Goal: Information Seeking & Learning: Learn about a topic

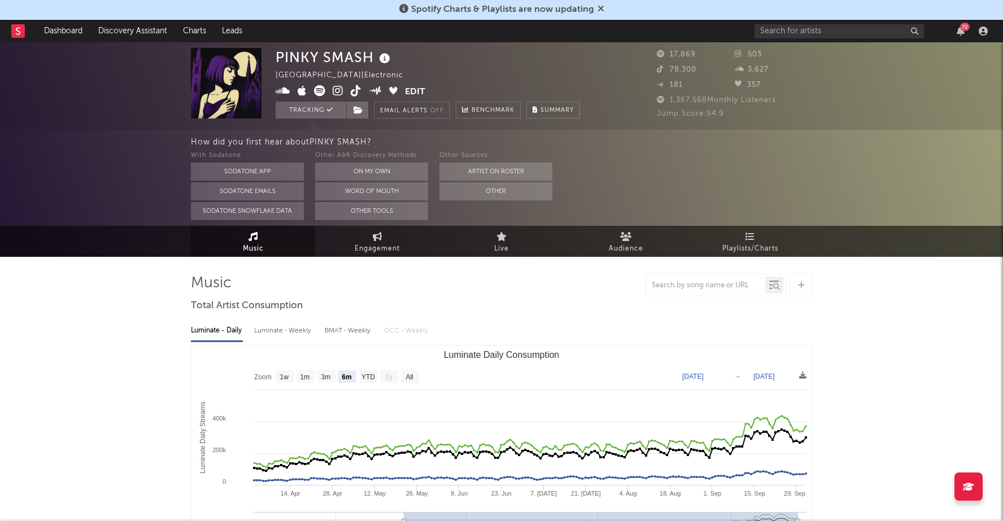
select select "6m"
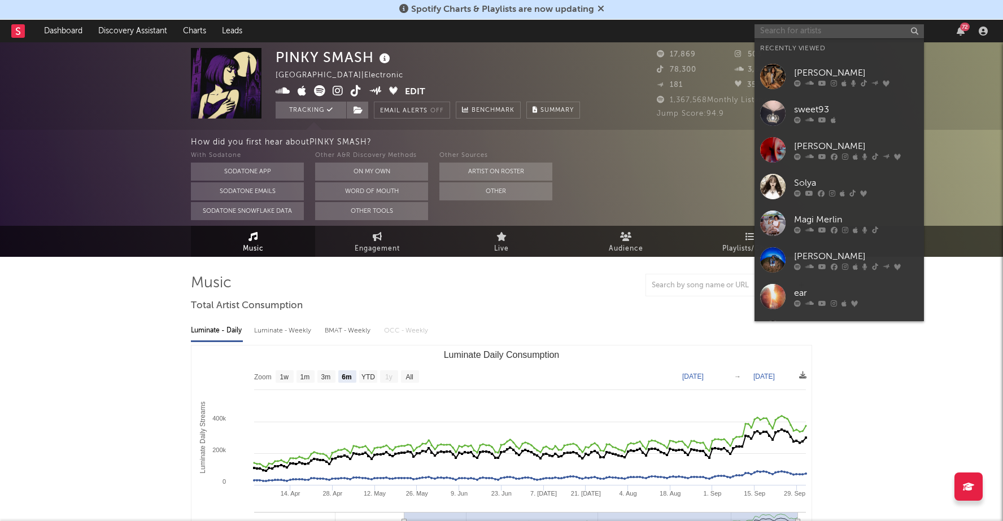
click at [809, 30] on input "text" at bounding box center [839, 31] width 169 height 14
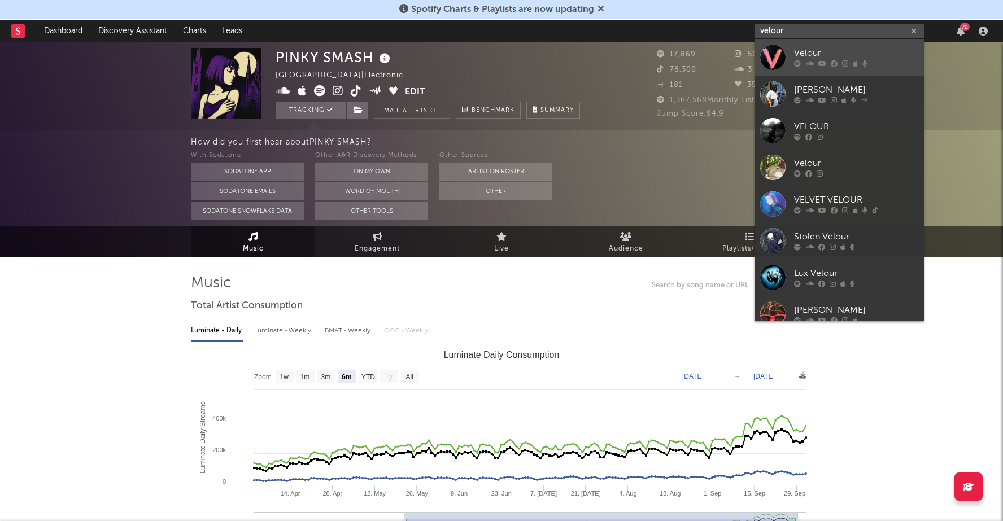
type input "velour"
click at [823, 56] on div "Velour" at bounding box center [856, 54] width 124 height 14
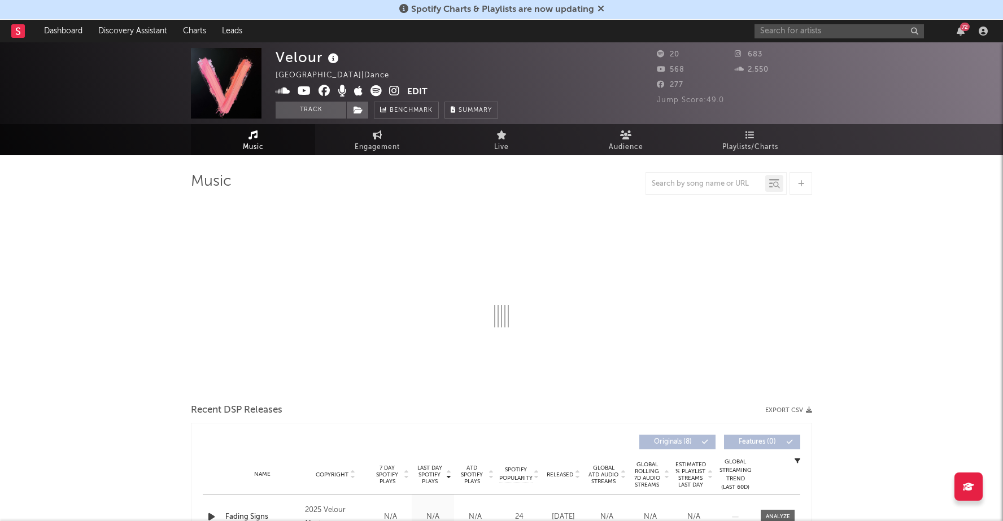
select select "1w"
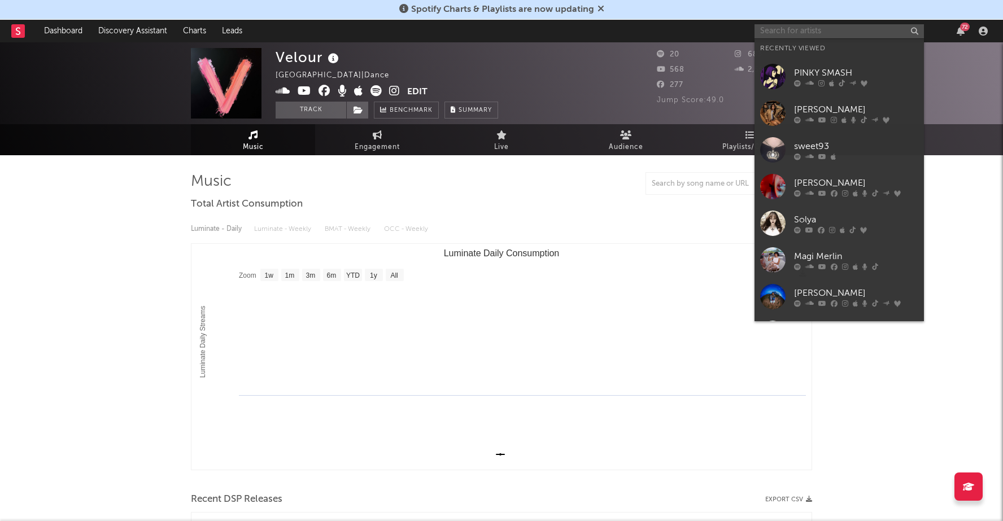
click at [813, 29] on input "text" at bounding box center [839, 31] width 169 height 14
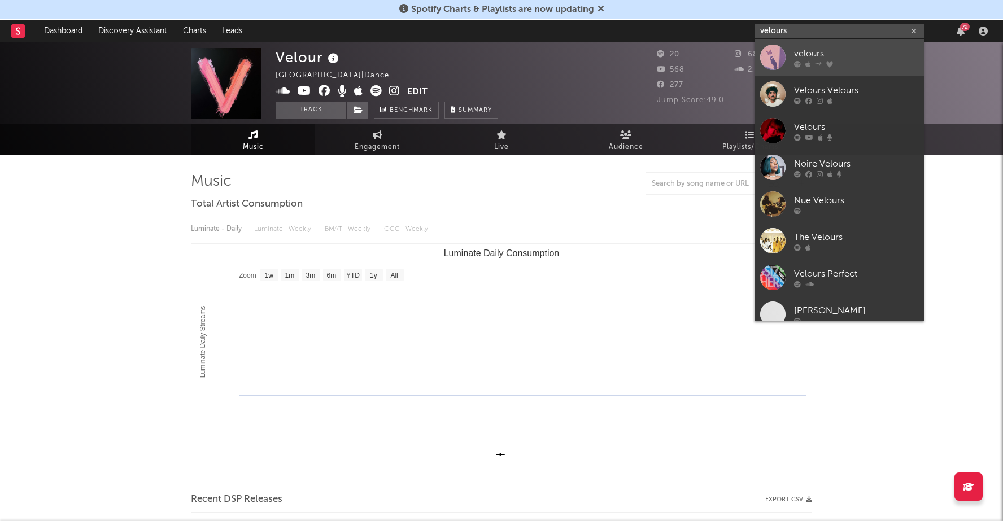
type input "velours"
click at [830, 55] on div "velours" at bounding box center [856, 54] width 124 height 14
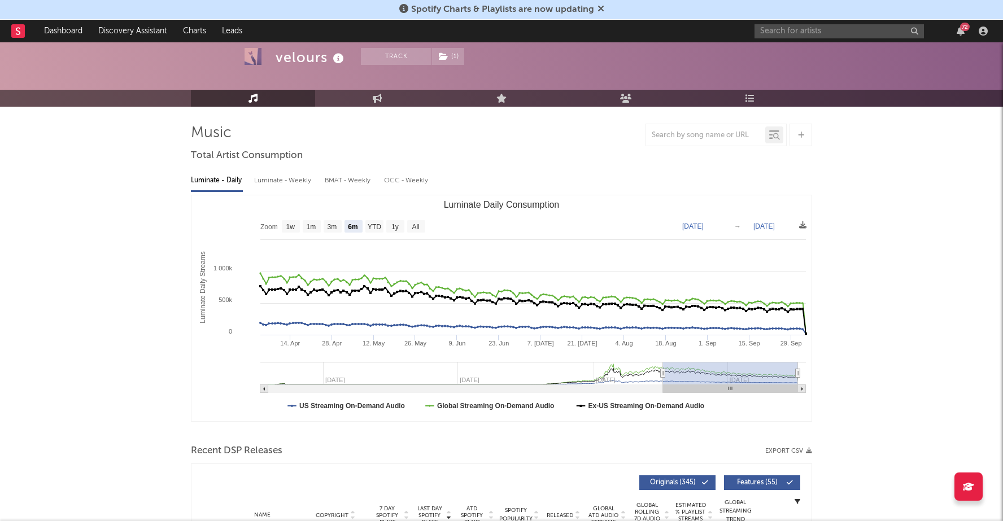
scroll to position [48, 0]
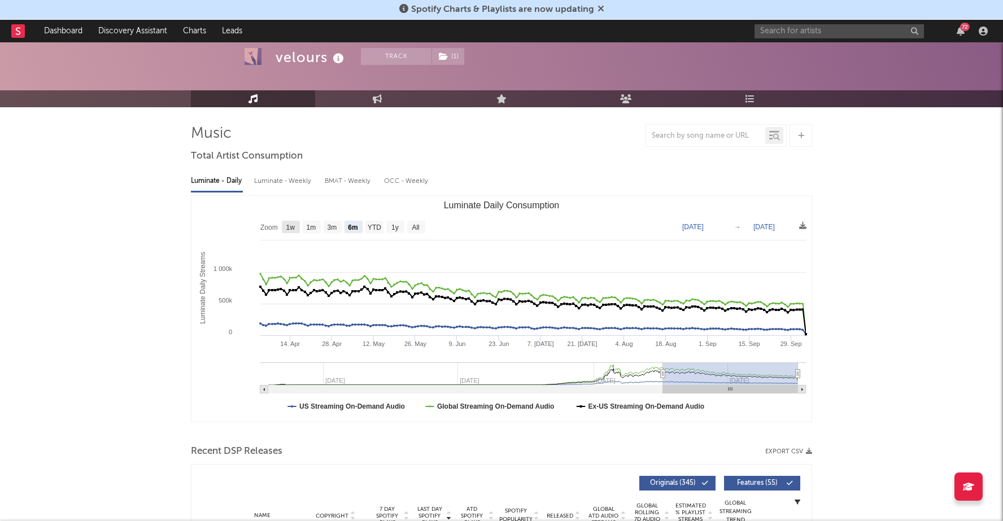
click at [291, 227] on text "1w" at bounding box center [290, 228] width 9 height 8
select select "1w"
type input "[DATE]"
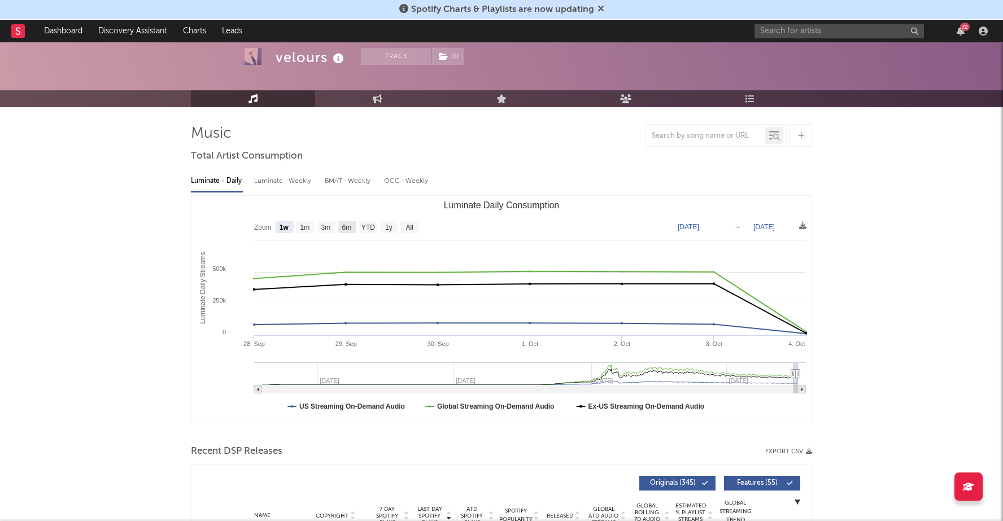
click at [342, 226] on g "6m" at bounding box center [347, 227] width 18 height 12
select select "6m"
type input "[DATE]"
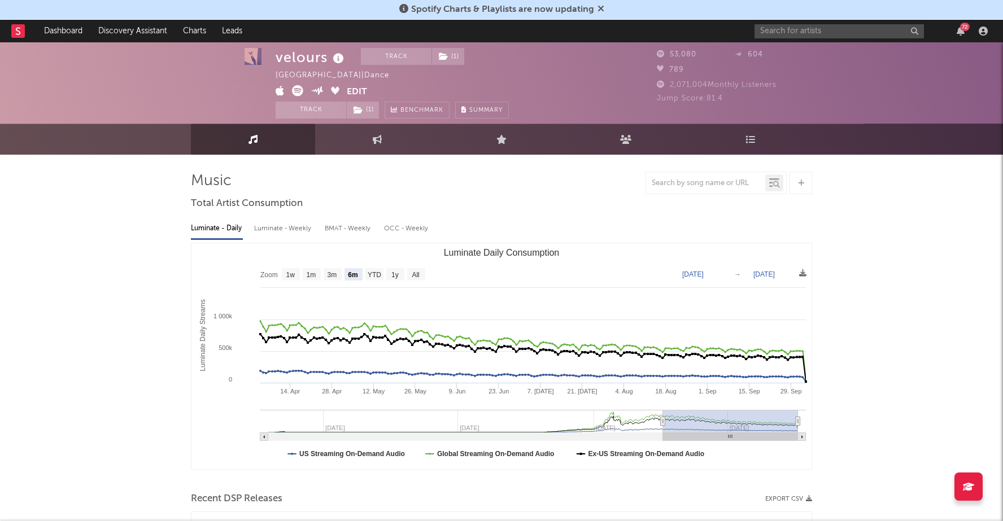
scroll to position [0, 0]
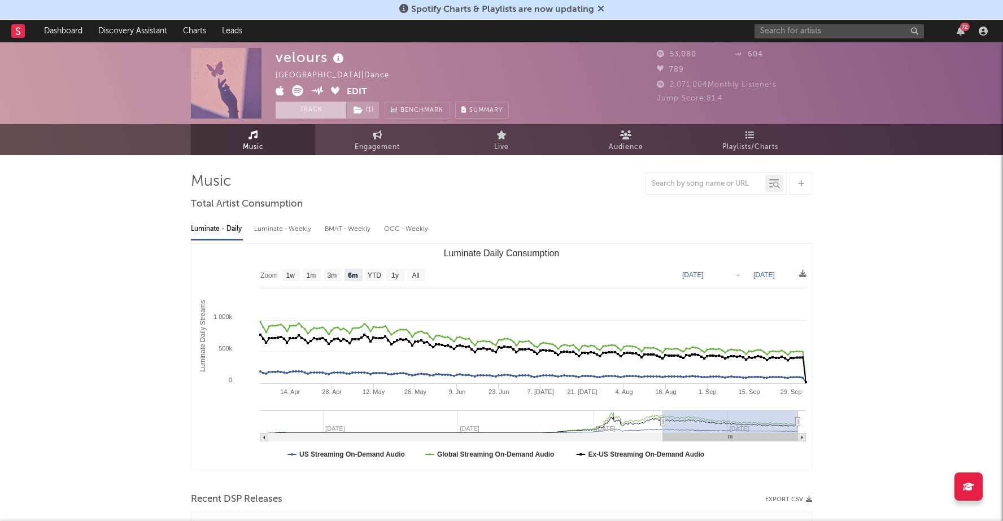
click at [312, 103] on button "Track" at bounding box center [311, 110] width 71 height 17
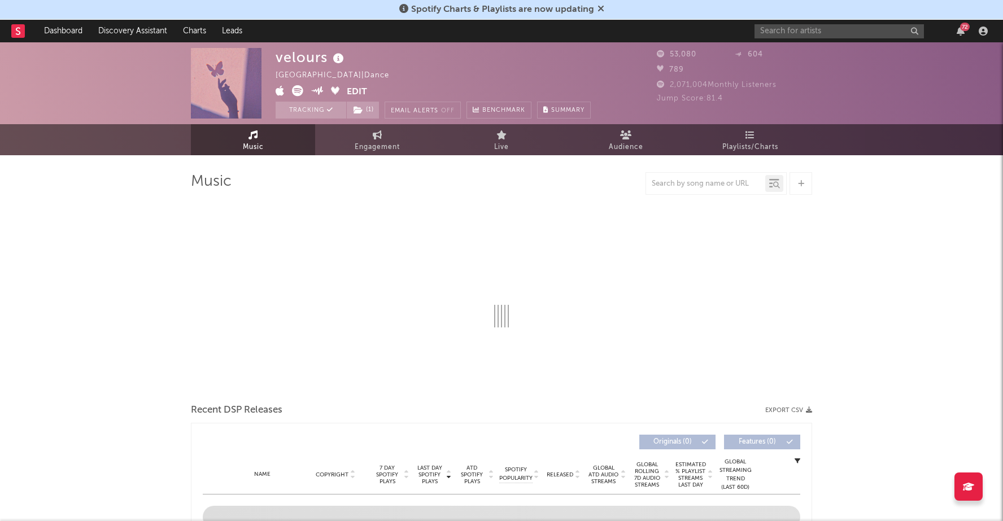
select select "6m"
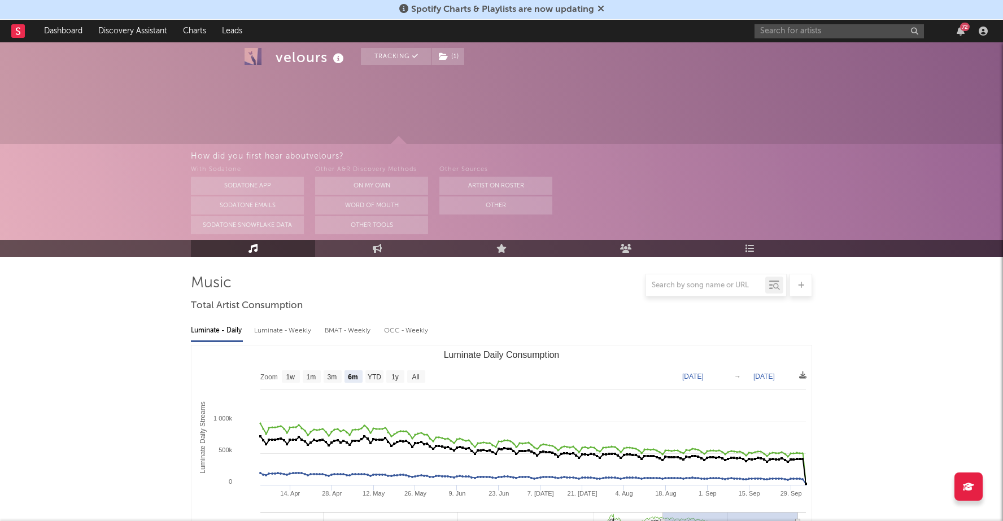
scroll to position [242, 0]
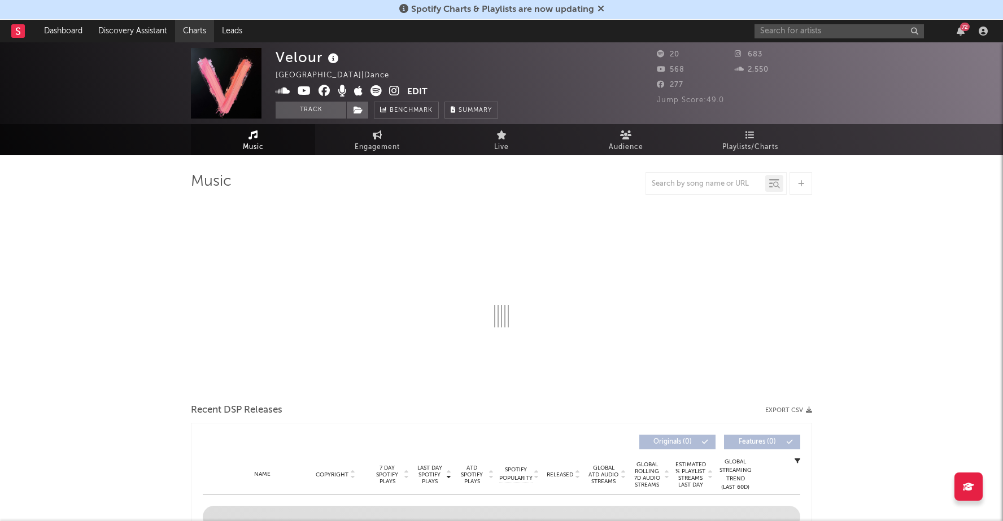
select select "1w"
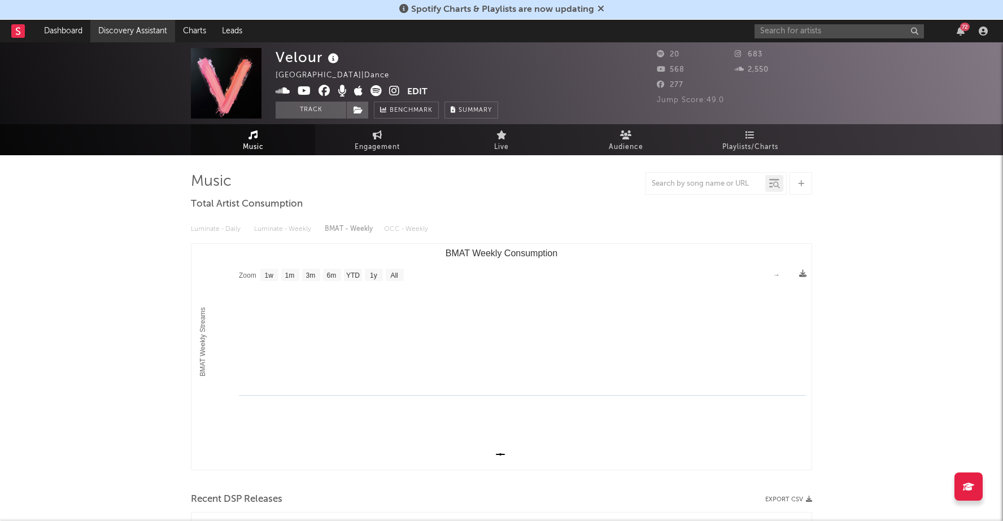
click at [118, 30] on link "Discovery Assistant" at bounding box center [132, 31] width 85 height 23
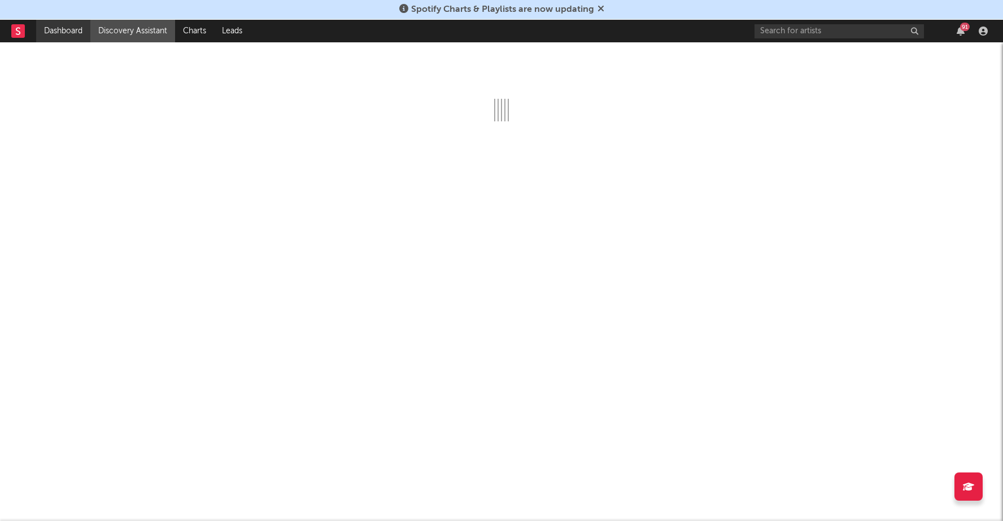
click at [70, 30] on link "Dashboard" at bounding box center [63, 31] width 54 height 23
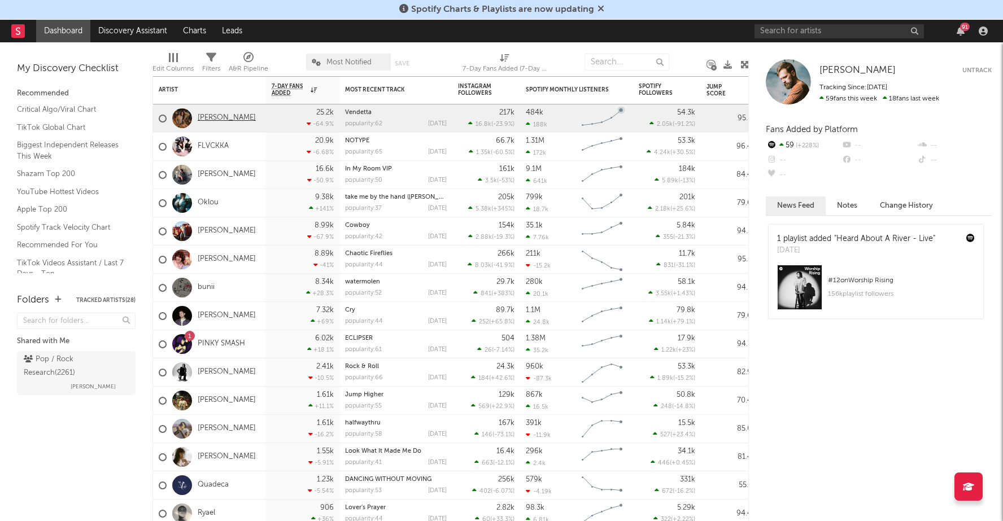
click at [217, 119] on link "Izzy Escobar" at bounding box center [227, 119] width 58 height 10
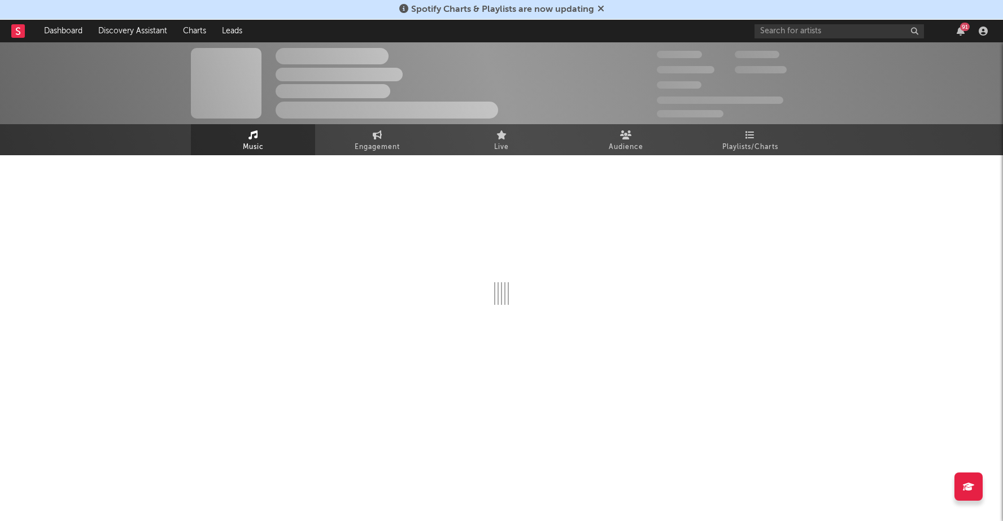
select select "6m"
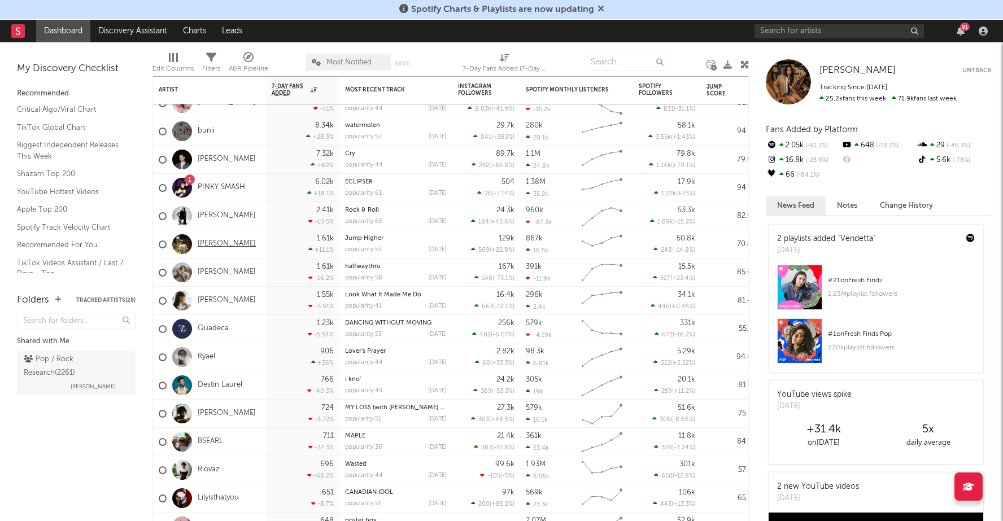
click at [210, 242] on link "[PERSON_NAME]" at bounding box center [227, 244] width 58 height 10
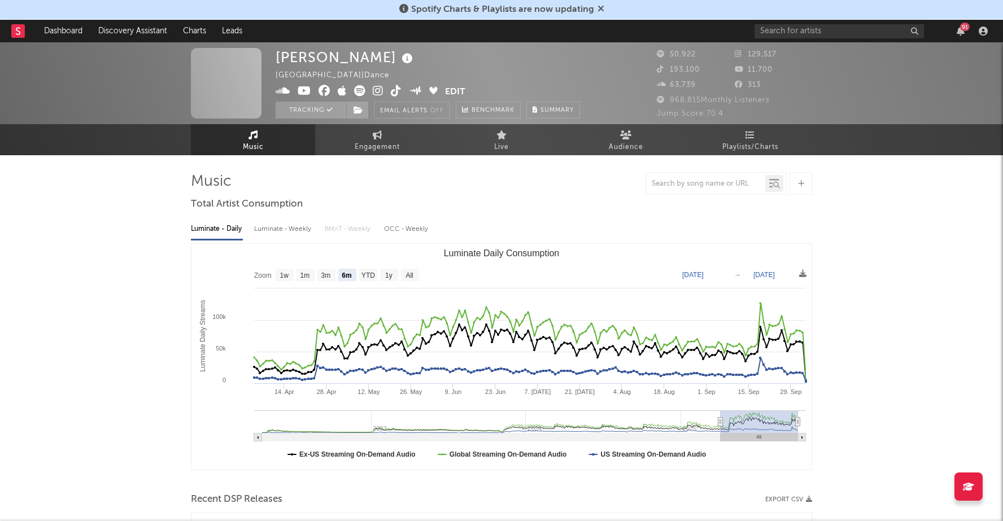
select select "6m"
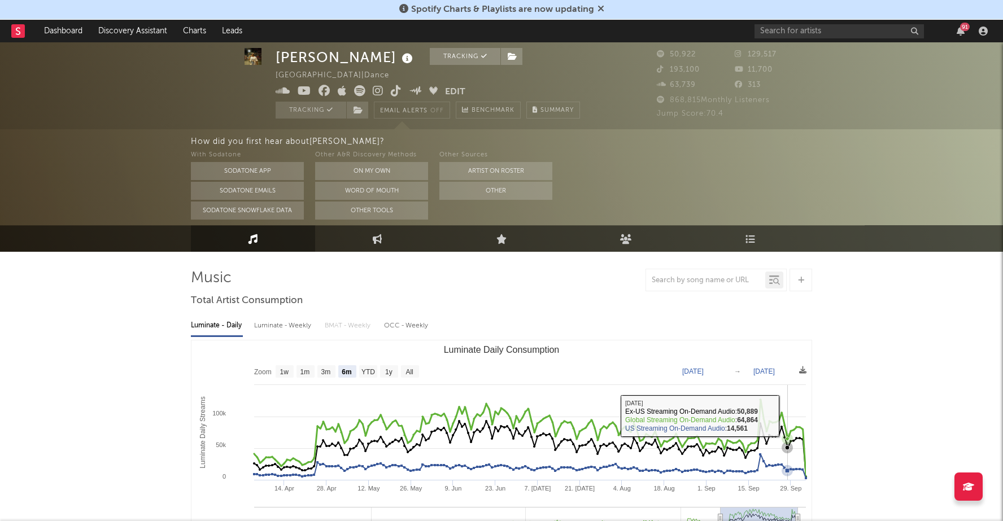
scroll to position [14, 0]
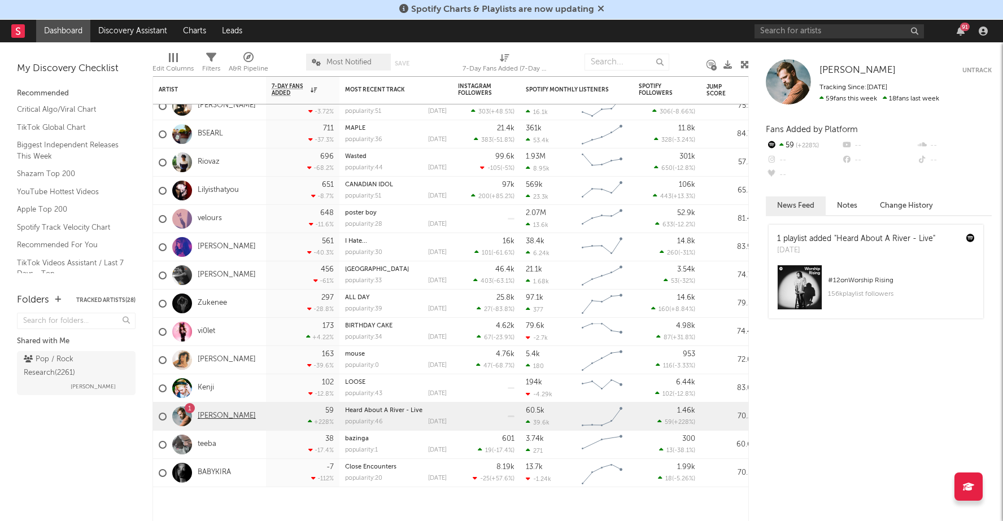
click at [220, 416] on link "[PERSON_NAME]" at bounding box center [227, 417] width 58 height 10
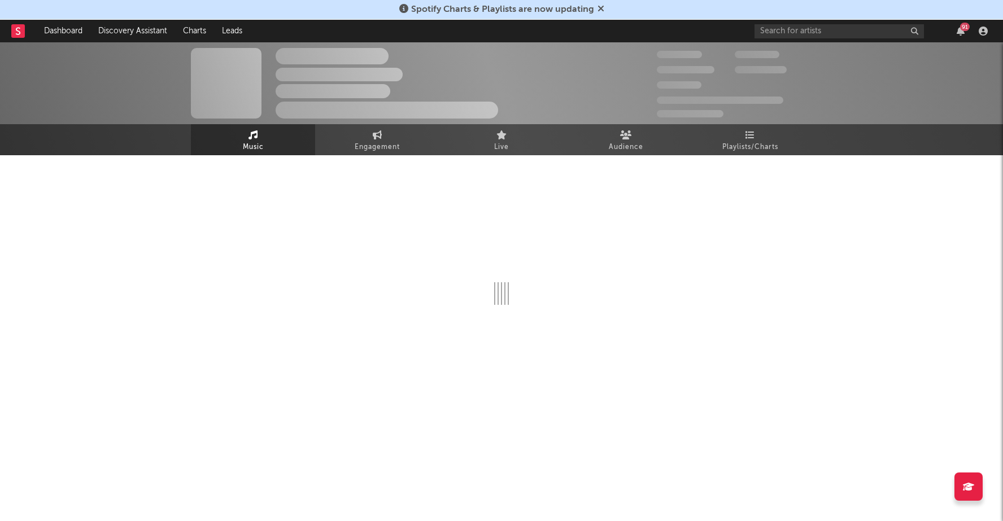
select select "1w"
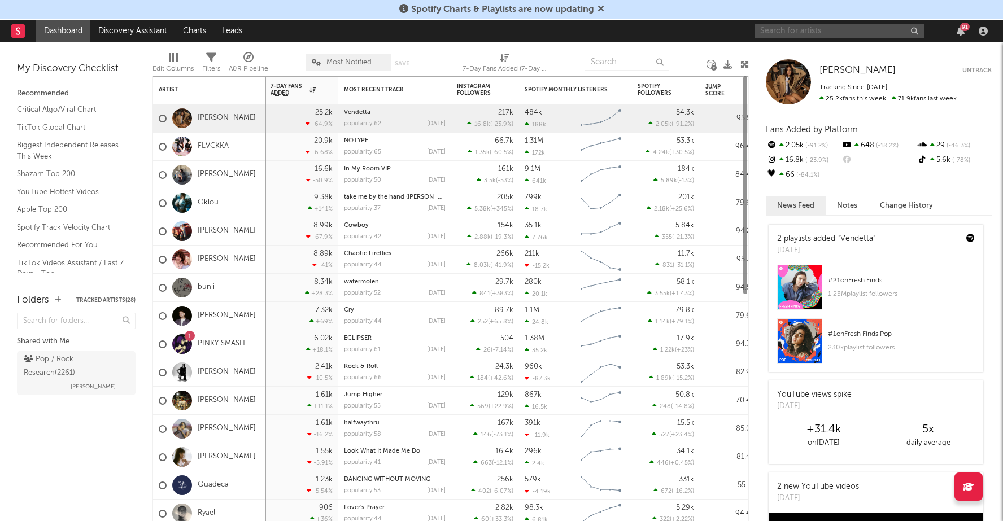
click at [815, 36] on input "text" at bounding box center [839, 31] width 169 height 14
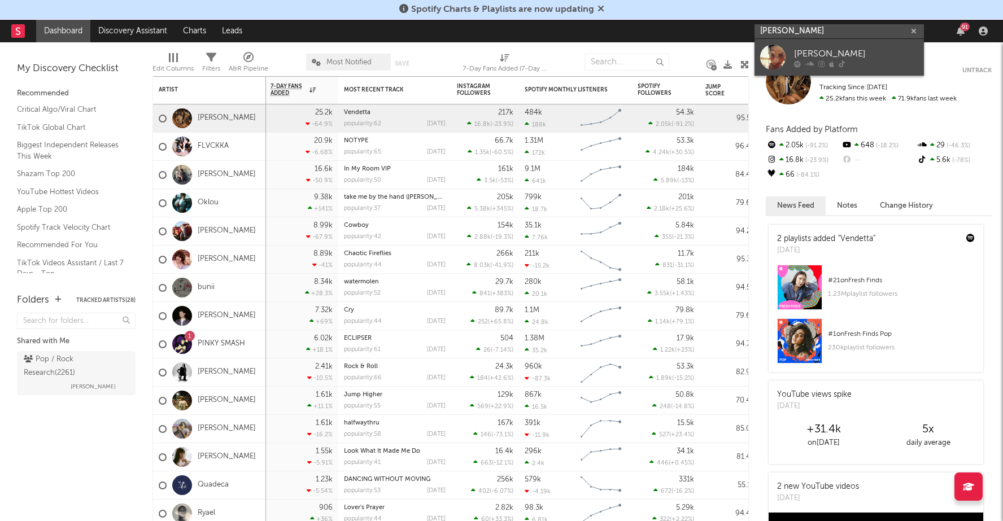
type input "olivia c da"
click at [815, 57] on div "Olivia C. Dacal" at bounding box center [856, 54] width 124 height 14
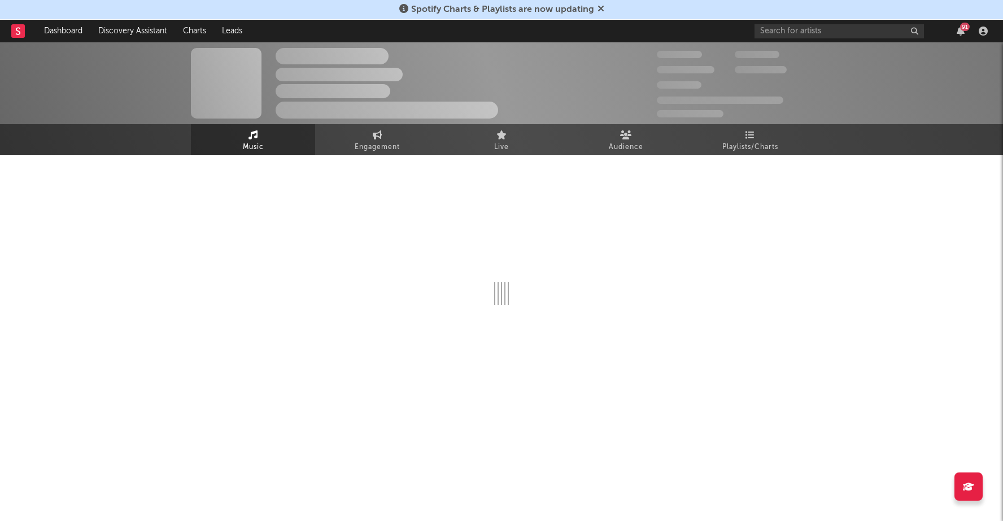
select select "1w"
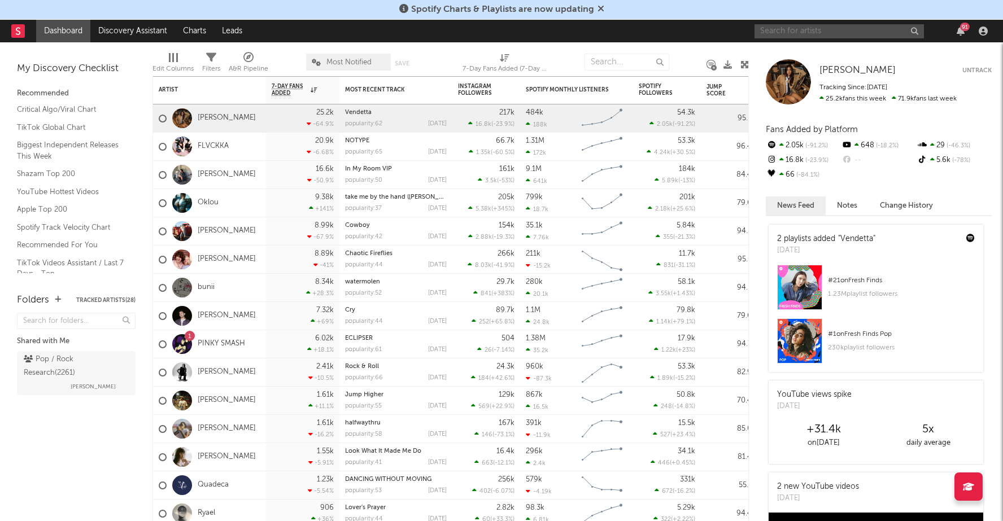
click at [787, 27] on input "text" at bounding box center [839, 31] width 169 height 14
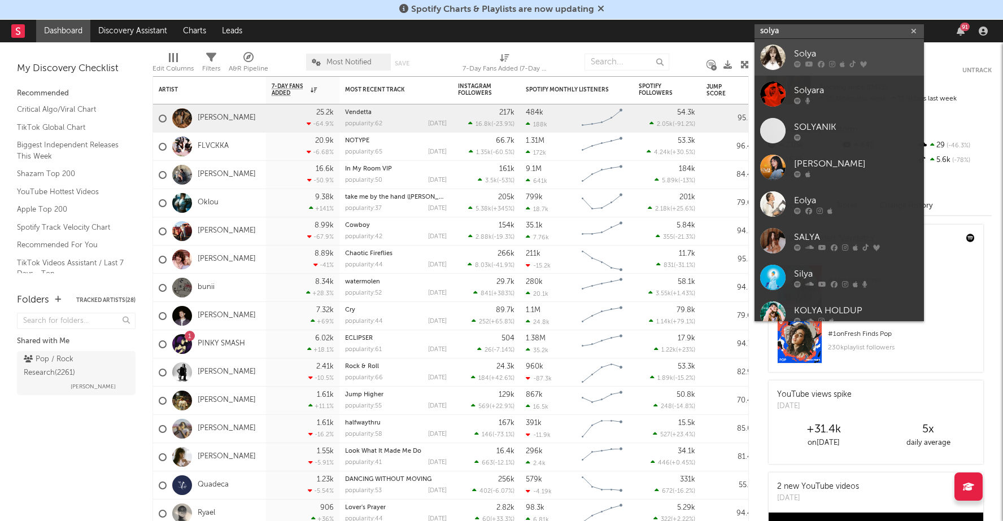
type input "solya"
click at [807, 59] on div "Solya" at bounding box center [856, 54] width 124 height 14
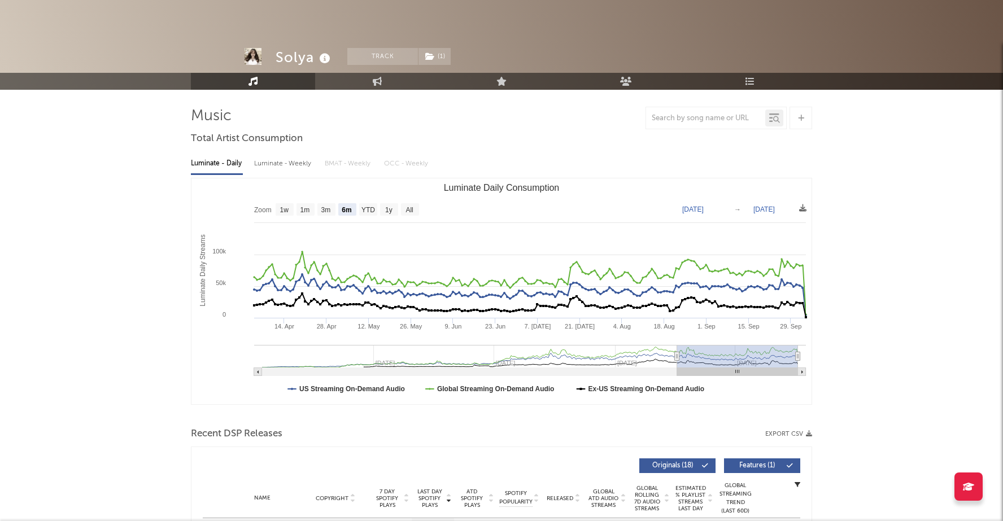
select select "6m"
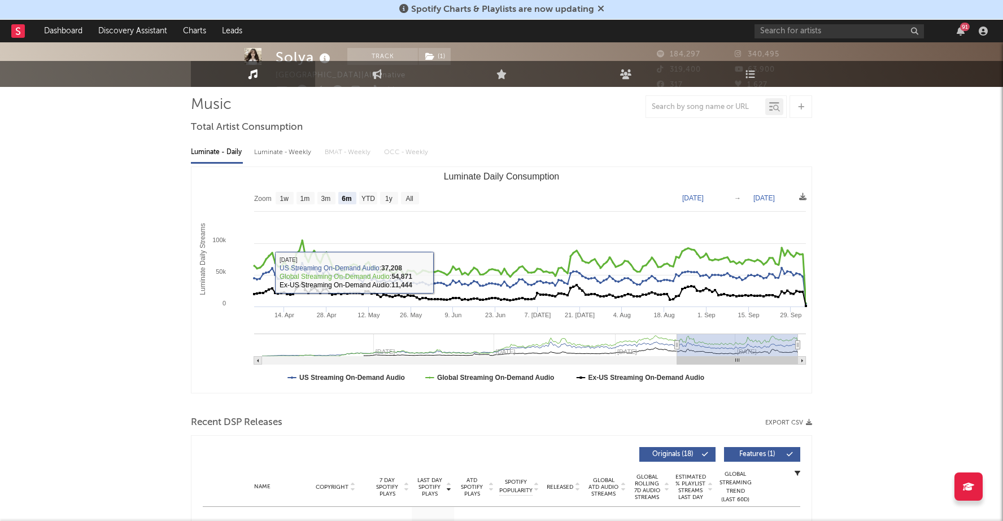
scroll to position [12, 0]
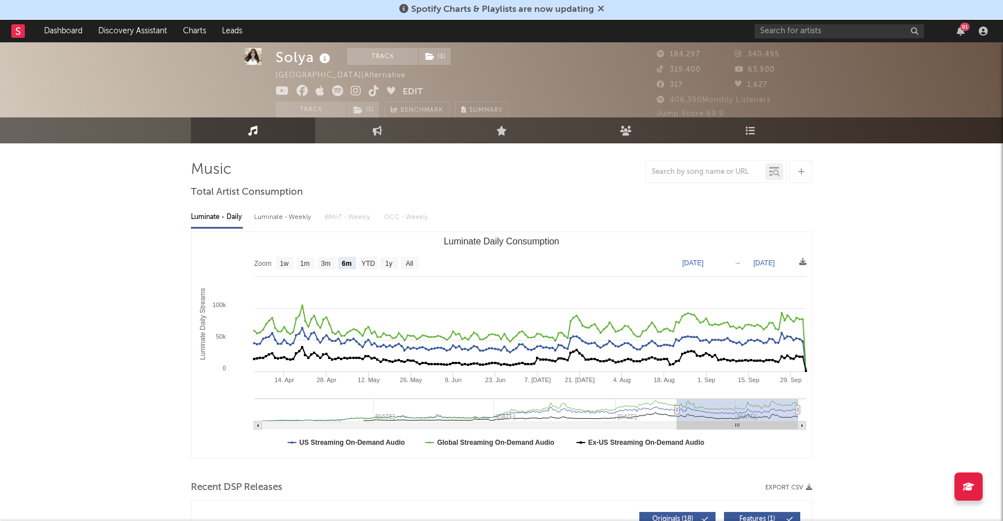
click at [389, 45] on div "Solya Track ( 1 ) United States | Alternative Edit Track ( 1 ) Benchmark Summary" at bounding box center [459, 71] width 367 height 71
click at [381, 58] on button "Track" at bounding box center [382, 56] width 71 height 17
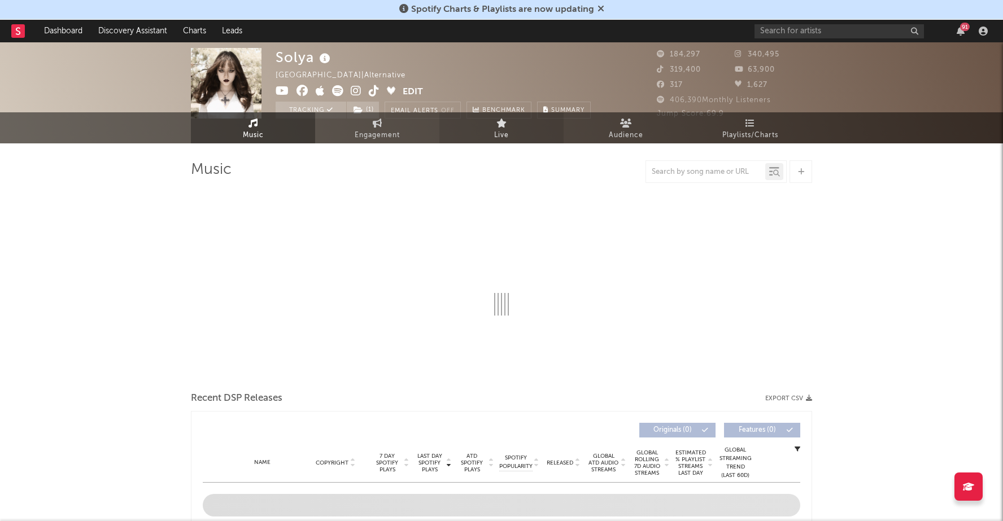
scroll to position [0, 0]
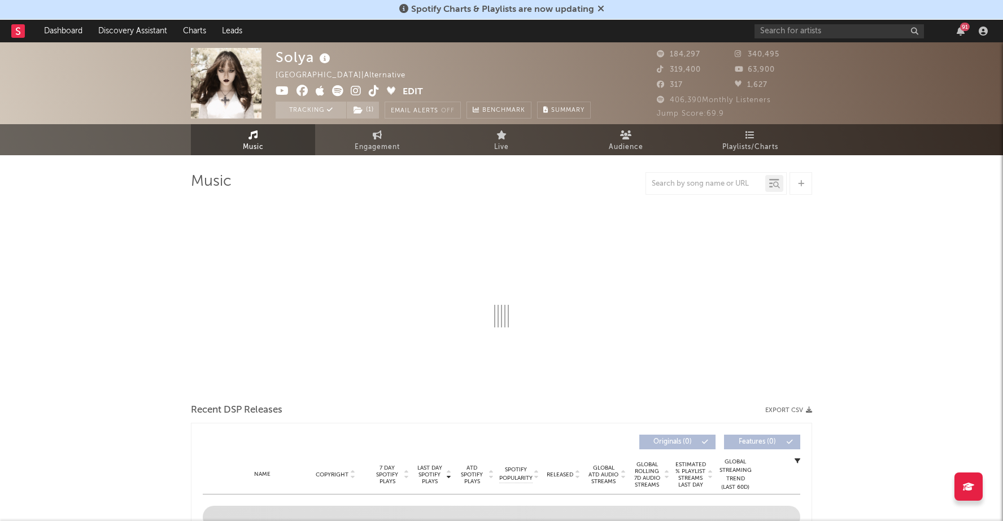
select select "6m"
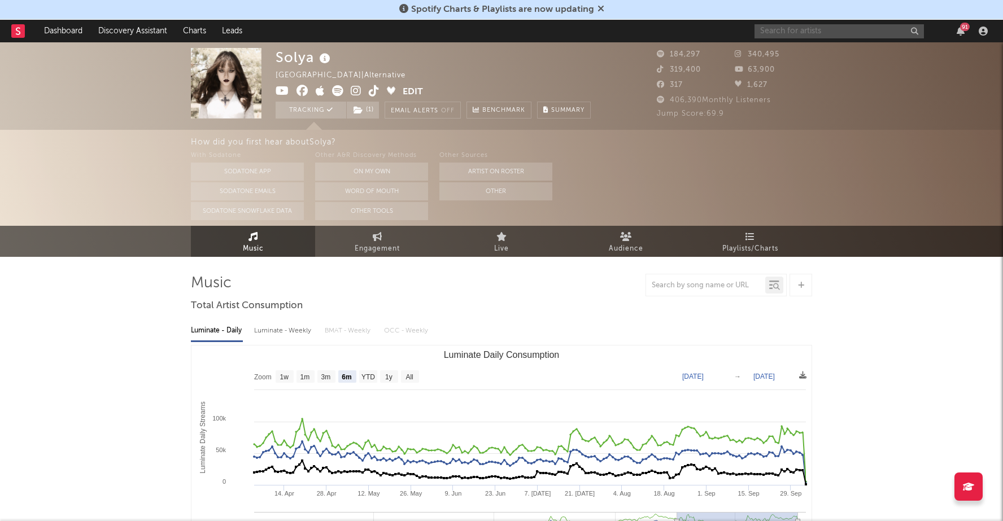
click at [837, 32] on input "text" at bounding box center [839, 31] width 169 height 14
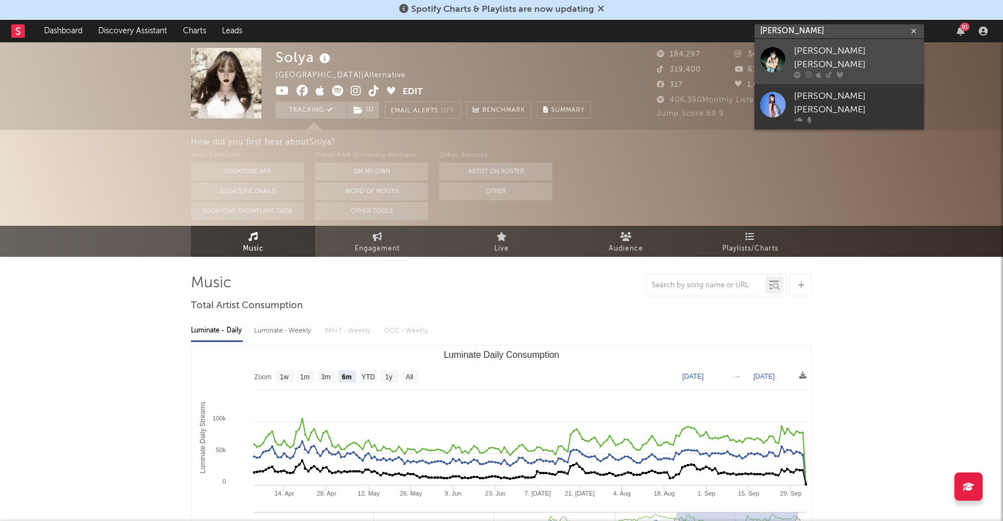
type input "mercer hend"
click at [813, 59] on div "Mercer Henderson" at bounding box center [856, 58] width 124 height 27
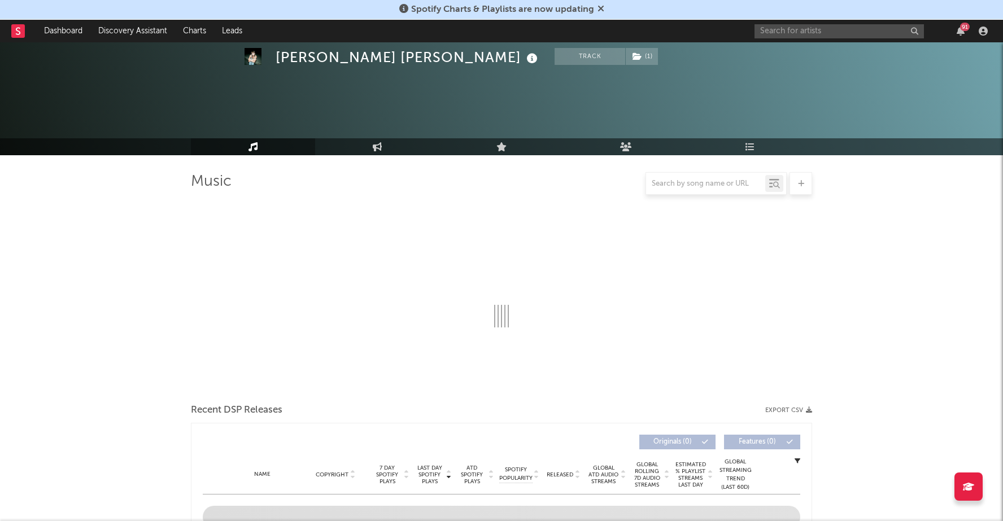
select select "6m"
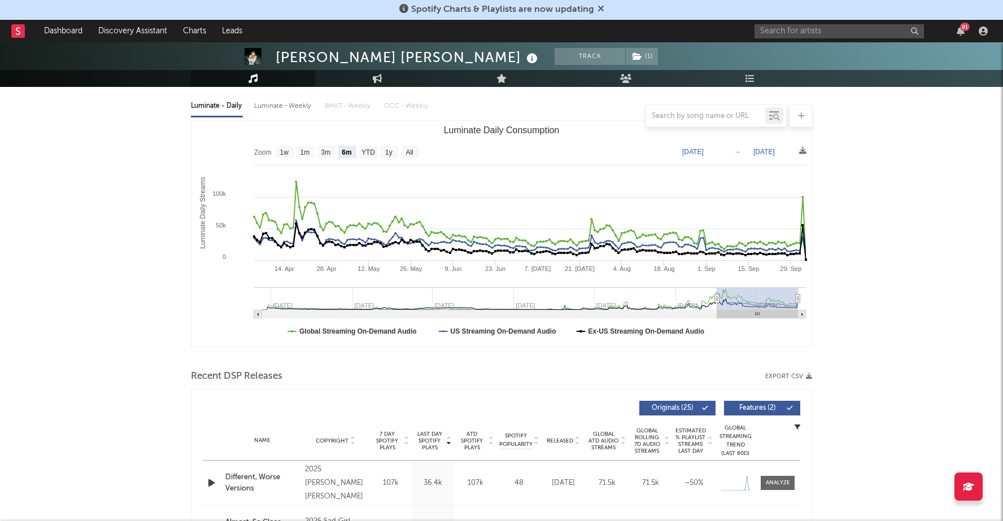
scroll to position [114, 0]
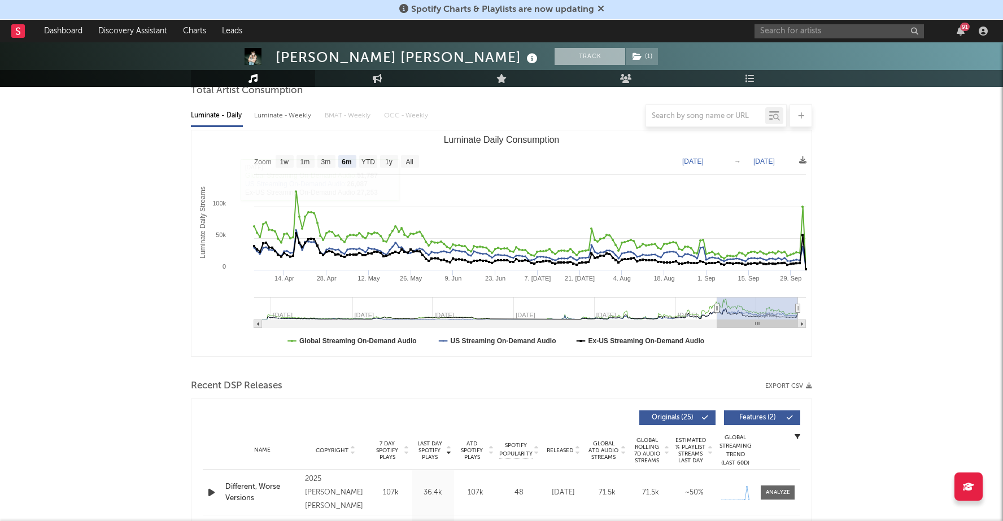
click at [555, 56] on button "Track" at bounding box center [590, 56] width 71 height 17
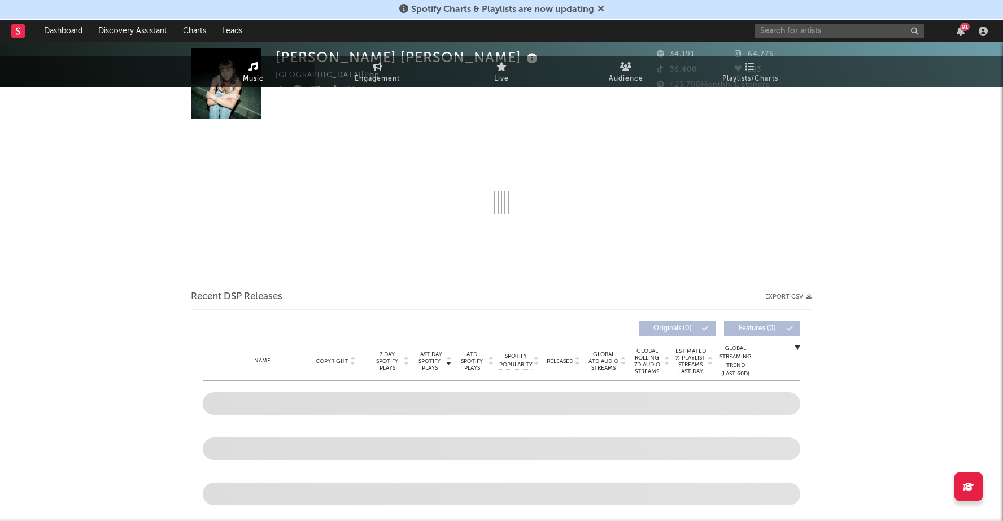
select select "6m"
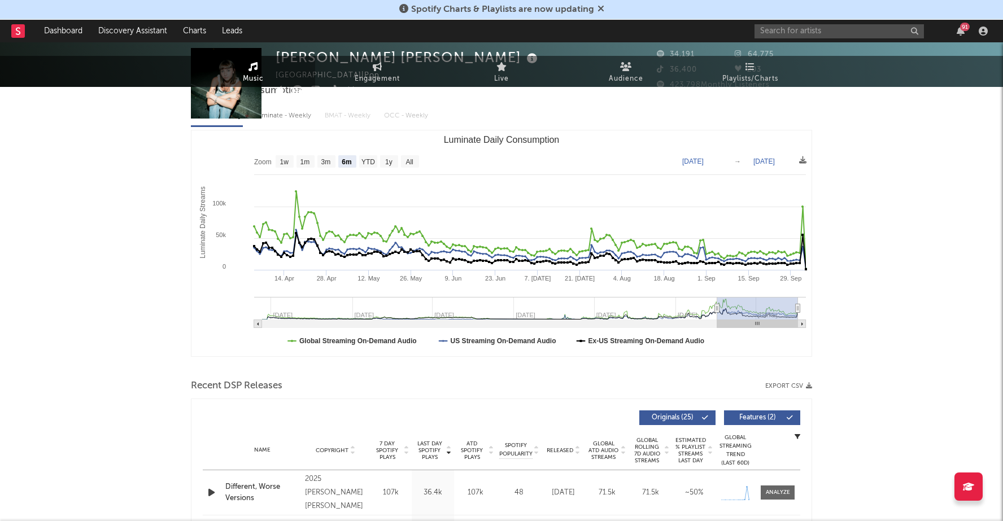
scroll to position [0, 0]
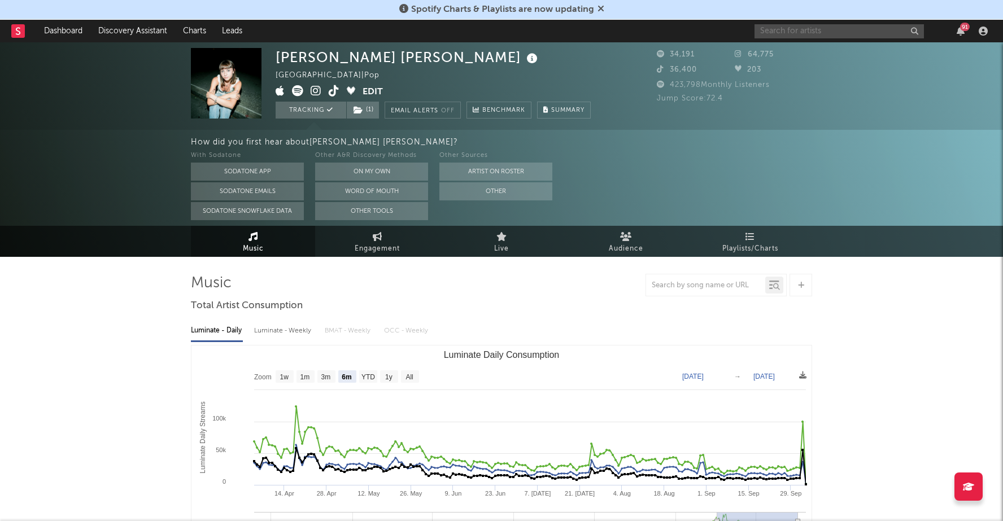
click at [801, 34] on input "text" at bounding box center [839, 31] width 169 height 14
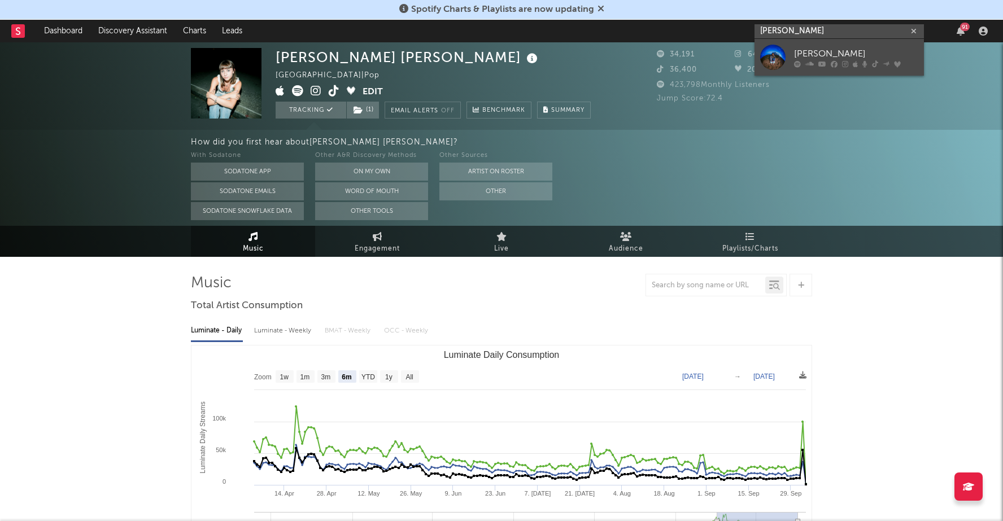
type input "ruby waters"
click at [814, 62] on div at bounding box center [856, 63] width 124 height 7
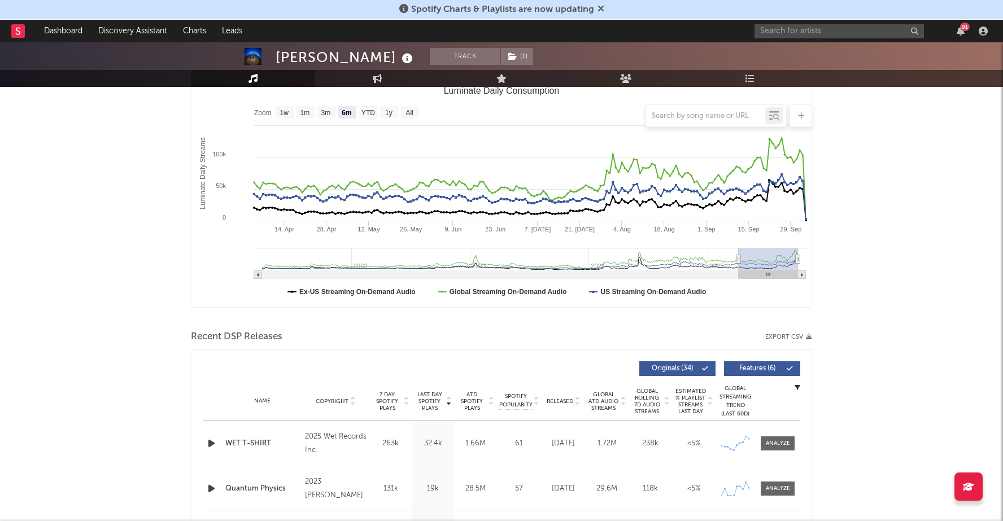
scroll to position [117, 0]
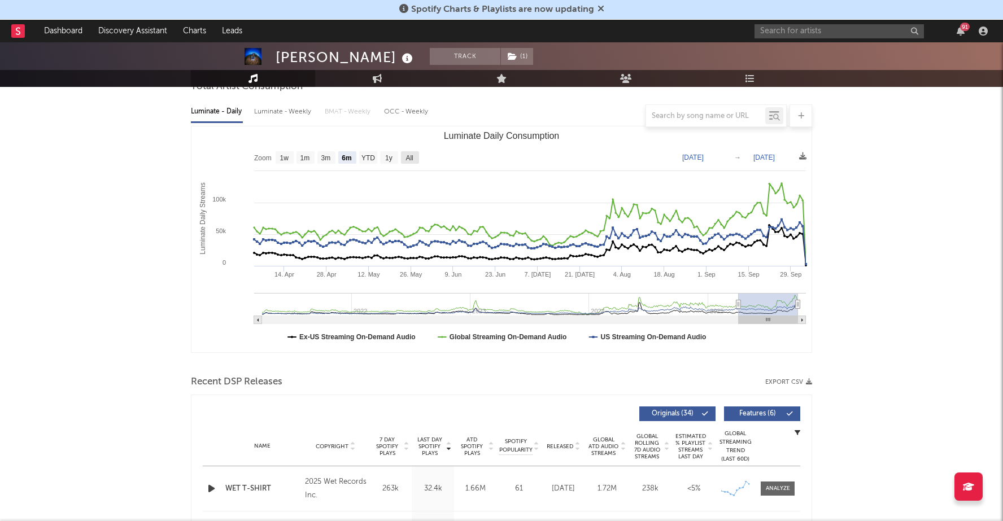
click at [413, 154] on text "All" at bounding box center [409, 158] width 7 height 8
select select "All"
type input "2021-03-31"
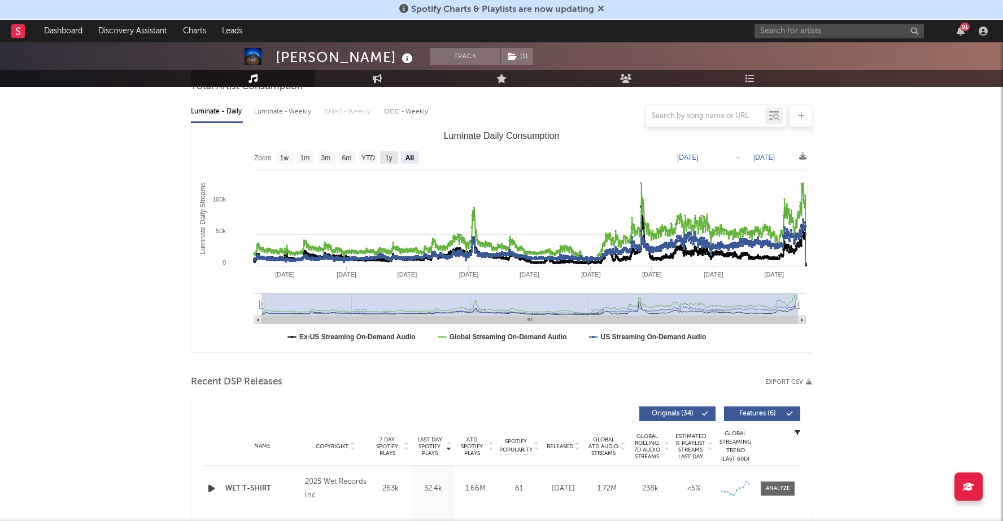
click at [391, 156] on text "1y" at bounding box center [388, 158] width 7 height 8
select select "1y"
type input "2024-10-04"
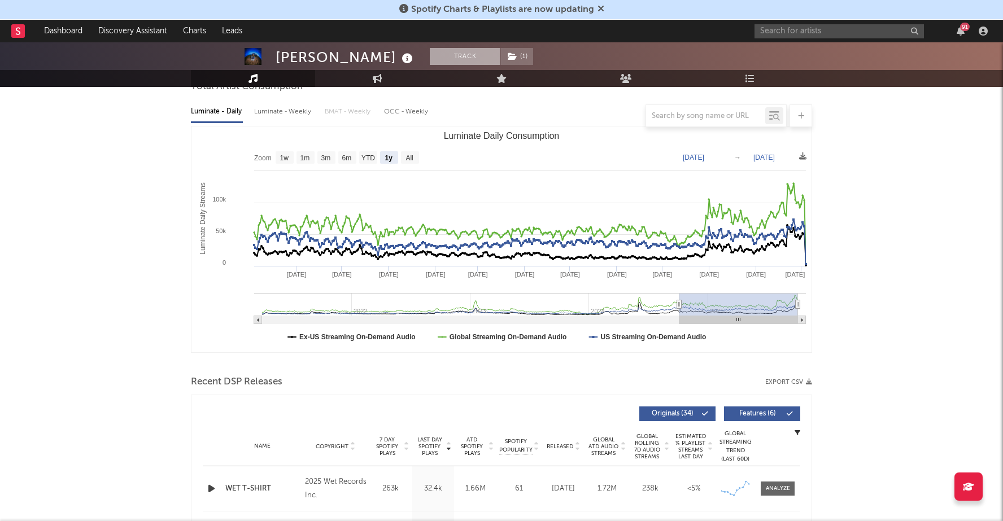
click at [432, 51] on button "Track" at bounding box center [465, 56] width 71 height 17
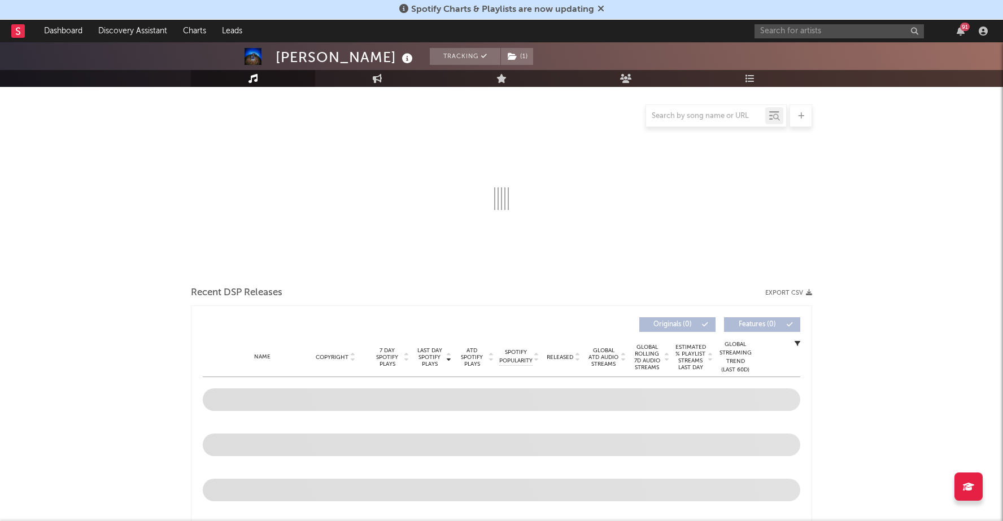
select select "6m"
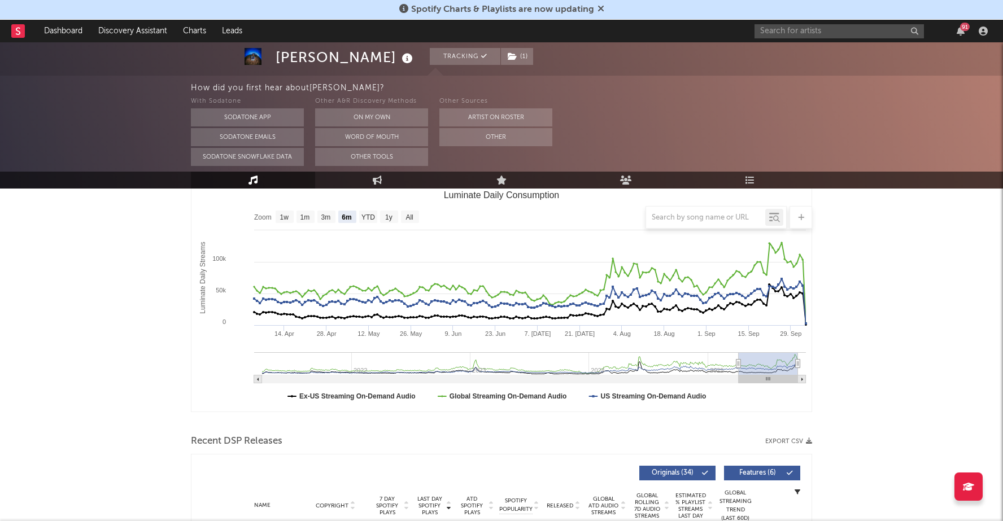
scroll to position [219, 0]
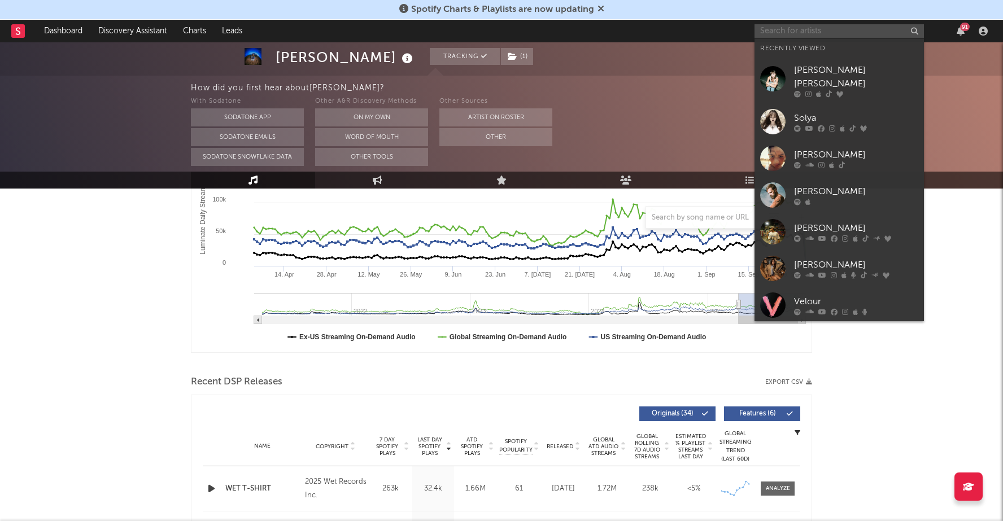
click at [787, 29] on input "text" at bounding box center [839, 31] width 169 height 14
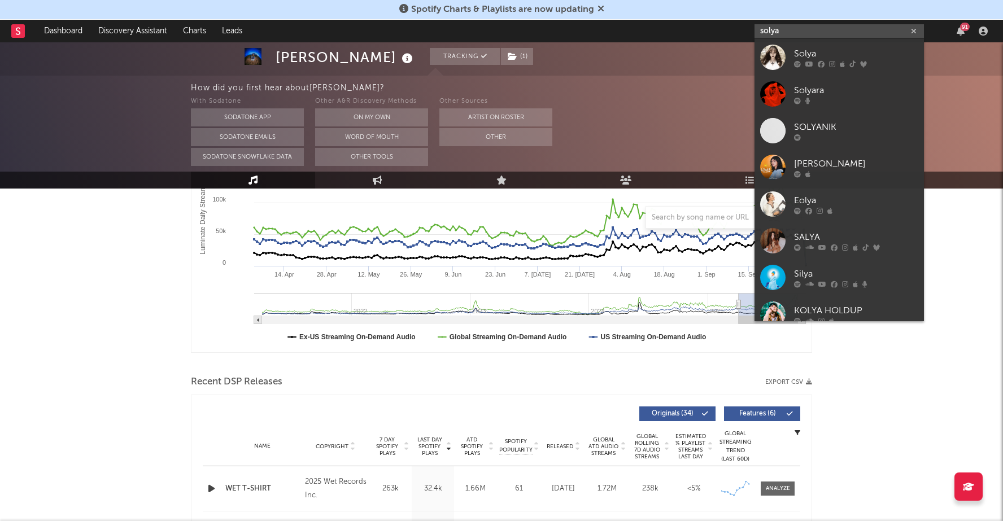
type input "solya"
click at [777, 70] on link "Solya" at bounding box center [839, 57] width 169 height 37
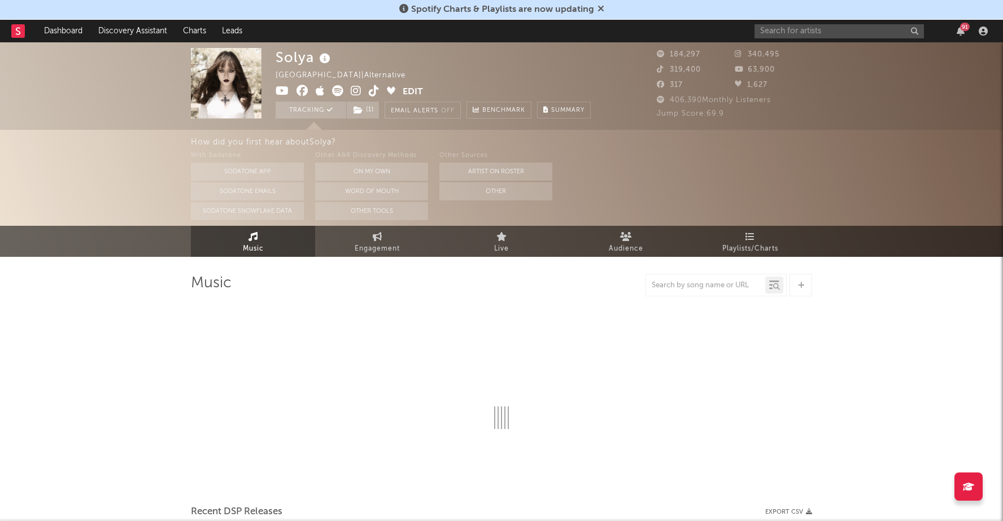
select select "6m"
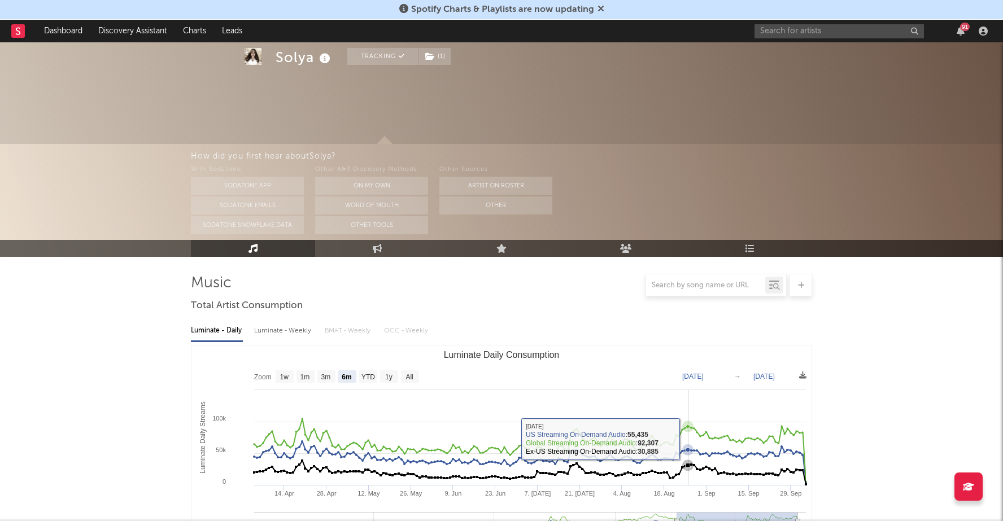
scroll to position [100, 0]
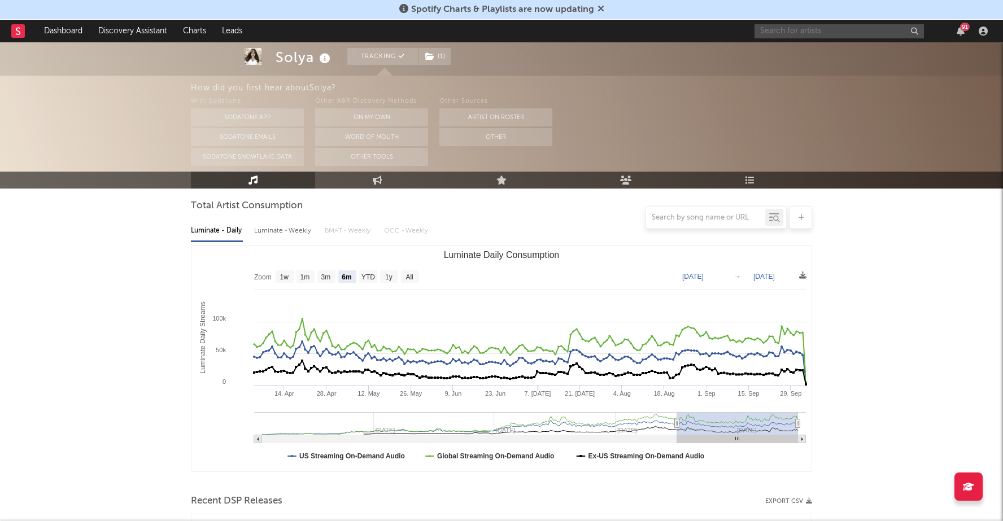
click at [834, 31] on input "text" at bounding box center [839, 31] width 169 height 14
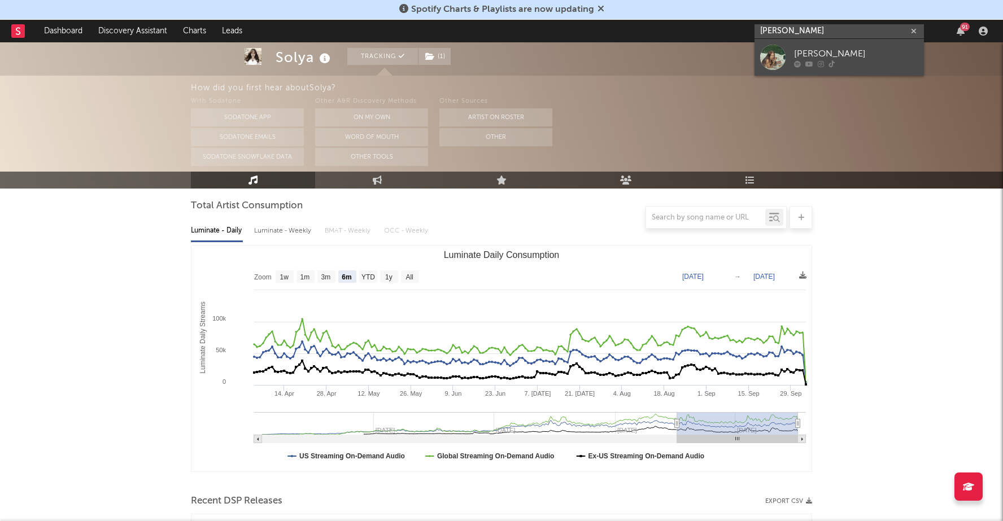
type input "grace runkl"
click at [846, 53] on div "Grace Runkle" at bounding box center [856, 54] width 124 height 14
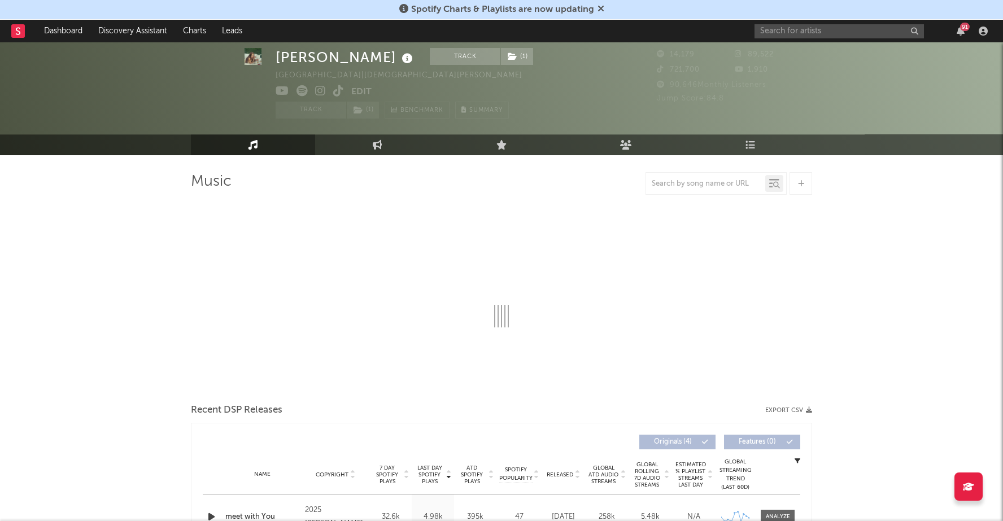
select select "1w"
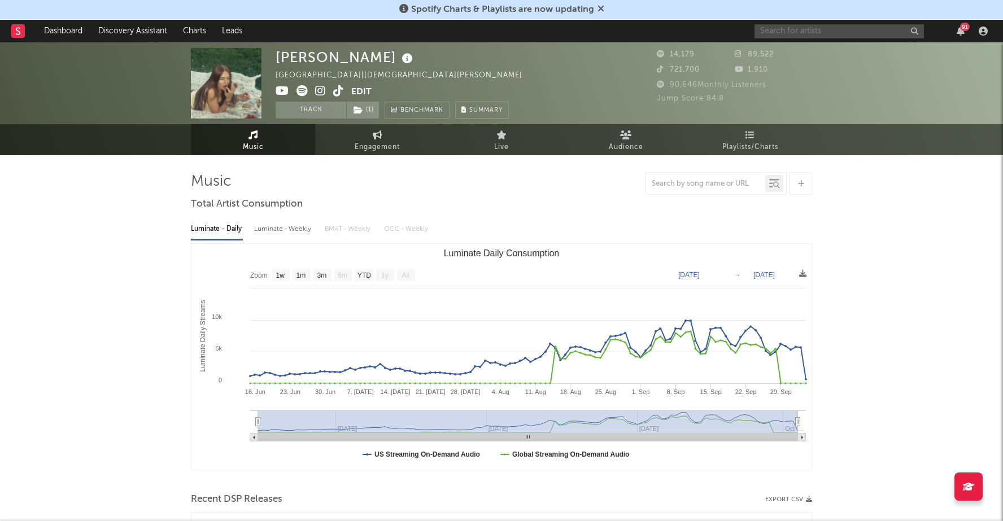
click at [788, 28] on input "text" at bounding box center [839, 31] width 169 height 14
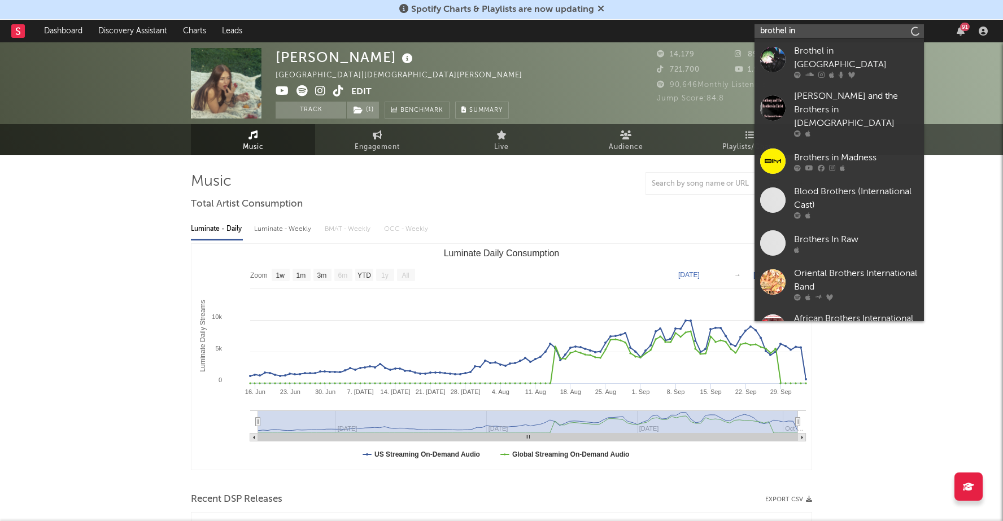
type input "brothel in"
click at [821, 54] on div "Brothel in Belize" at bounding box center [856, 58] width 124 height 27
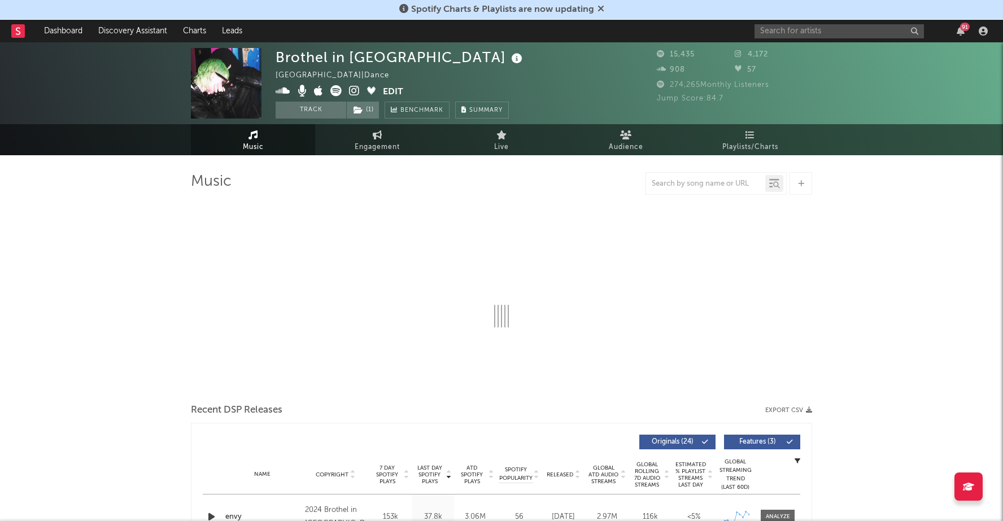
select select "6m"
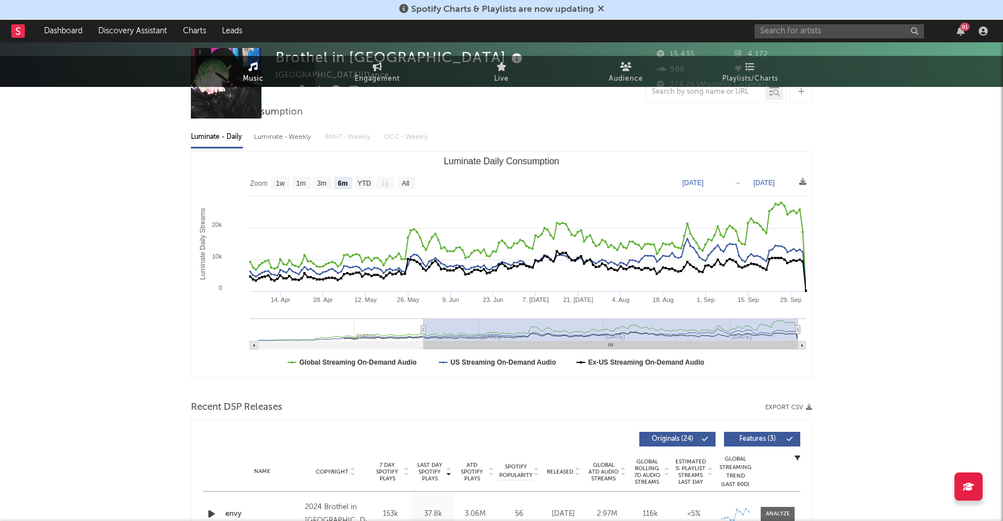
scroll to position [98, 0]
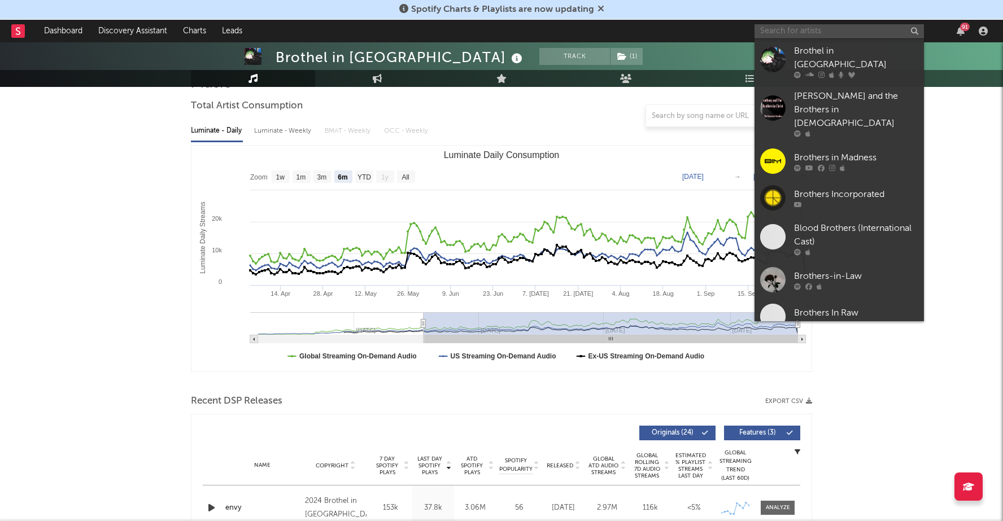
click at [849, 28] on input "text" at bounding box center [839, 31] width 169 height 14
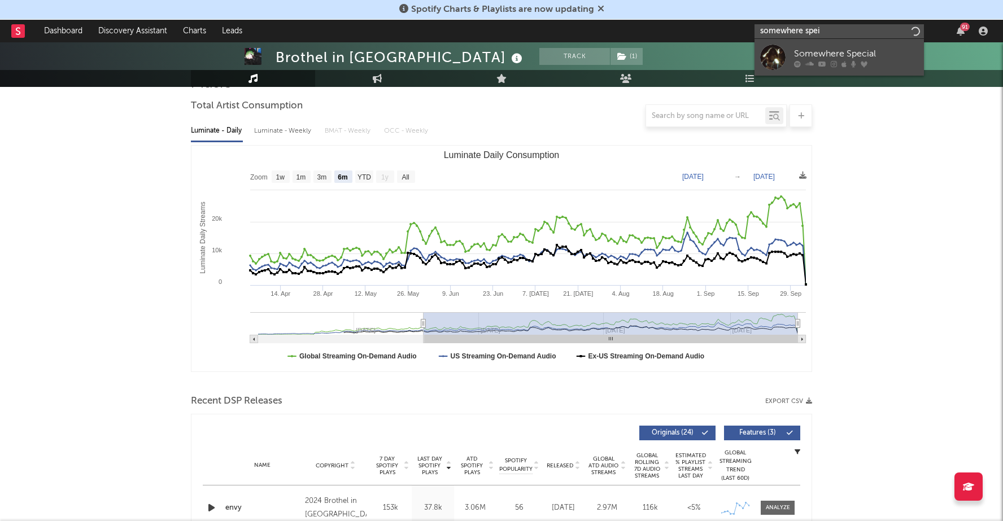
type input "somewhere spei"
click at [865, 48] on div "Somewhere Special" at bounding box center [856, 54] width 124 height 14
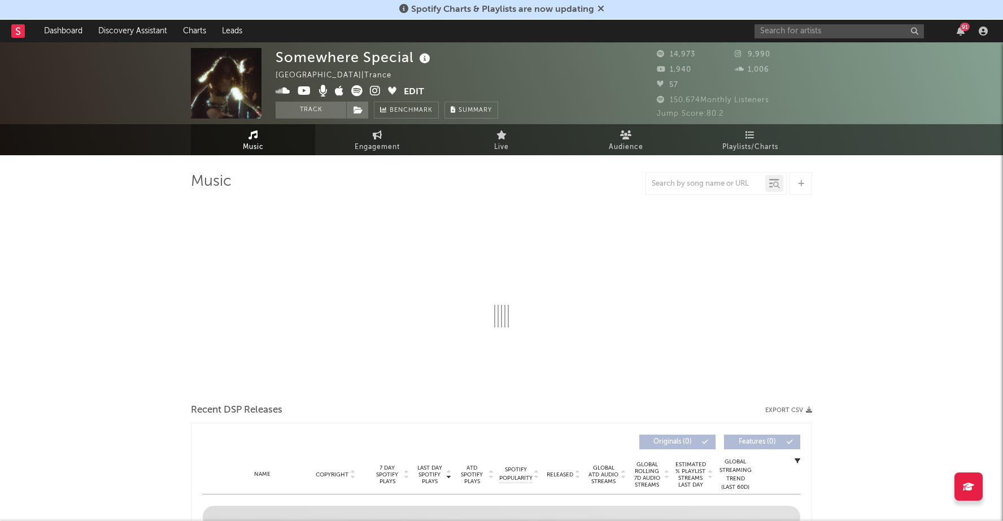
select select "6m"
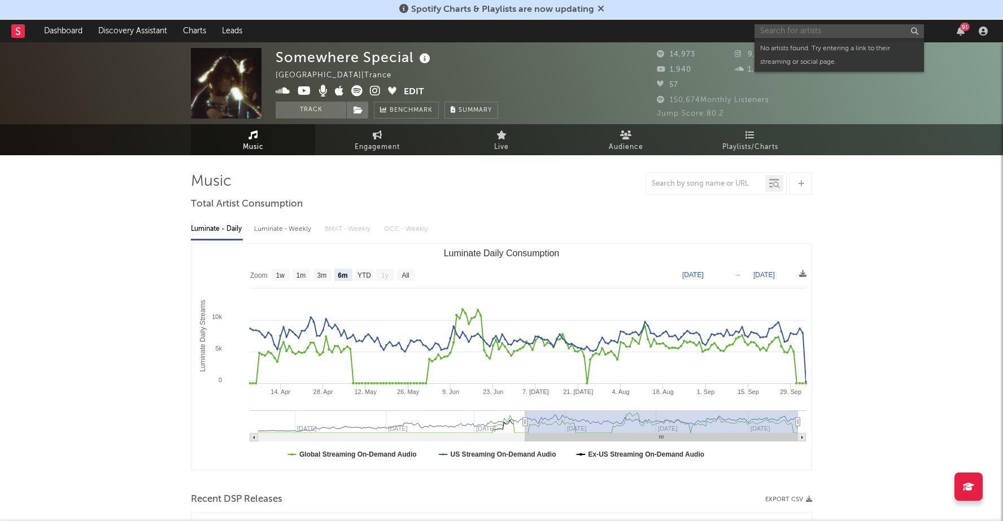
click at [813, 30] on input "text" at bounding box center [839, 31] width 169 height 14
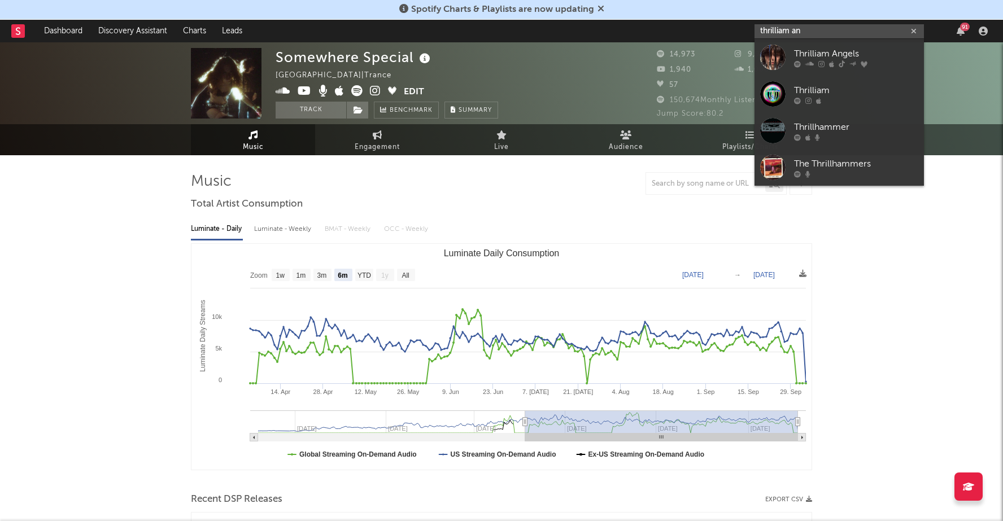
type input "thrilliam an"
click at [839, 54] on div "Thrilliam Angels" at bounding box center [856, 54] width 124 height 14
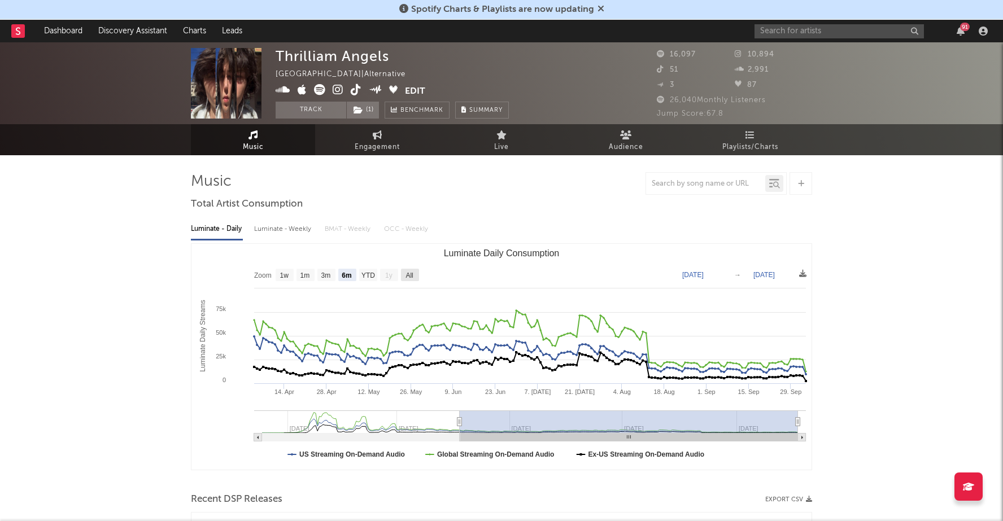
click at [405, 275] on rect "Luminate Daily Consumption" at bounding box center [410, 275] width 18 height 12
select select "All"
type input "2024-12-18"
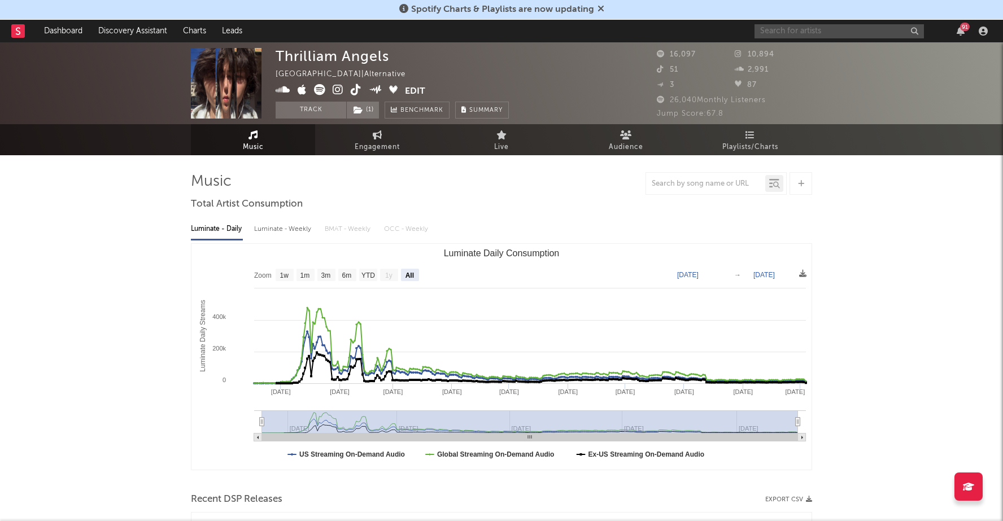
click at [838, 29] on input "text" at bounding box center [839, 31] width 169 height 14
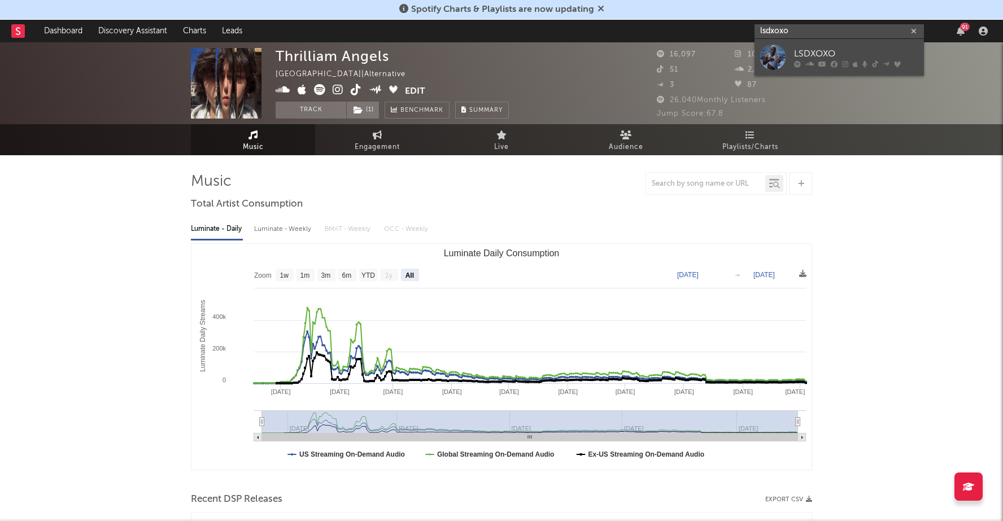
type input "lsdxoxo"
click at [792, 60] on link "LSDXOXO" at bounding box center [839, 57] width 169 height 37
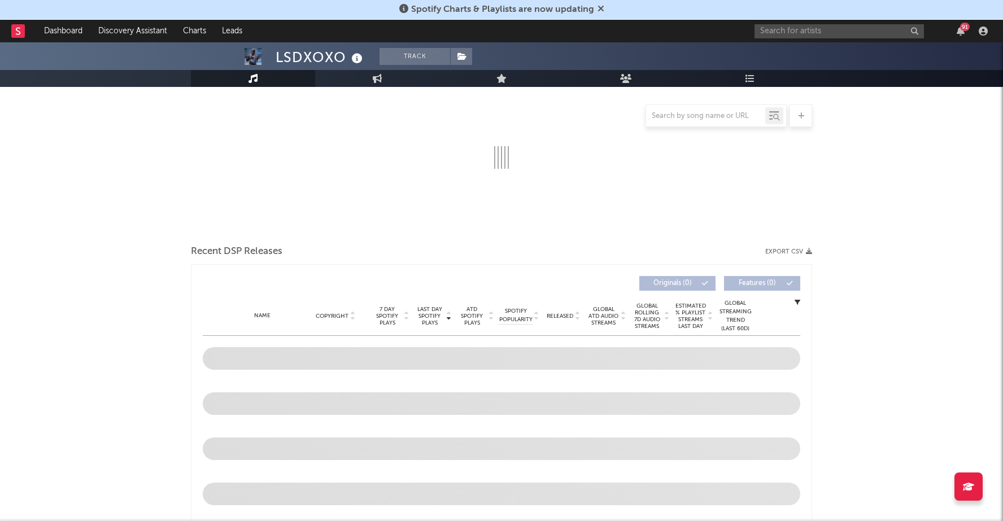
select select "6m"
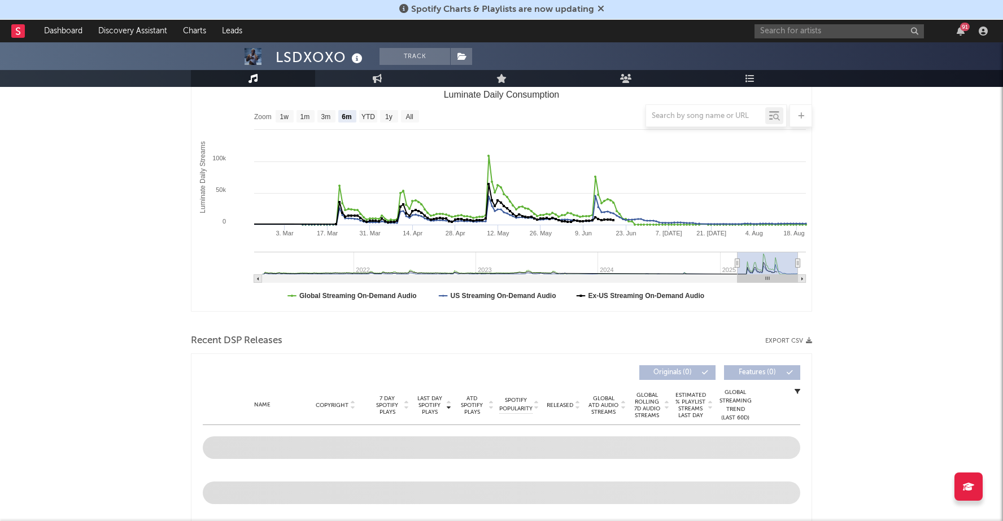
scroll to position [169, 0]
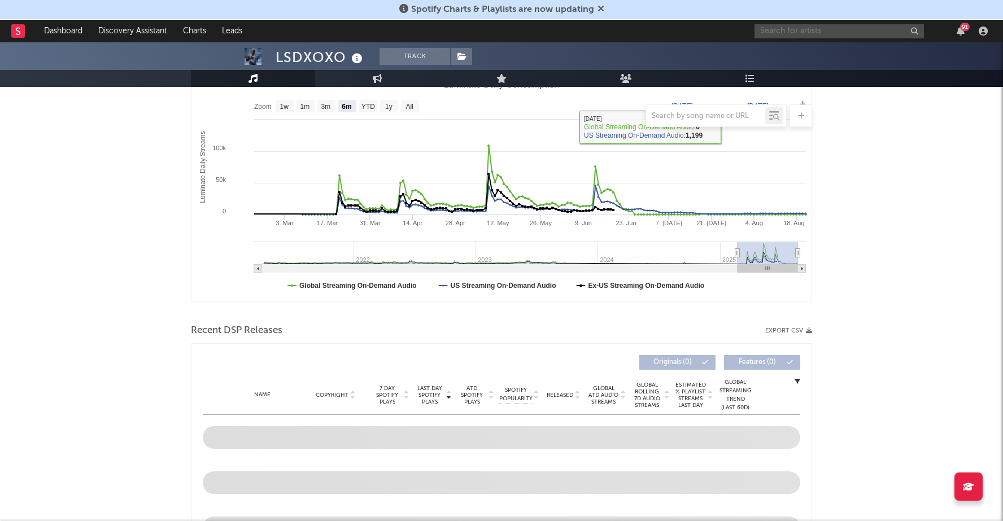
click at [798, 33] on input "text" at bounding box center [839, 31] width 169 height 14
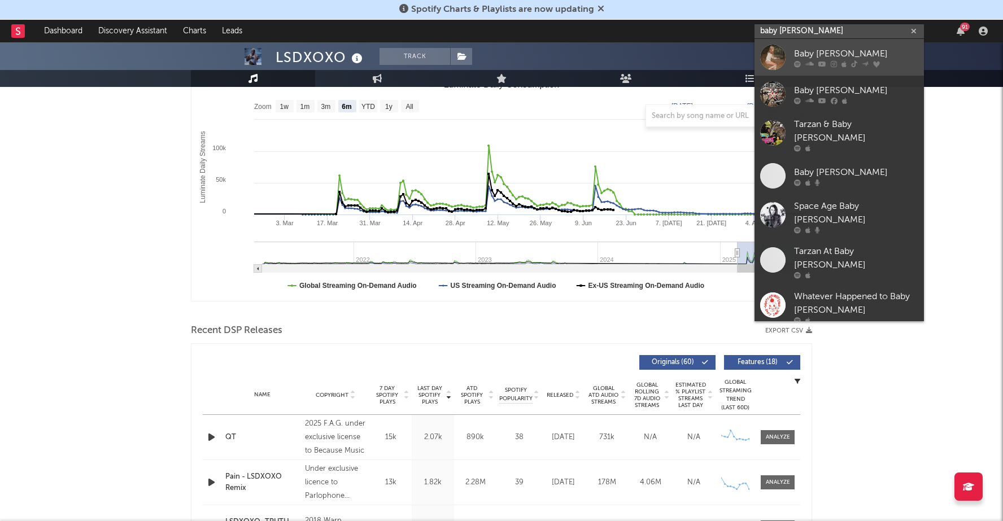
type input "baby jane"
click at [807, 55] on div "Baby Jane" at bounding box center [856, 54] width 124 height 14
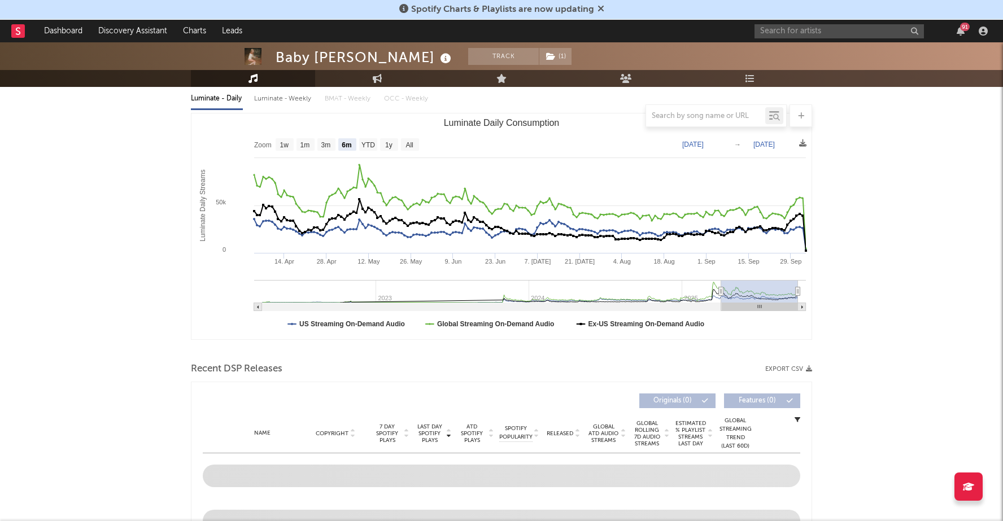
scroll to position [128, 0]
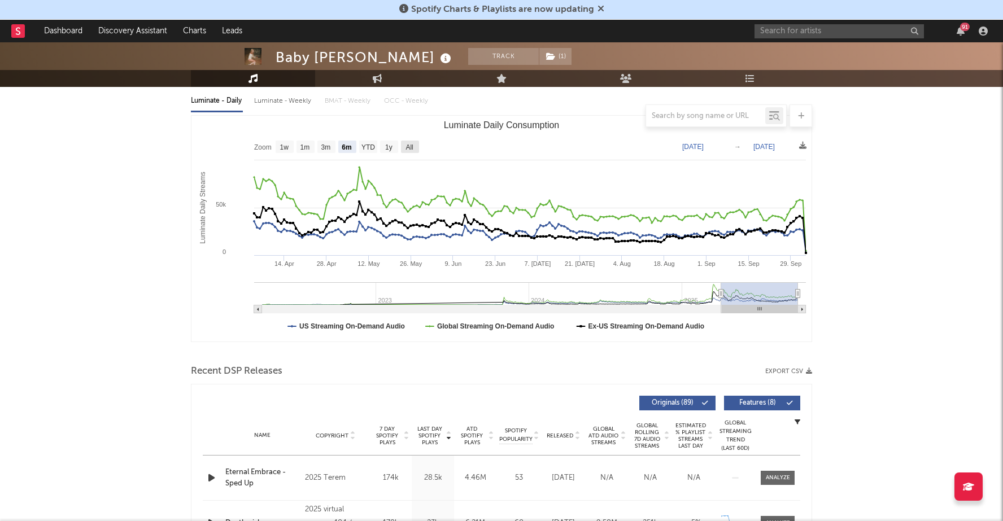
click at [406, 144] on text "All" at bounding box center [409, 147] width 7 height 8
select select "All"
type input "2022-04-03"
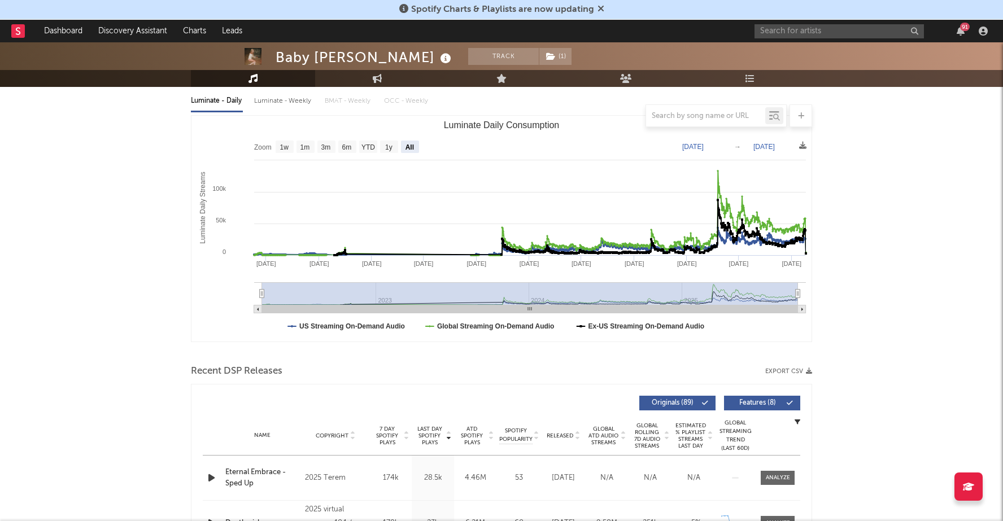
scroll to position [0, 0]
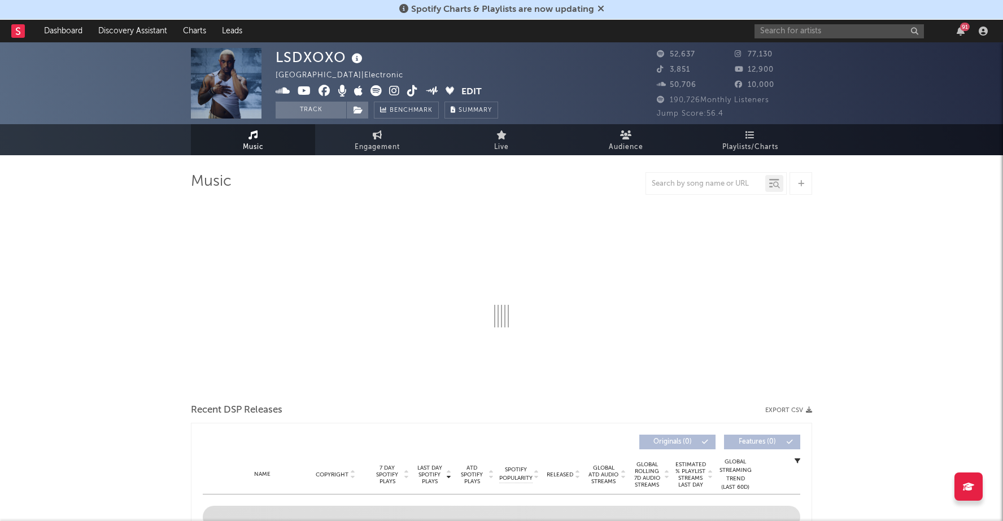
select select "6m"
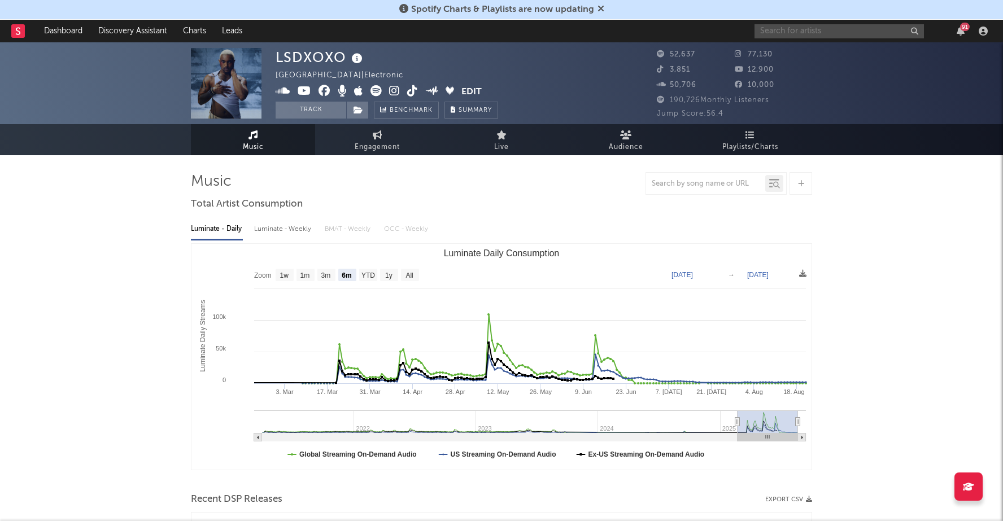
click at [787, 29] on input "text" at bounding box center [839, 31] width 169 height 14
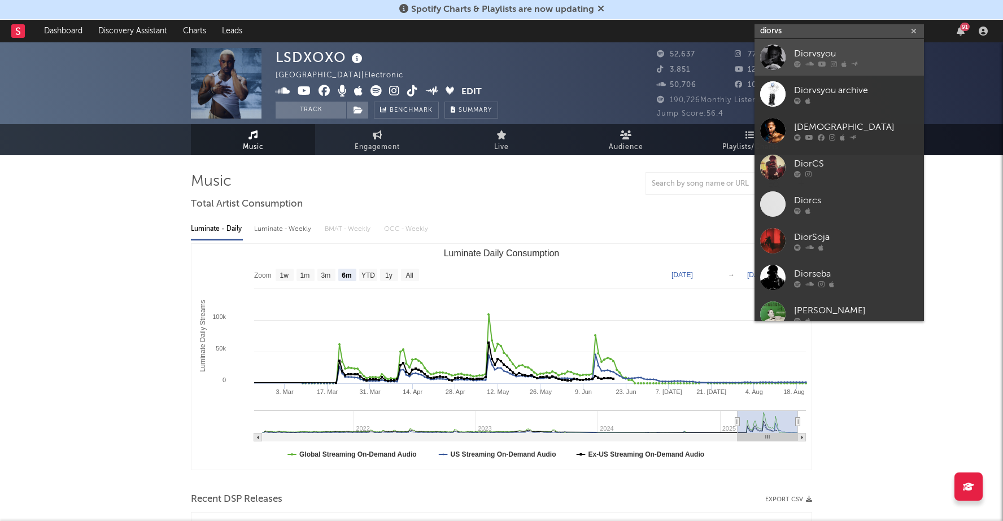
type input "diorvs"
click at [802, 53] on div "Diorvsyou" at bounding box center [856, 54] width 124 height 14
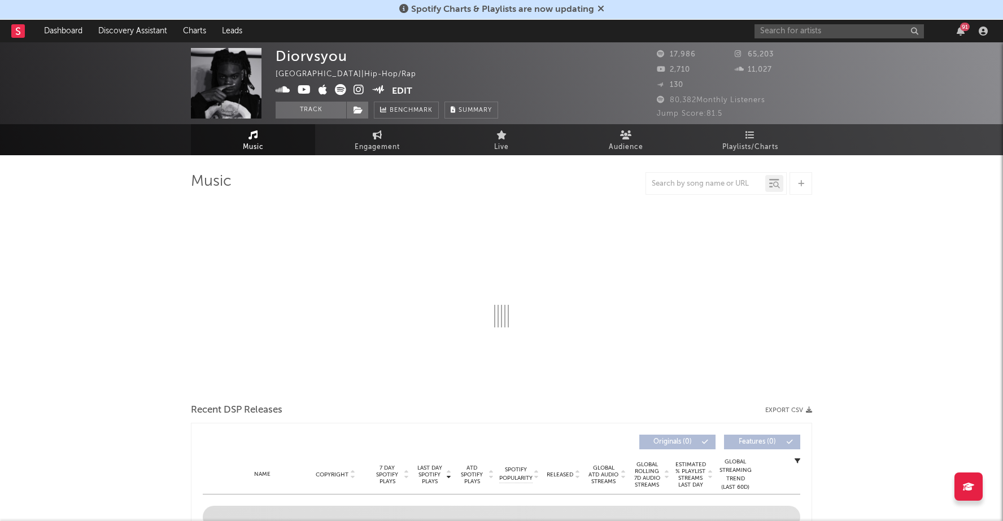
select select "6m"
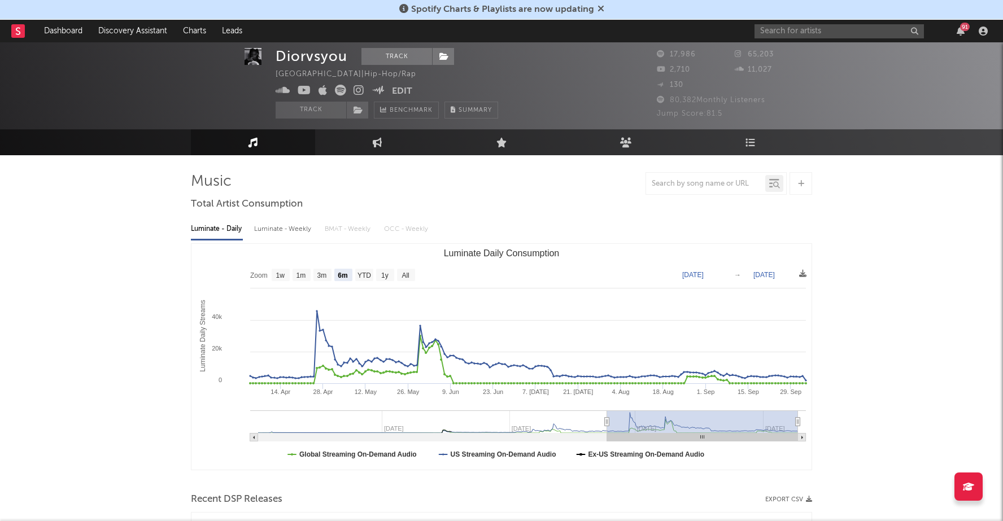
scroll to position [15, 0]
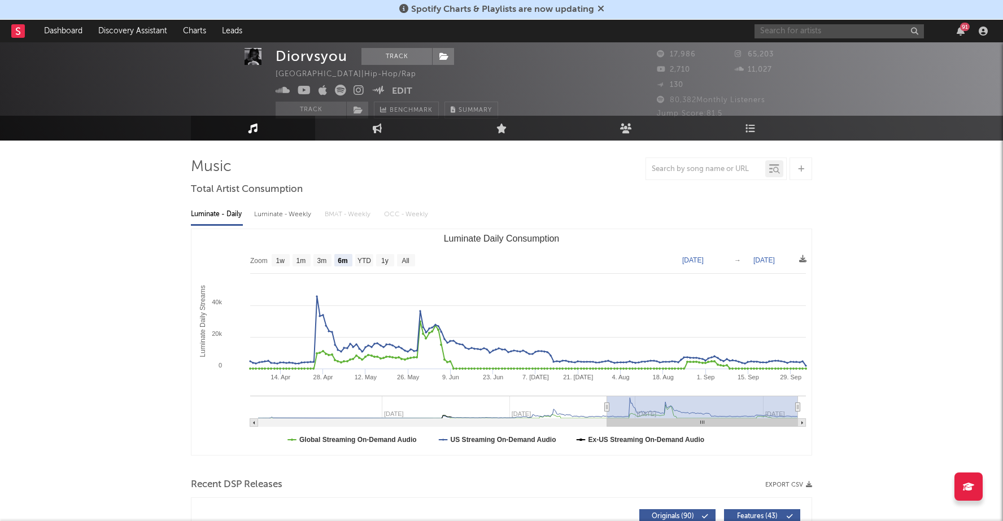
click at [843, 27] on input "text" at bounding box center [839, 31] width 169 height 14
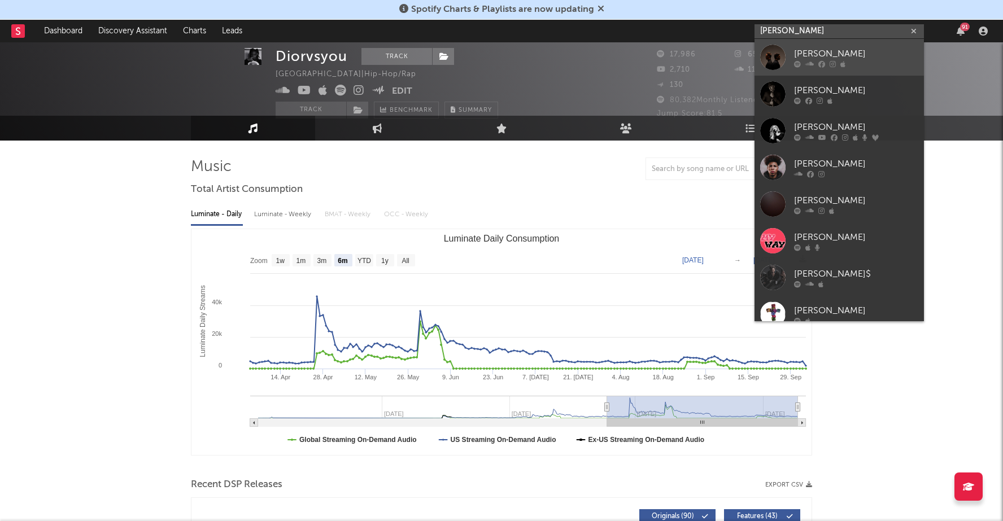
type input "john carl"
click at [821, 48] on div "JOHN CARL" at bounding box center [856, 54] width 124 height 14
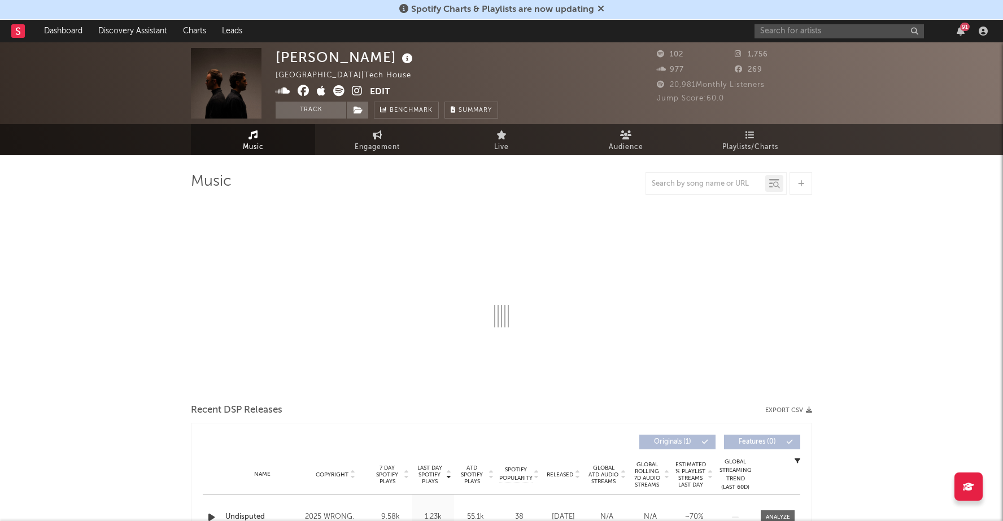
select select "1w"
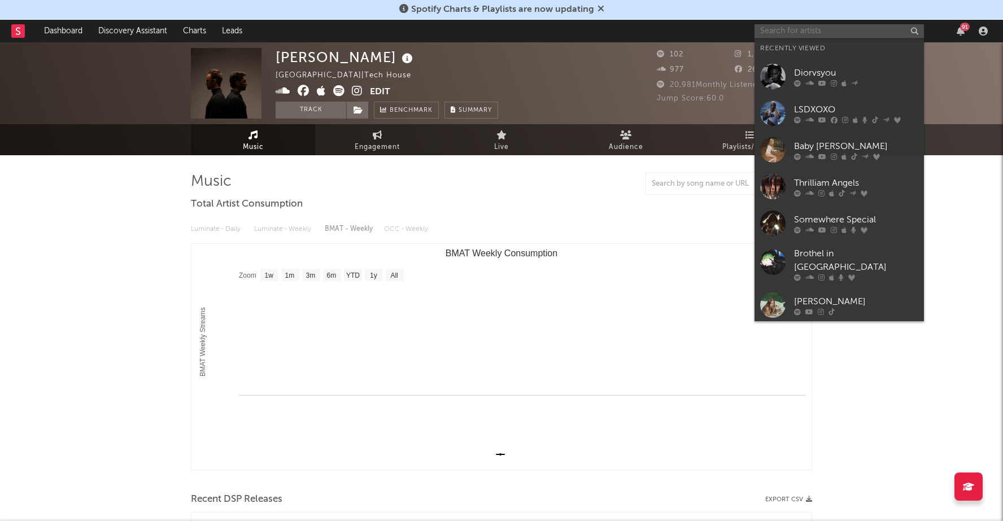
click at [823, 33] on input "text" at bounding box center [839, 31] width 169 height 14
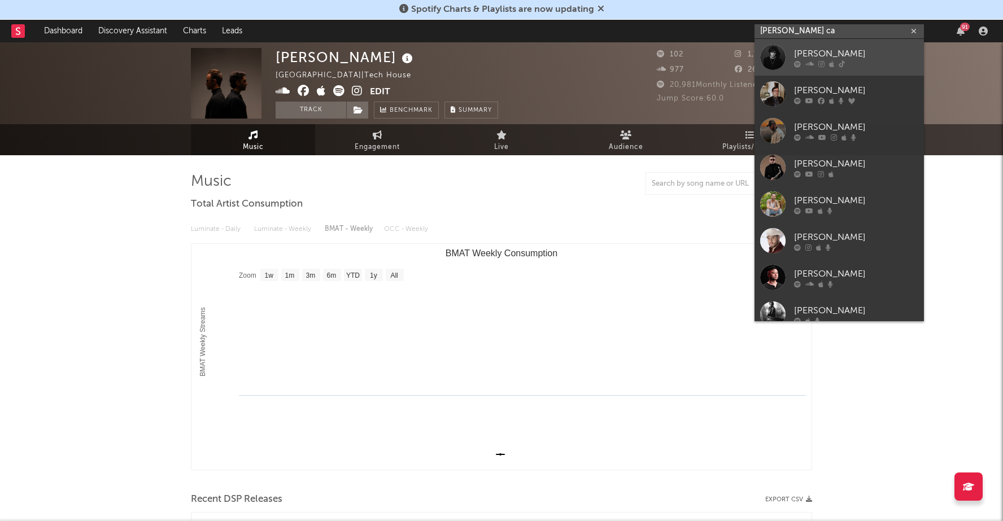
type input "joey ca"
click at [834, 60] on div at bounding box center [856, 63] width 124 height 7
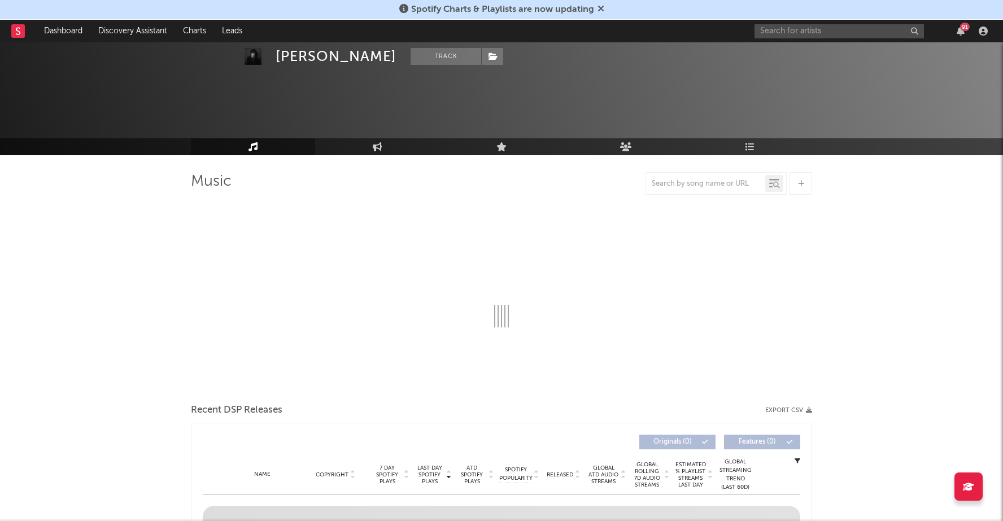
select select "6m"
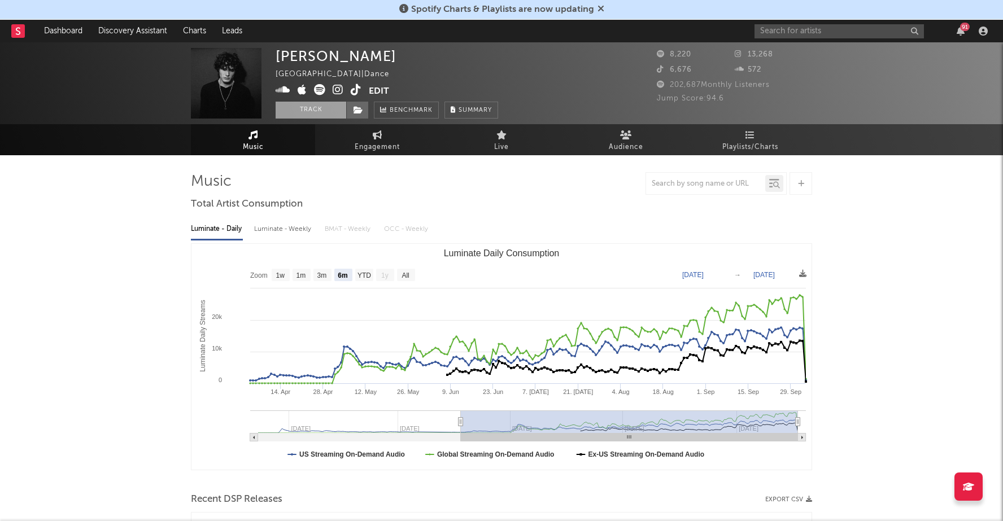
click at [332, 110] on button "Track" at bounding box center [311, 110] width 71 height 17
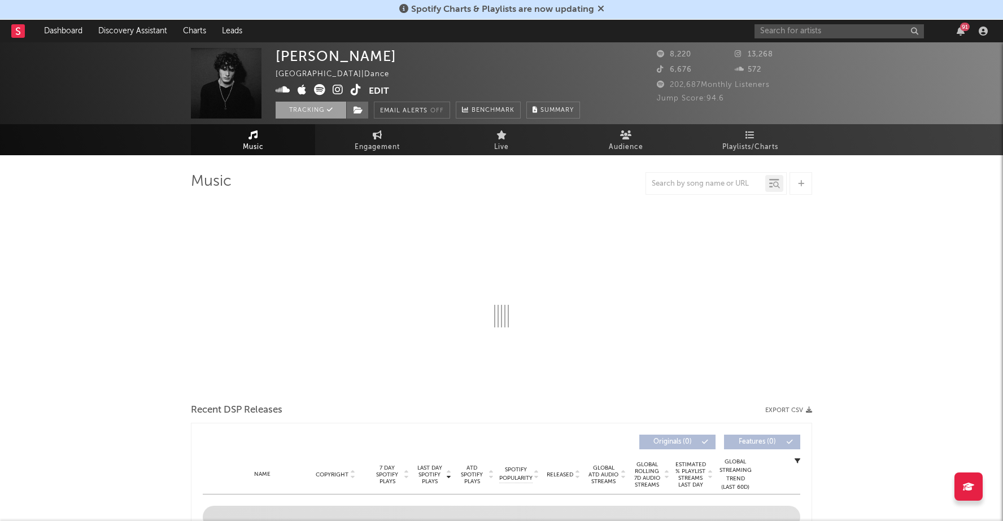
select select "6m"
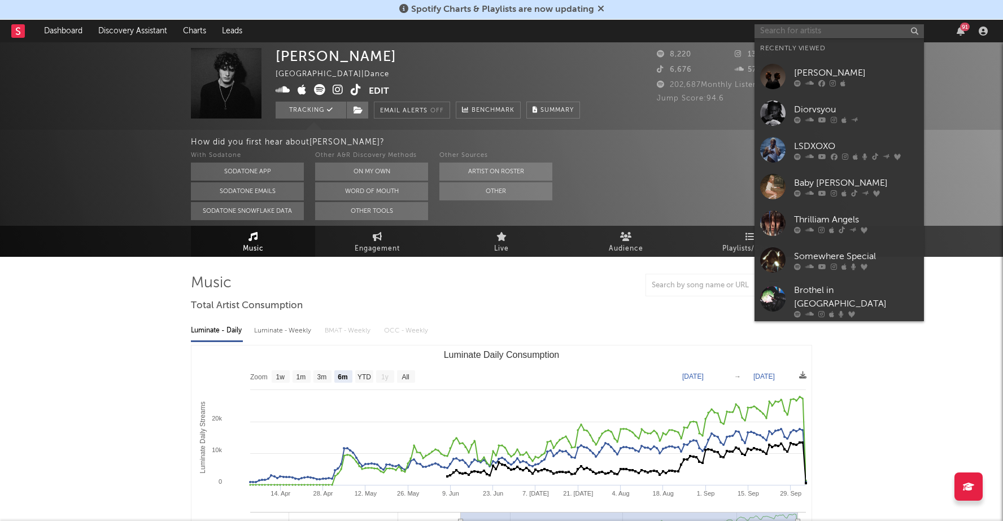
click at [799, 32] on input "text" at bounding box center [839, 31] width 169 height 14
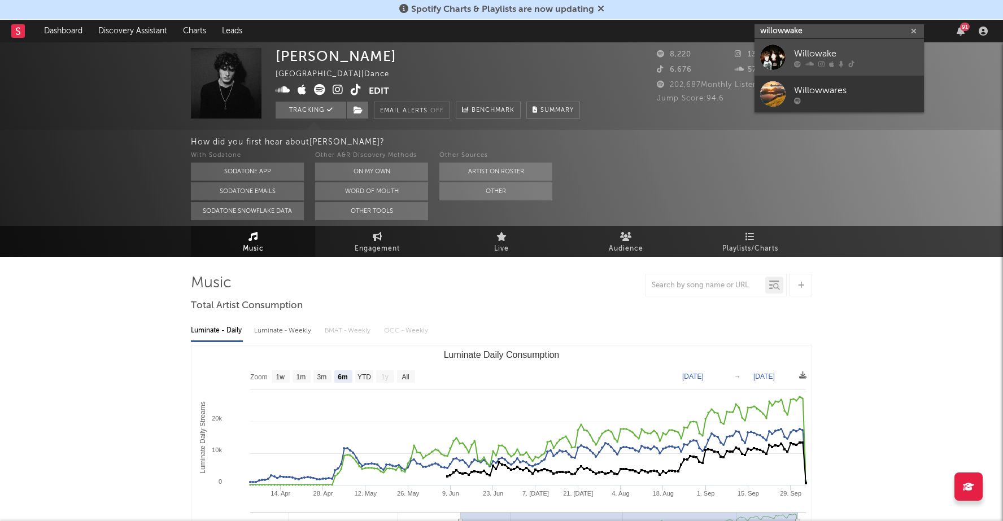
type input "willowwake"
click at [813, 48] on div "Willowake" at bounding box center [856, 54] width 124 height 14
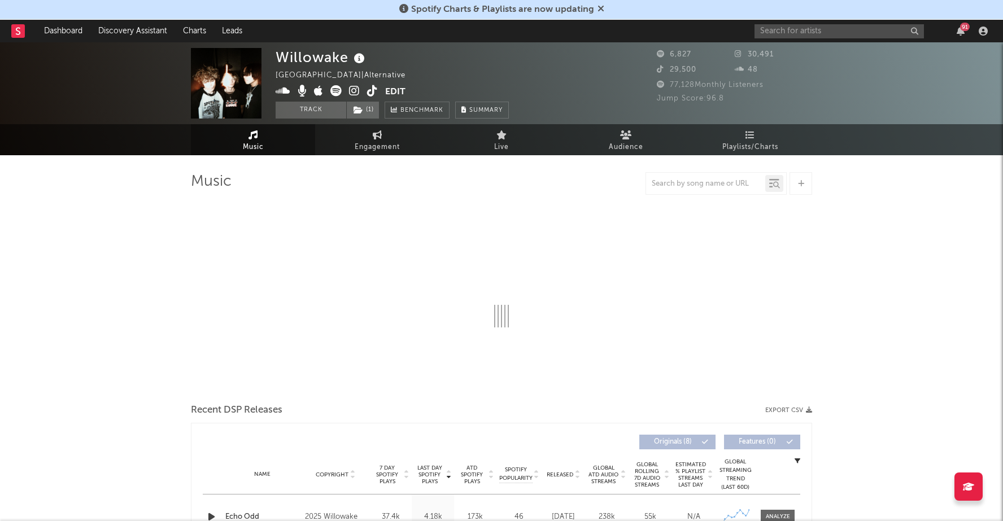
select select "1w"
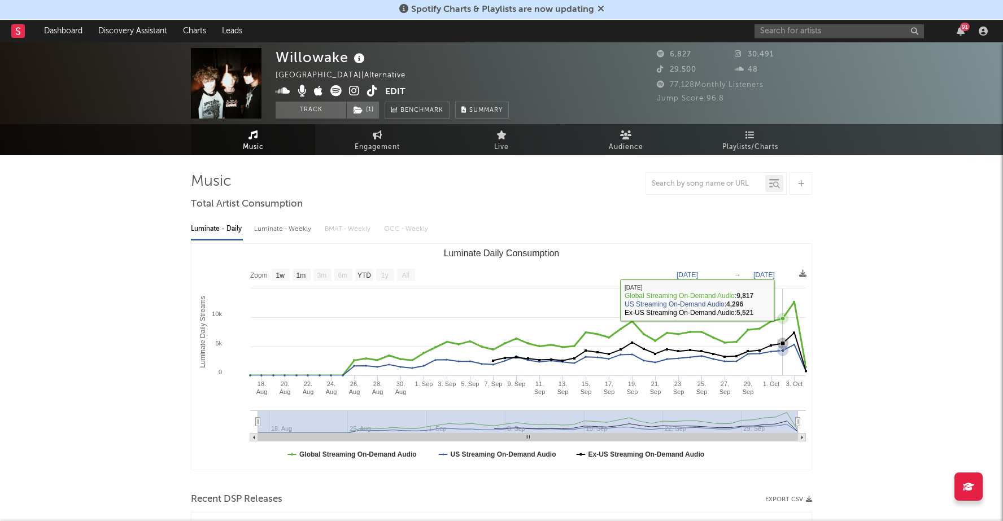
select select "1w"
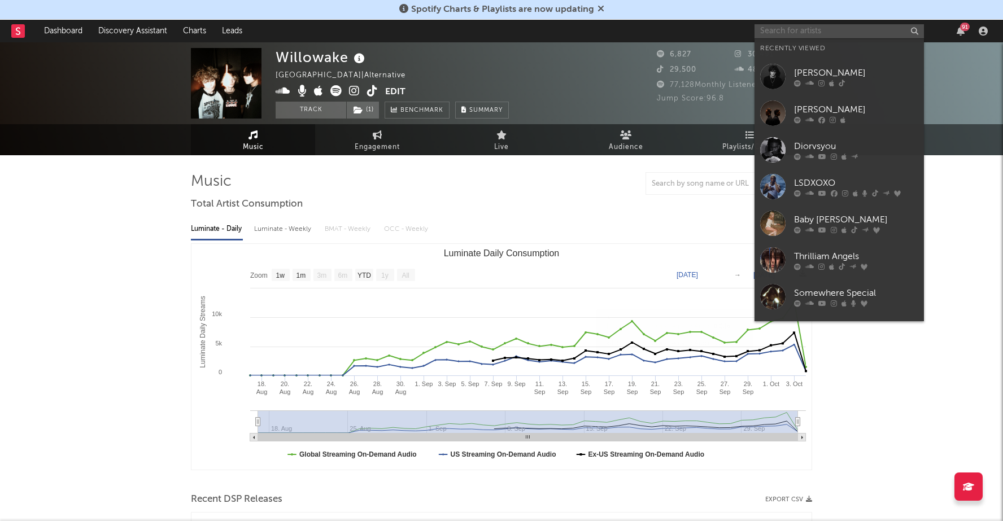
click at [843, 32] on input "text" at bounding box center [839, 31] width 169 height 14
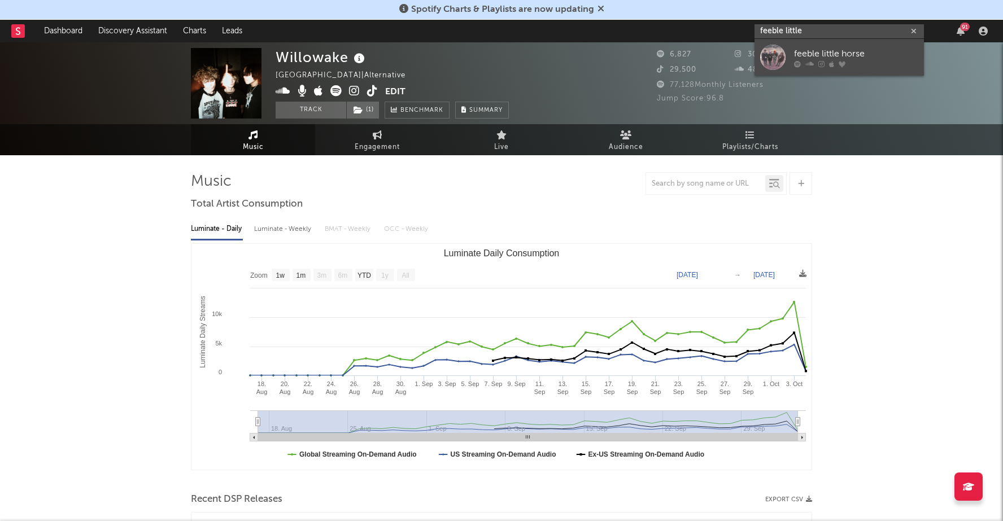
type input "feeble little"
click at [838, 54] on div "feeble little horse" at bounding box center [856, 54] width 124 height 14
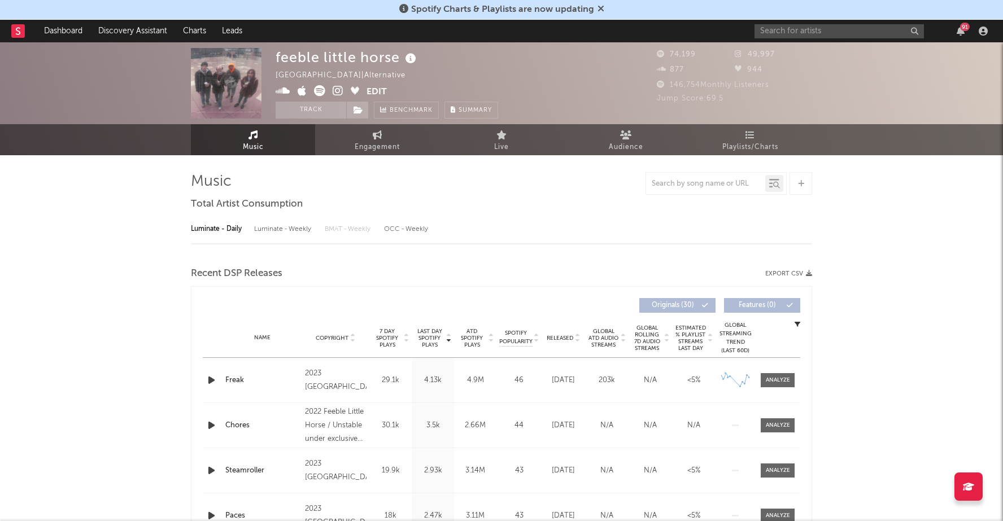
select select "6m"
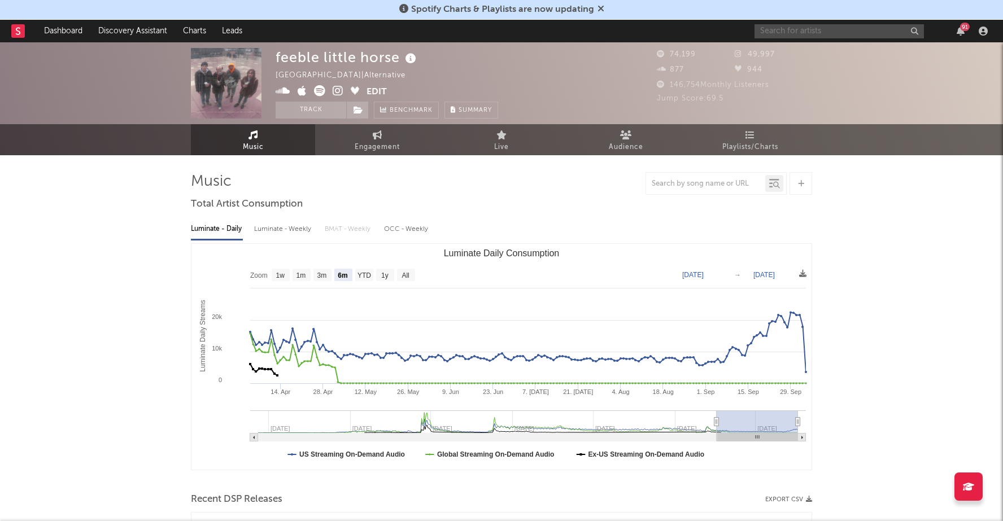
click at [840, 34] on input "text" at bounding box center [839, 31] width 169 height 14
click at [786, 32] on input "world peace dmt" at bounding box center [839, 31] width 169 height 14
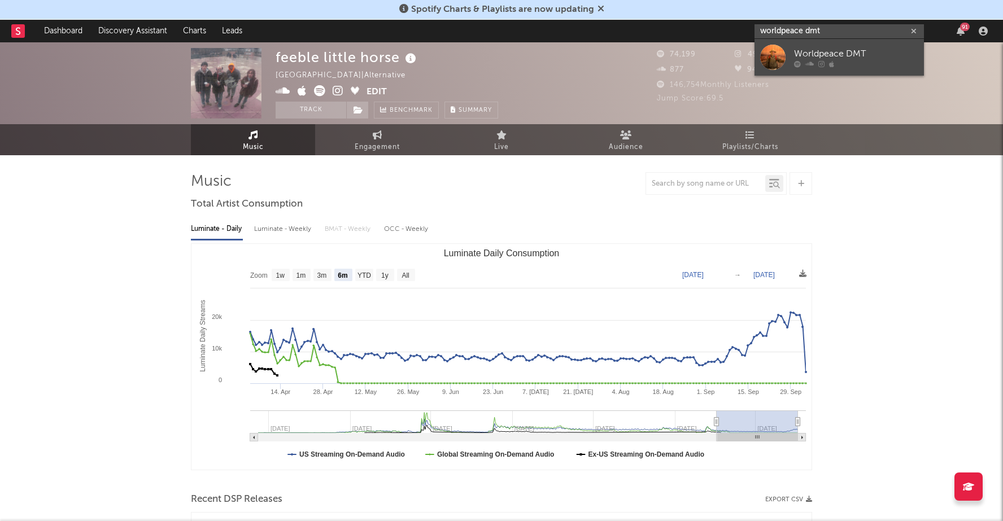
type input "worldpeace dmt"
click at [806, 49] on div "Worldpeace DMT" at bounding box center [856, 54] width 124 height 14
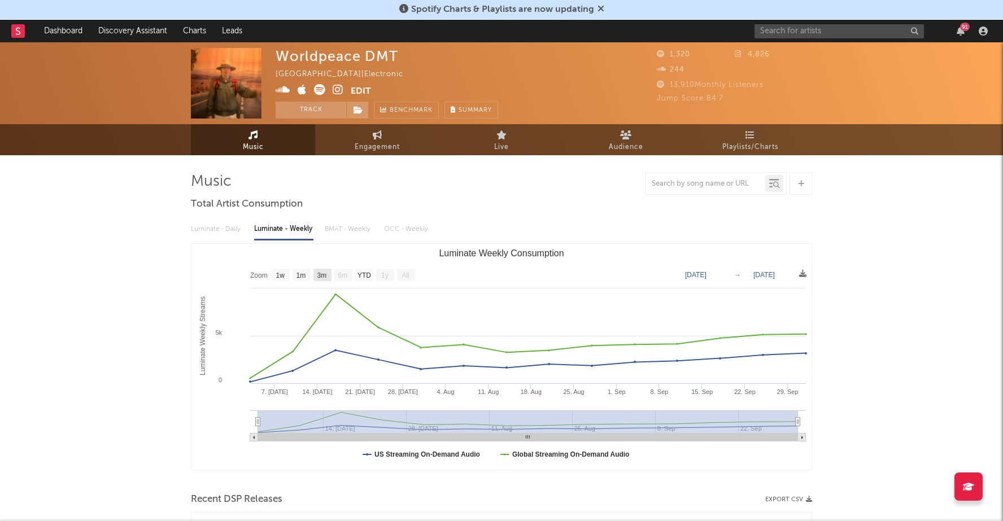
click at [321, 274] on text "3m" at bounding box center [322, 276] width 10 height 8
select select "3m"
click at [848, 30] on input "text" at bounding box center [839, 31] width 169 height 14
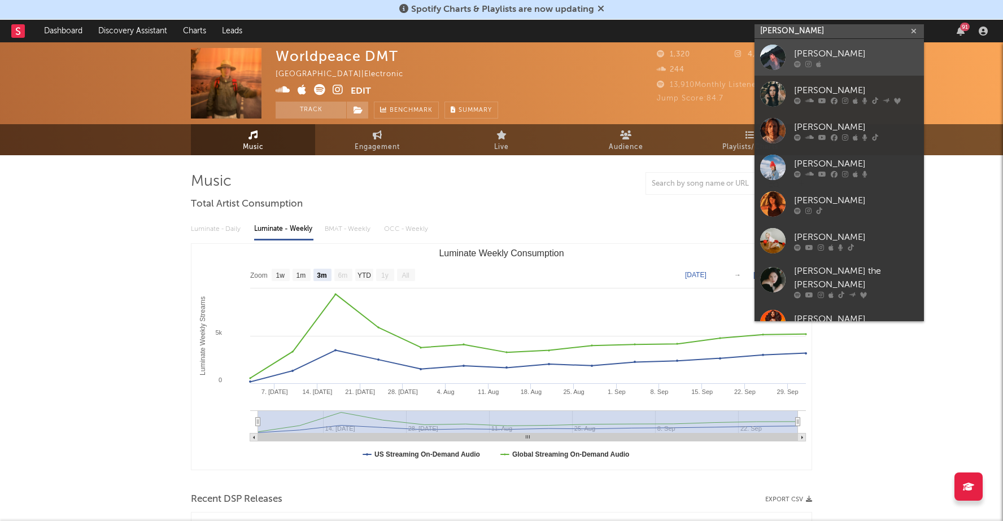
type input "lydi lynn"
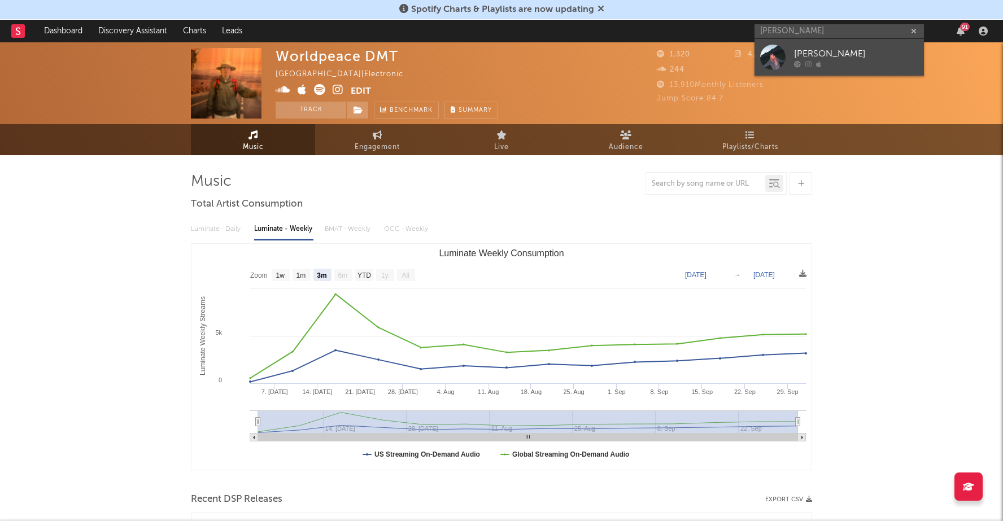
click at [865, 55] on div "lydi lynn" at bounding box center [856, 54] width 124 height 14
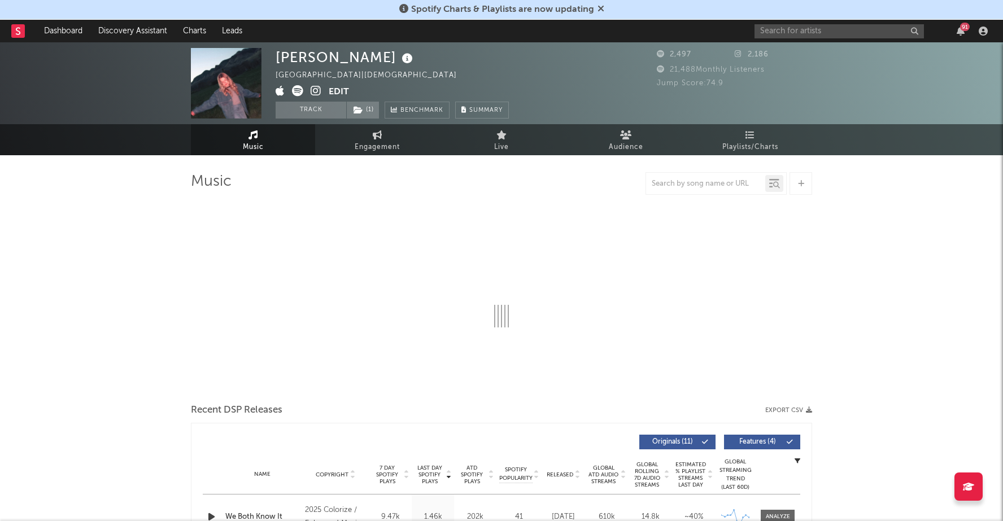
select select "6m"
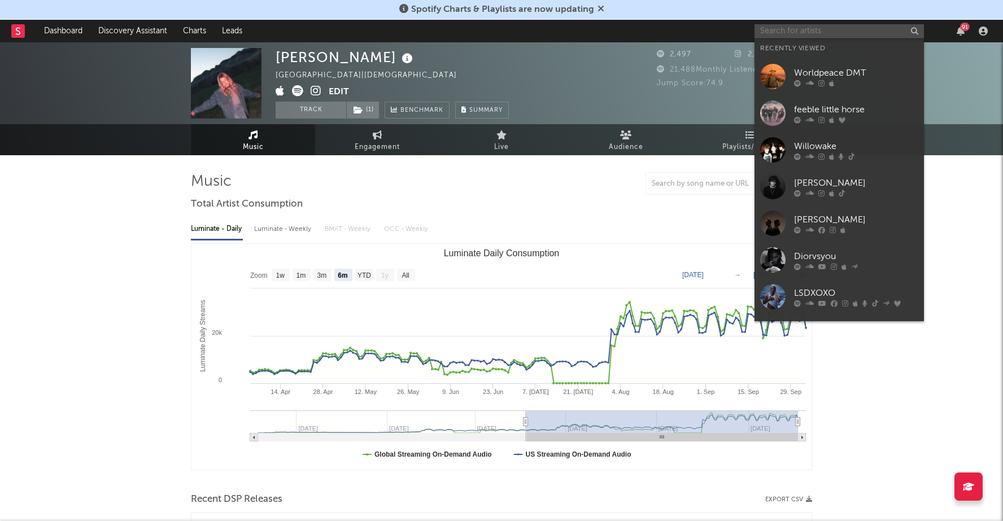
click at [804, 29] on input "text" at bounding box center [839, 31] width 169 height 14
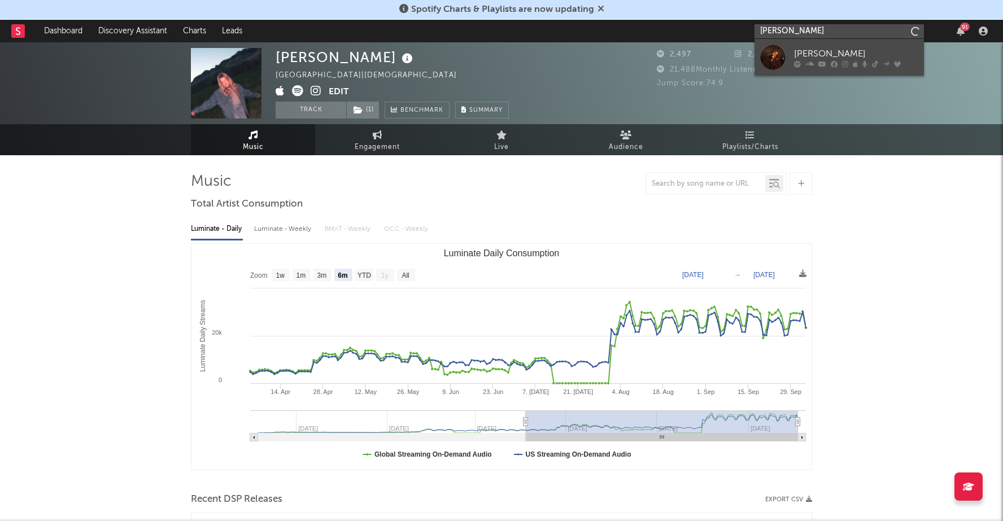
type input "taylor bick"
click at [839, 54] on div "Taylor Bickett" at bounding box center [856, 54] width 124 height 14
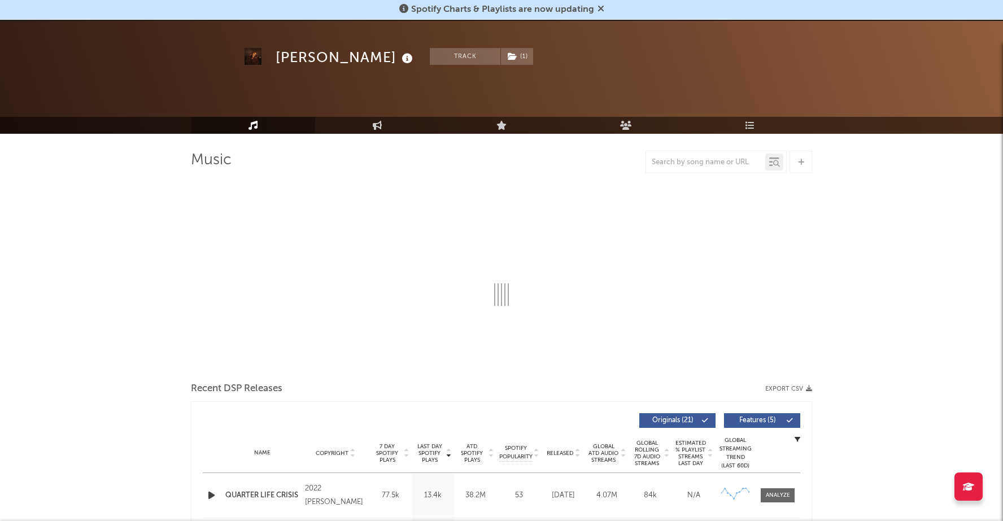
select select "6m"
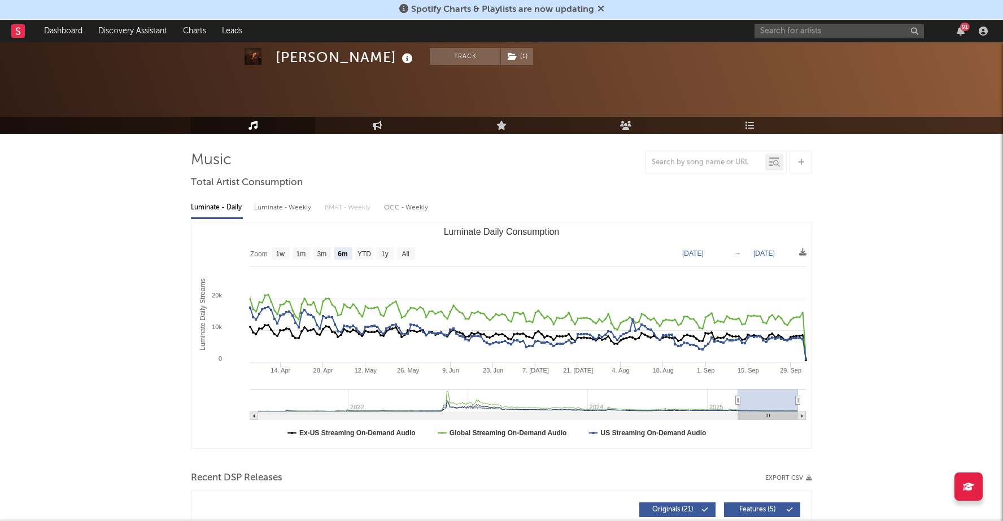
scroll to position [40, 0]
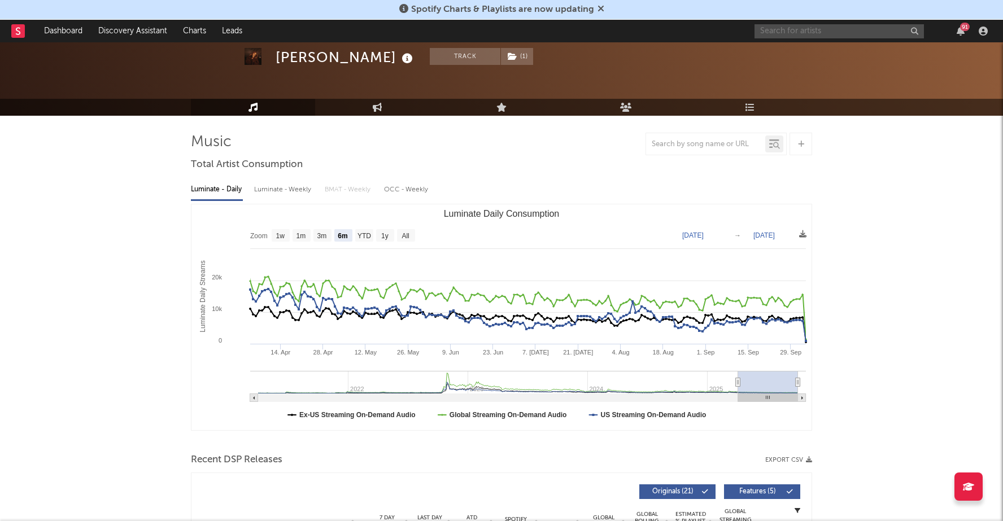
click at [824, 32] on input "text" at bounding box center [839, 31] width 169 height 14
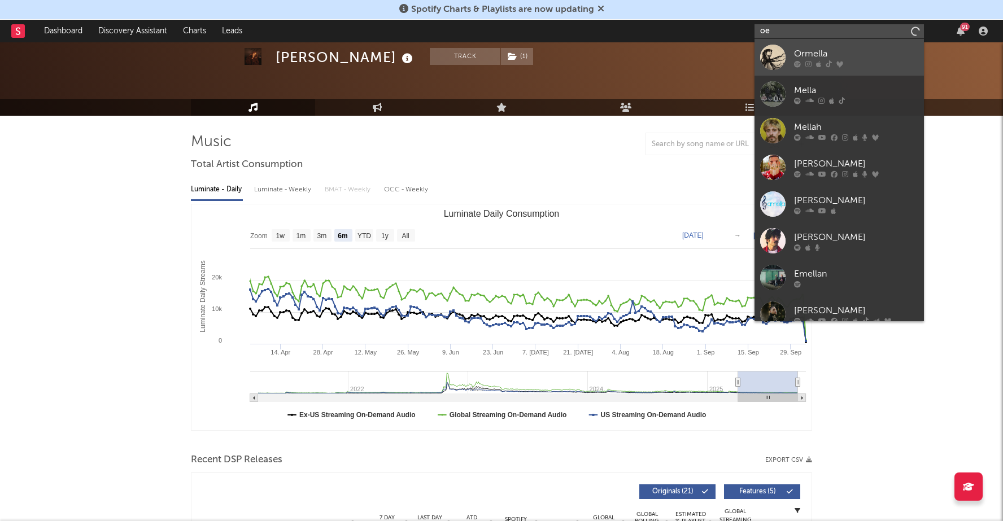
type input "o"
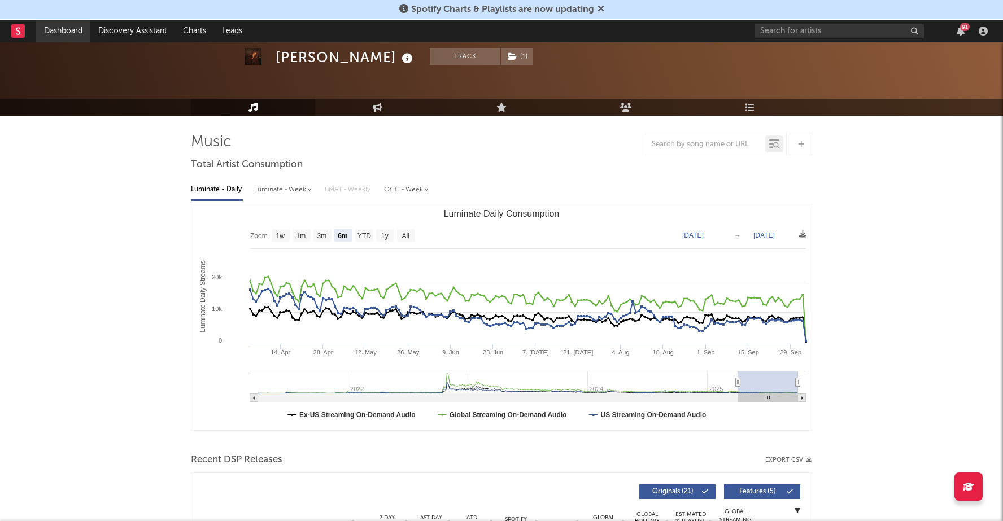
click at [62, 36] on link "Dashboard" at bounding box center [63, 31] width 54 height 23
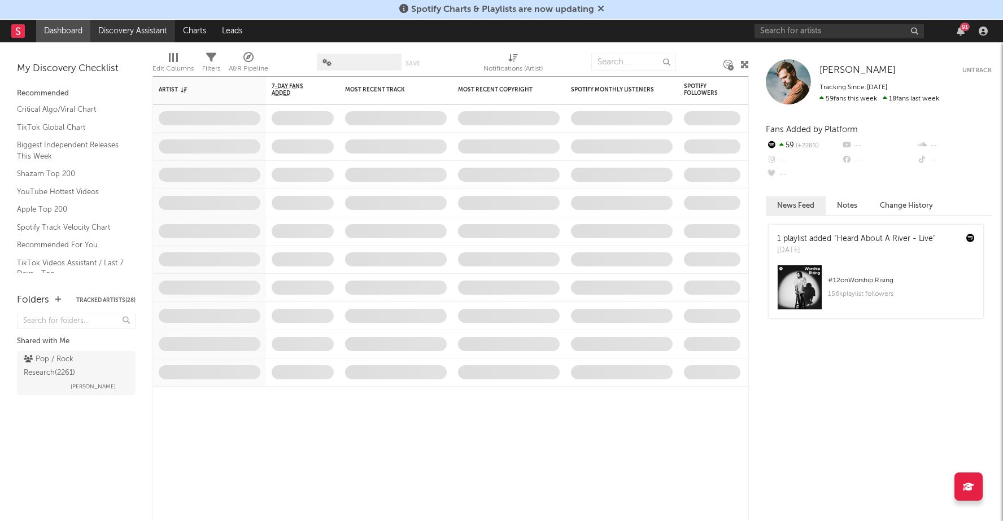
click at [141, 25] on link "Discovery Assistant" at bounding box center [132, 31] width 85 height 23
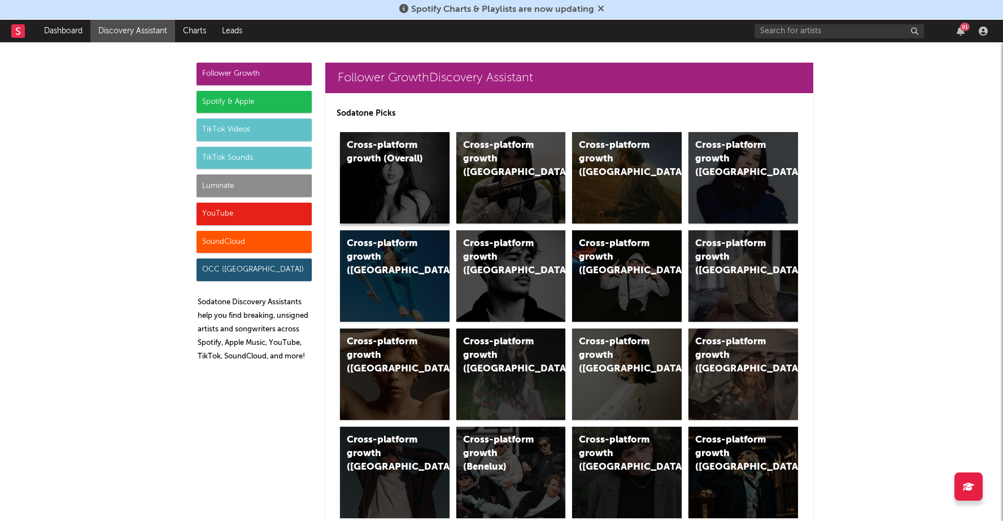
click at [409, 176] on div "Cross-platform growth (Overall)" at bounding box center [395, 177] width 110 height 91
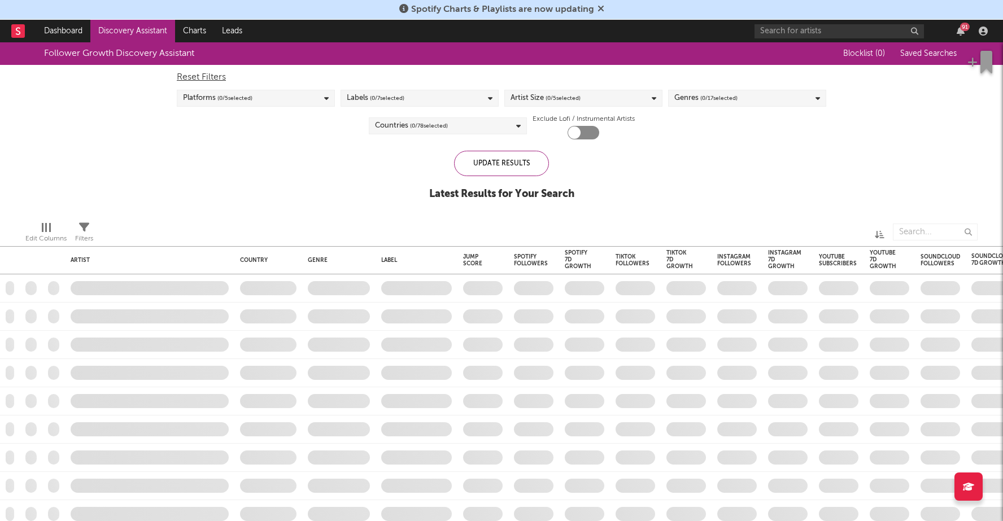
checkbox input "true"
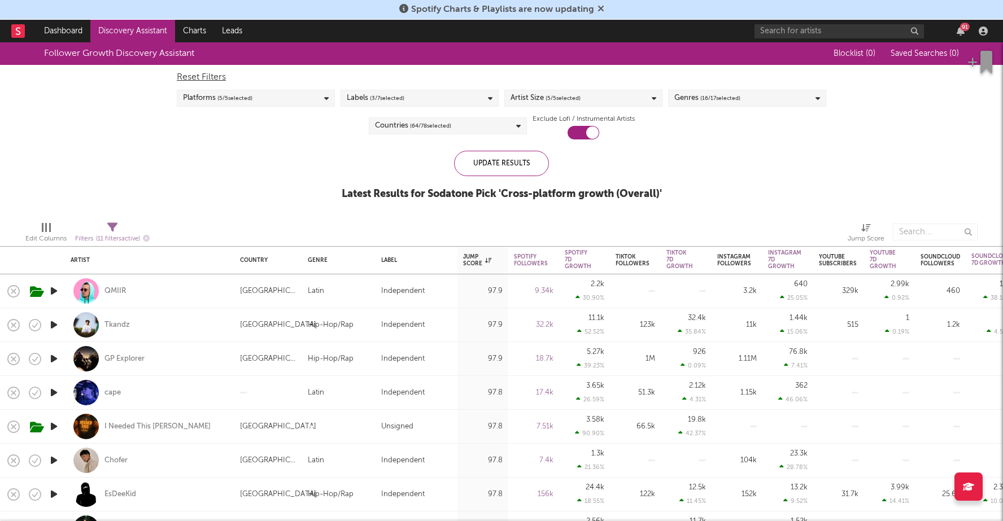
click at [276, 165] on div "Follower Growth Discovery Assistant Blocklist ( 0 ) Saved Searches ( 0 ) Reset …" at bounding box center [501, 127] width 1003 height 170
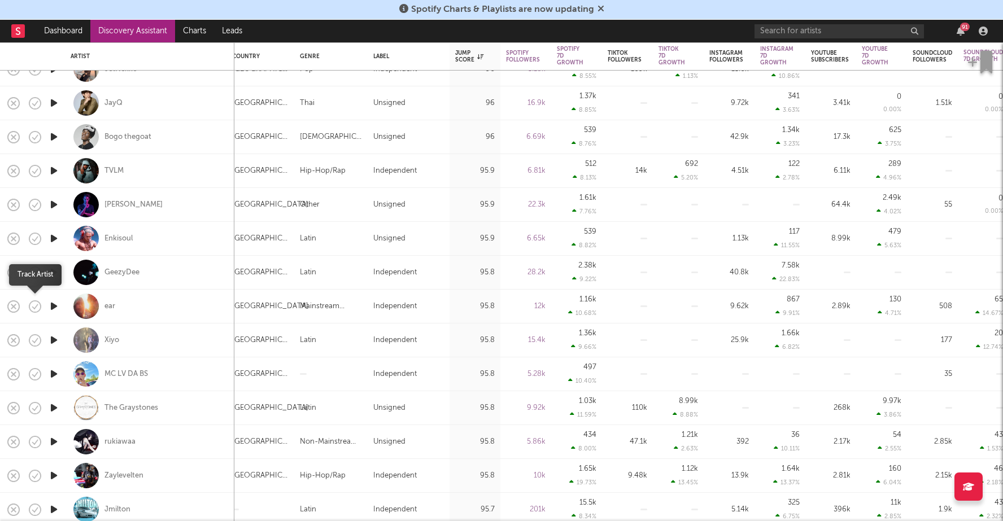
click at [32, 305] on icon "button" at bounding box center [35, 307] width 16 height 16
click at [108, 304] on div "ear" at bounding box center [109, 307] width 11 height 10
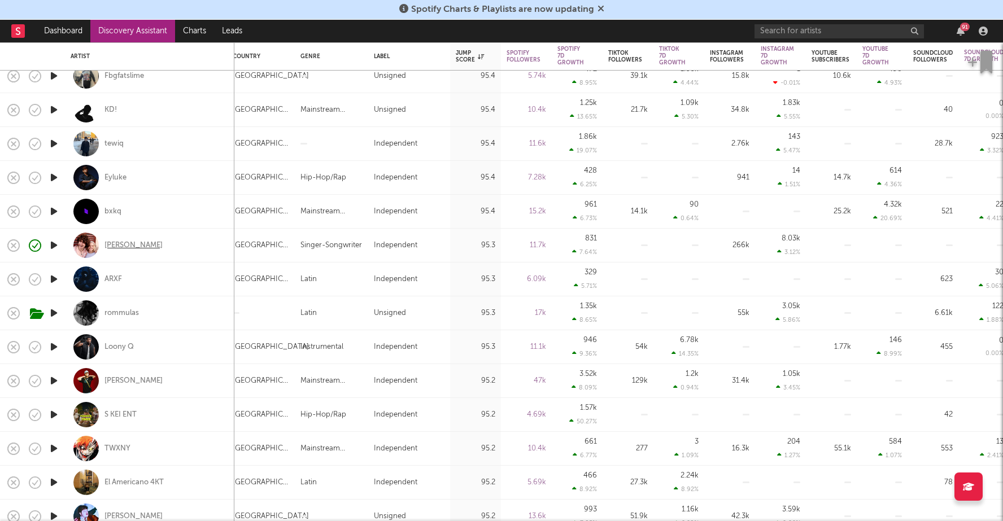
click at [111, 245] on div "liou" at bounding box center [133, 246] width 58 height 10
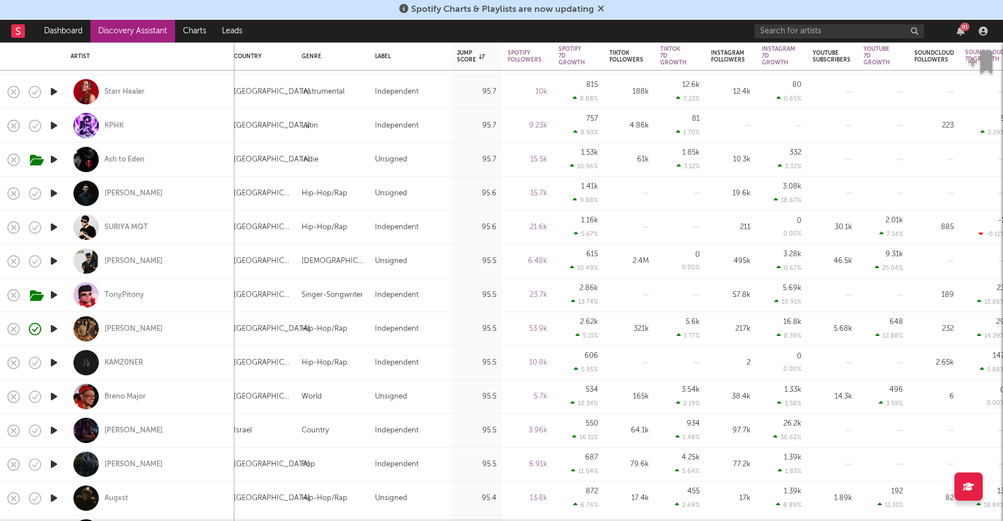
click at [110, 29] on link "Discovery Assistant" at bounding box center [132, 31] width 85 height 23
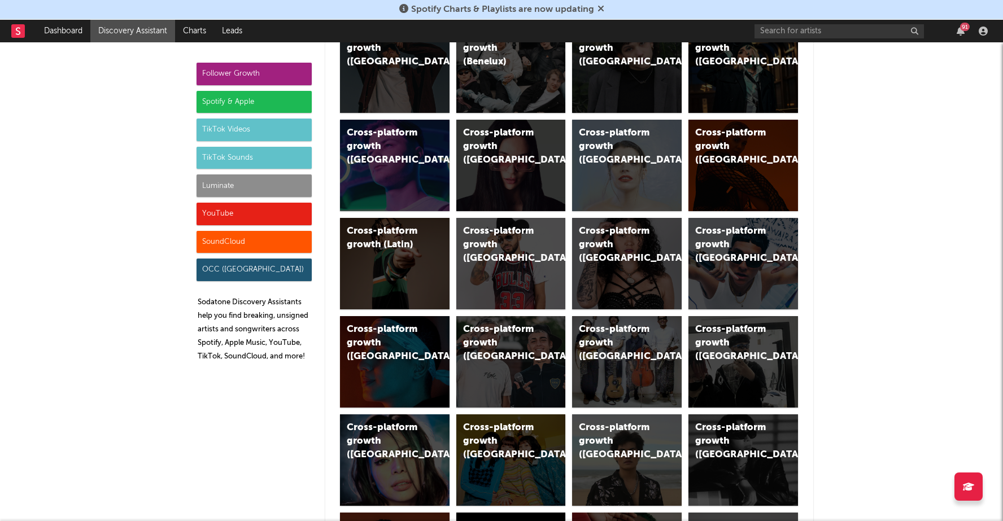
click at [254, 91] on div "Spotify & Apple" at bounding box center [254, 102] width 115 height 23
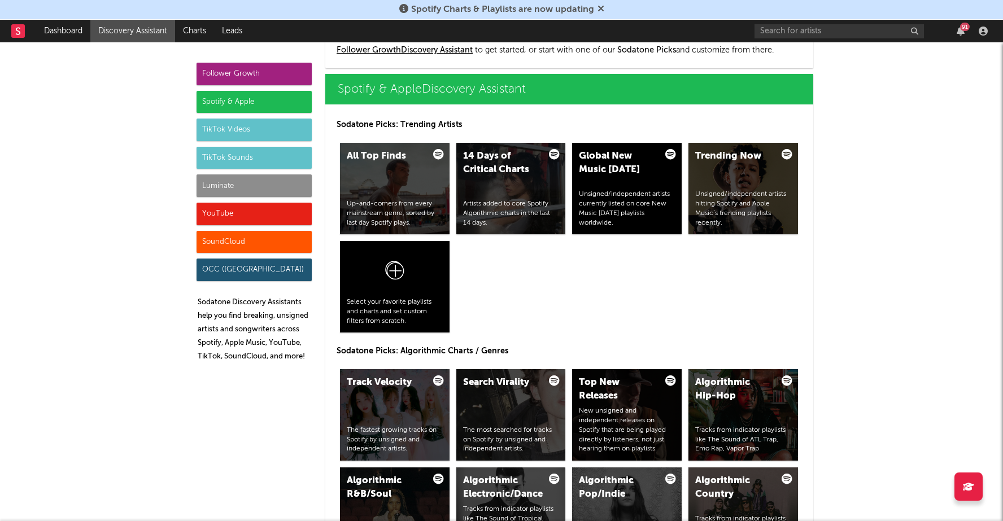
scroll to position [1129, 0]
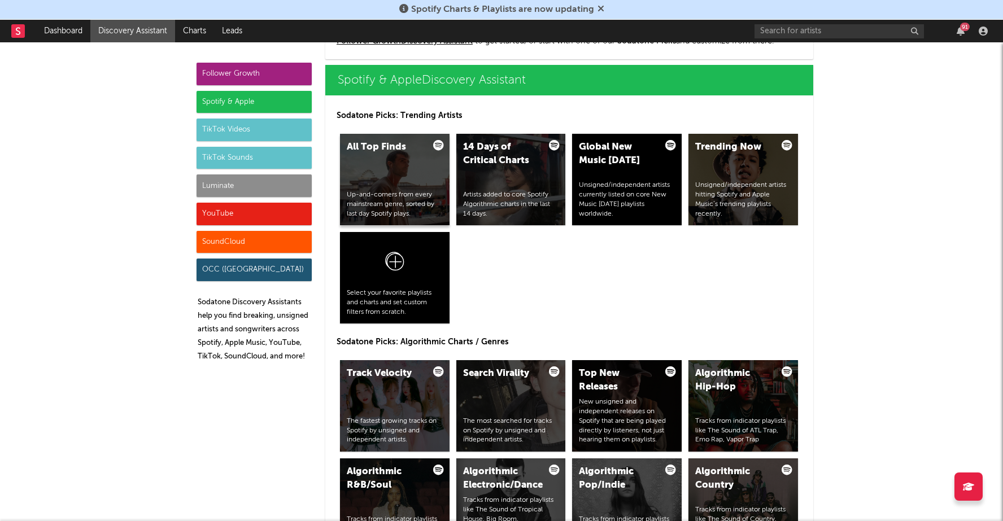
click at [390, 173] on div "All Top Finds Up-and-comers from every mainstream genre, sorted by last day Spo…" at bounding box center [395, 179] width 110 height 91
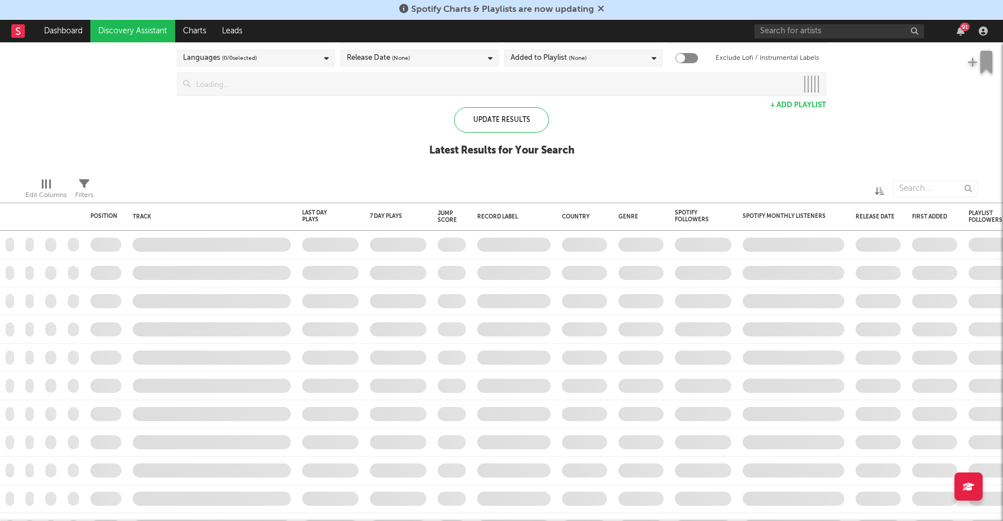
checkbox input "true"
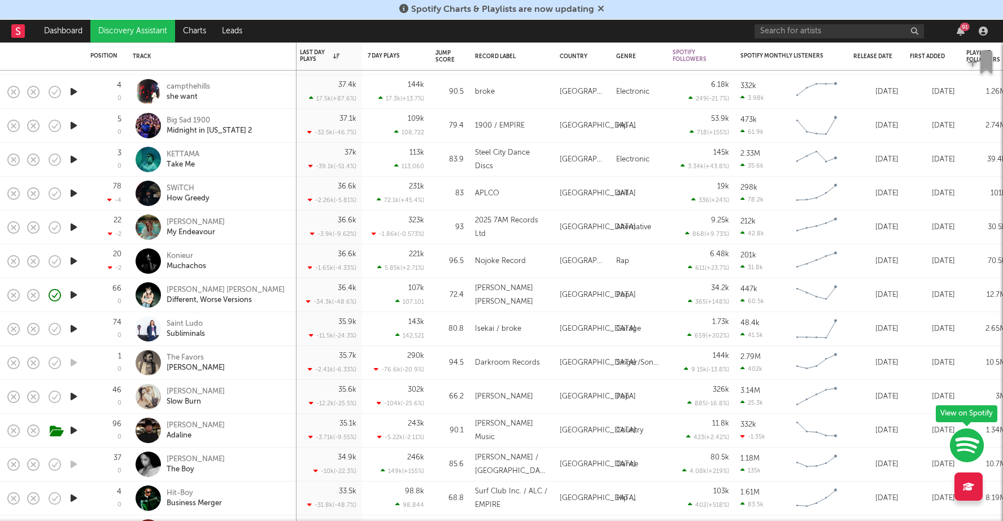
click at [74, 227] on icon "button" at bounding box center [74, 227] width 12 height 14
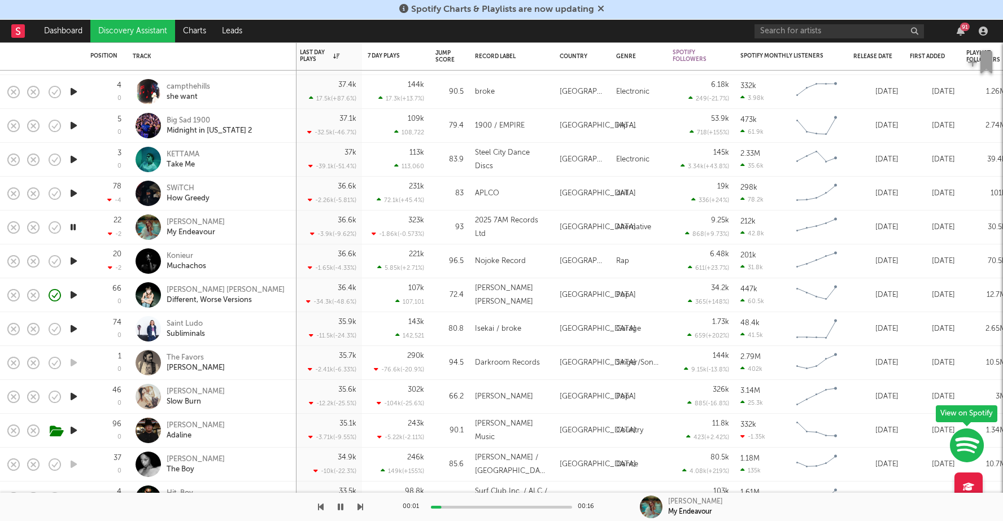
click at [74, 227] on icon "button" at bounding box center [73, 227] width 11 height 14
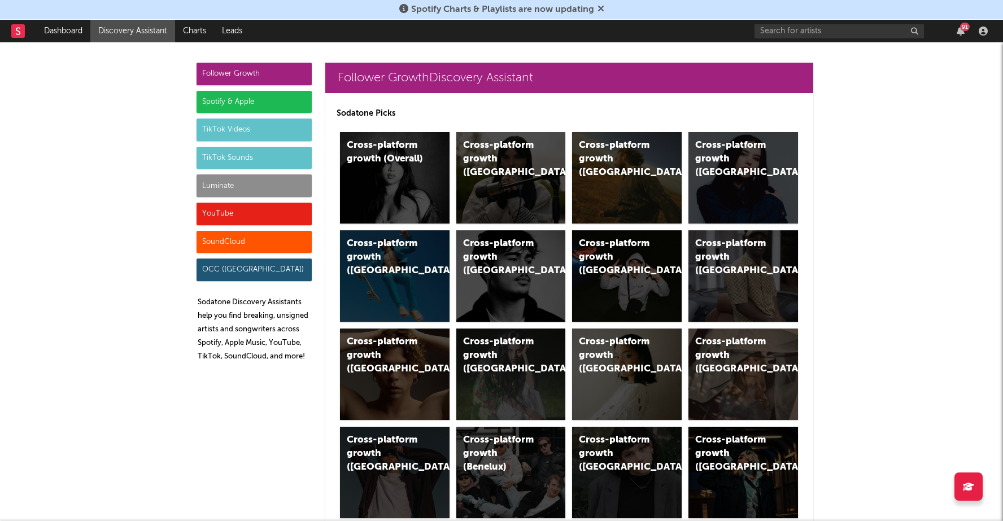
click at [257, 105] on div "Spotify & Apple" at bounding box center [254, 102] width 115 height 23
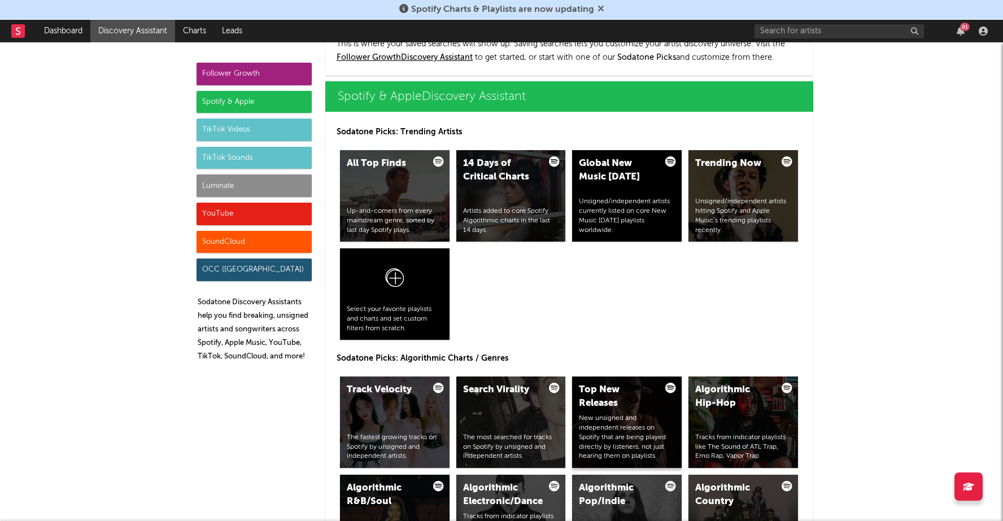
scroll to position [1129, 0]
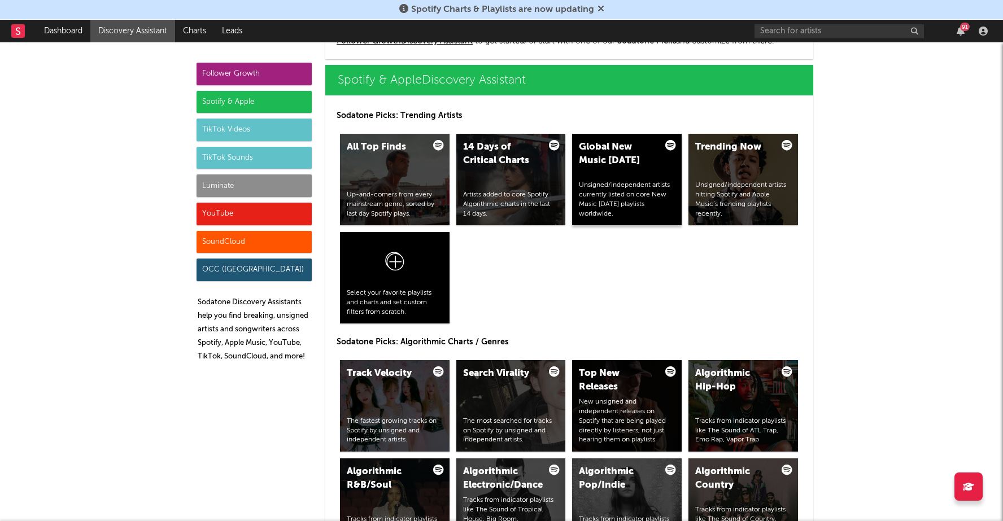
click at [604, 190] on div "Unsigned/independent artists currently listed on core New Music Friday playlist…" at bounding box center [627, 200] width 96 height 38
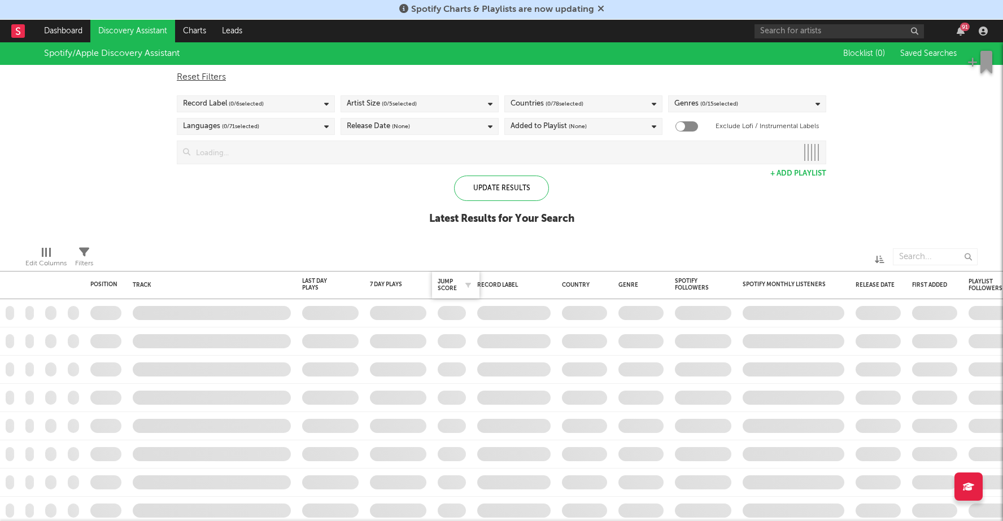
checkbox input "true"
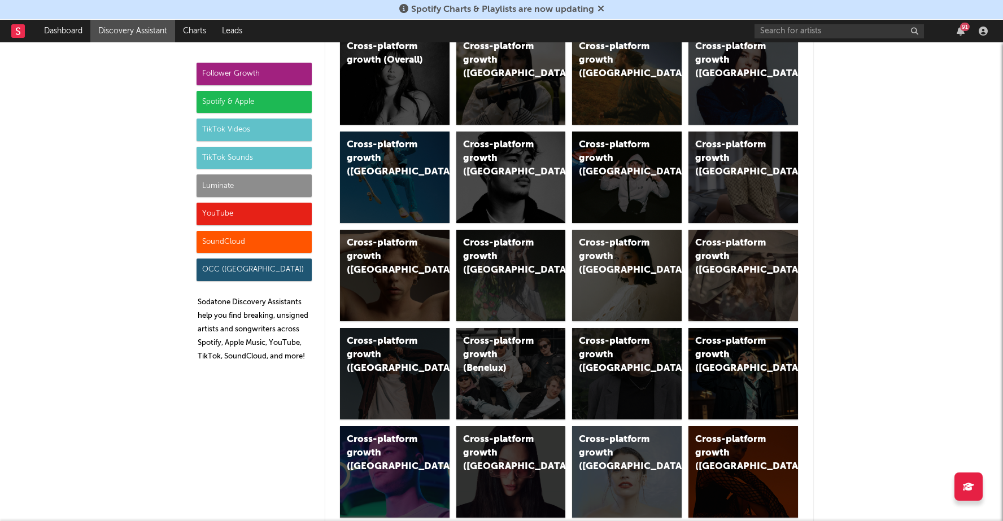
click at [262, 103] on div "Spotify & Apple" at bounding box center [254, 102] width 115 height 23
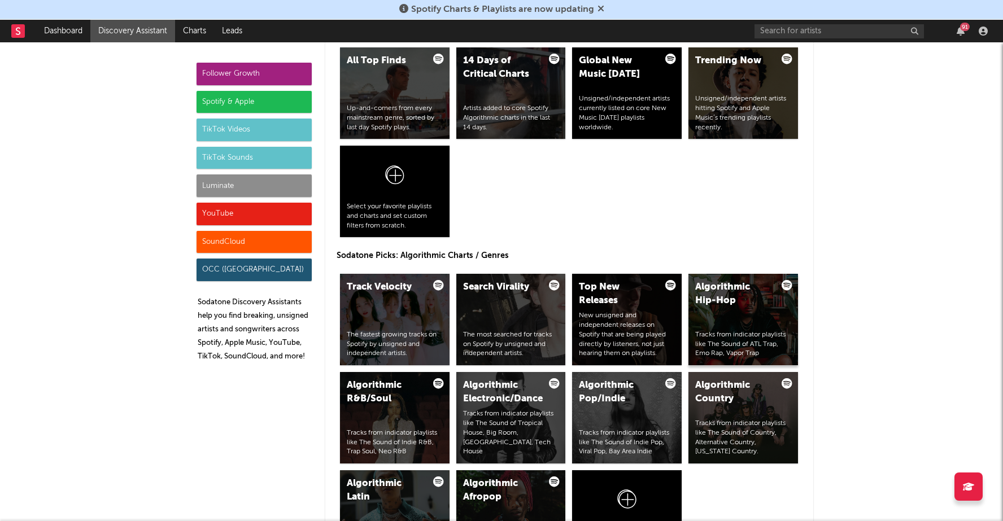
scroll to position [1214, 0]
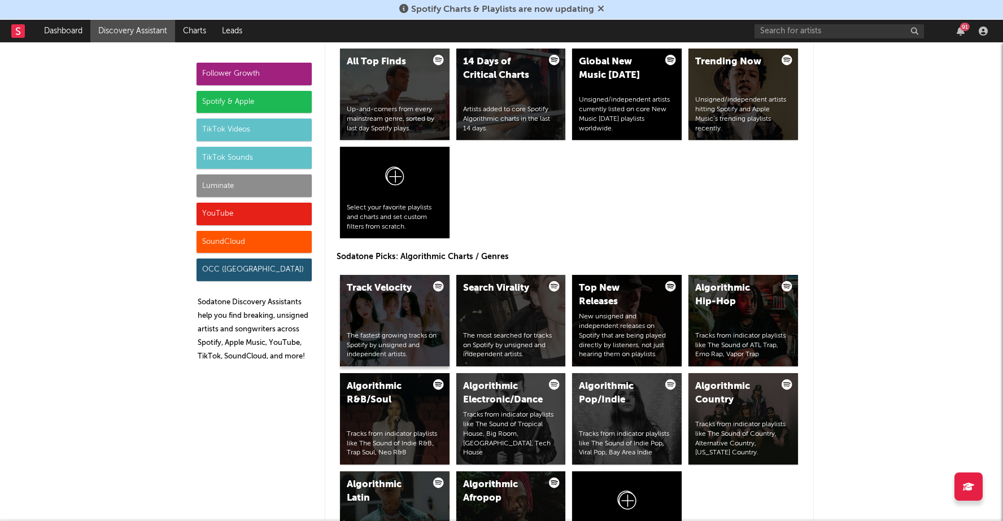
click at [403, 316] on div "Track Velocity The fastest growing tracks on Spotify by unsigned and independen…" at bounding box center [395, 320] width 110 height 91
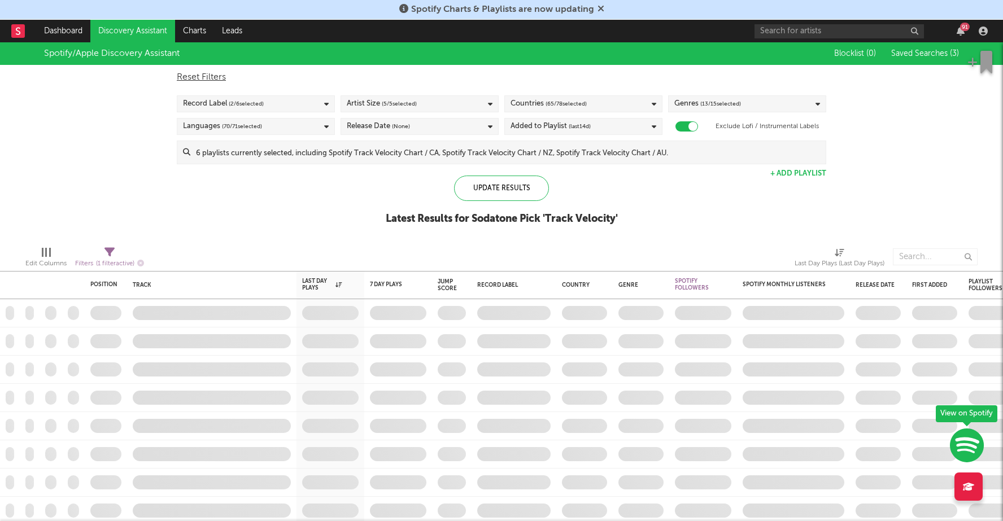
checkbox input "true"
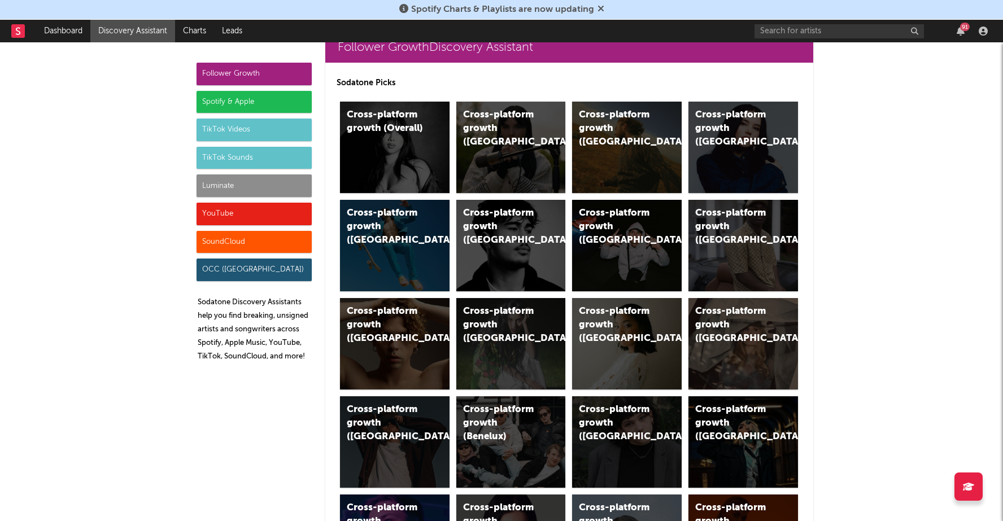
click at [288, 106] on div "Spotify & Apple" at bounding box center [254, 102] width 115 height 23
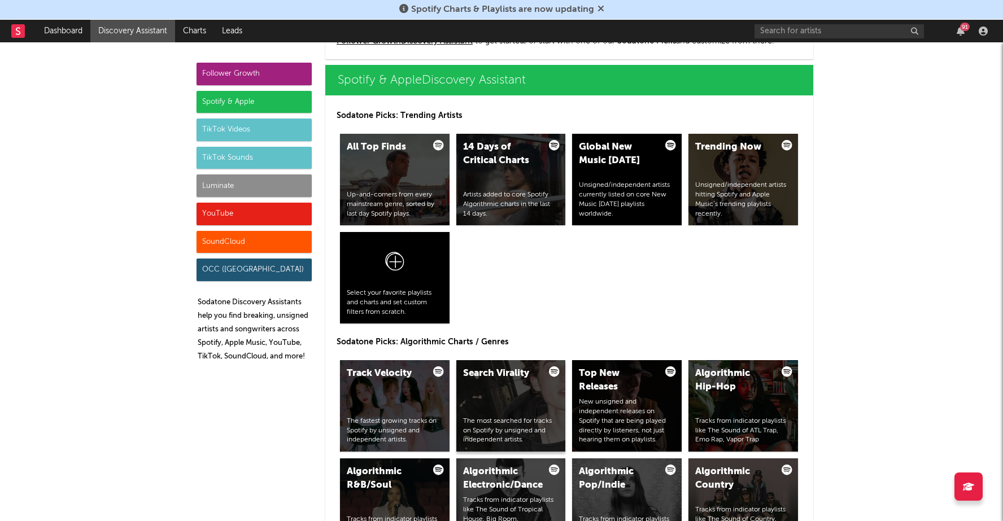
scroll to position [1159, 0]
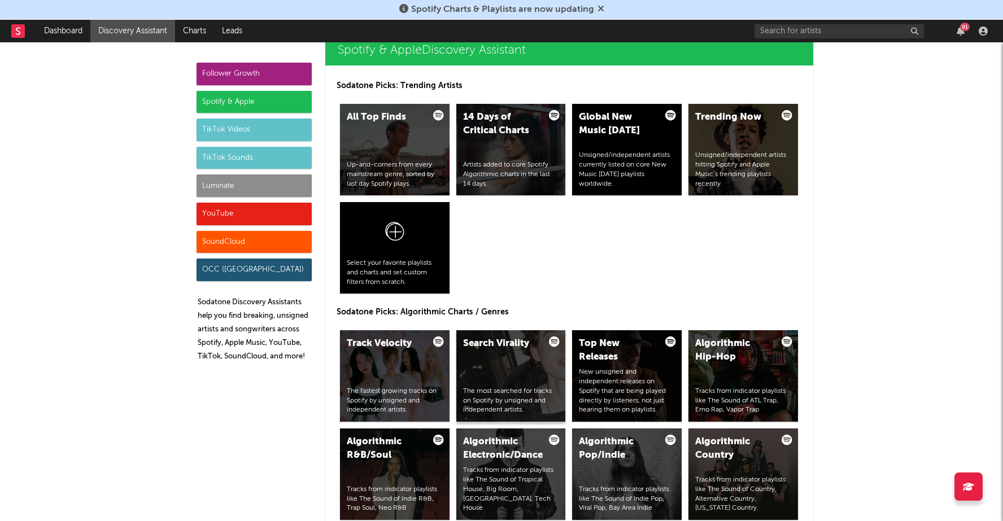
click at [511, 365] on div "Search Virality The most searched for tracks on Spotify by unsigned and indepen…" at bounding box center [511, 375] width 110 height 91
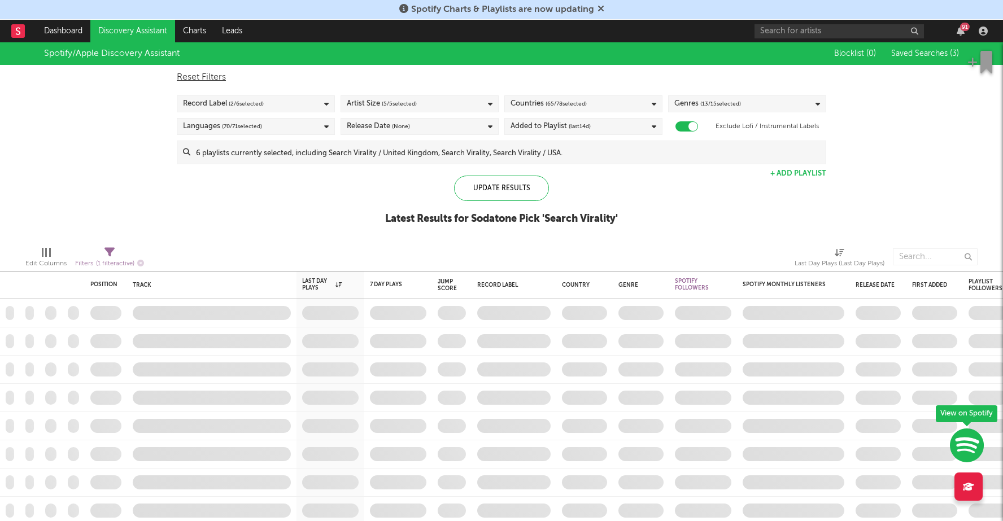
checkbox input "true"
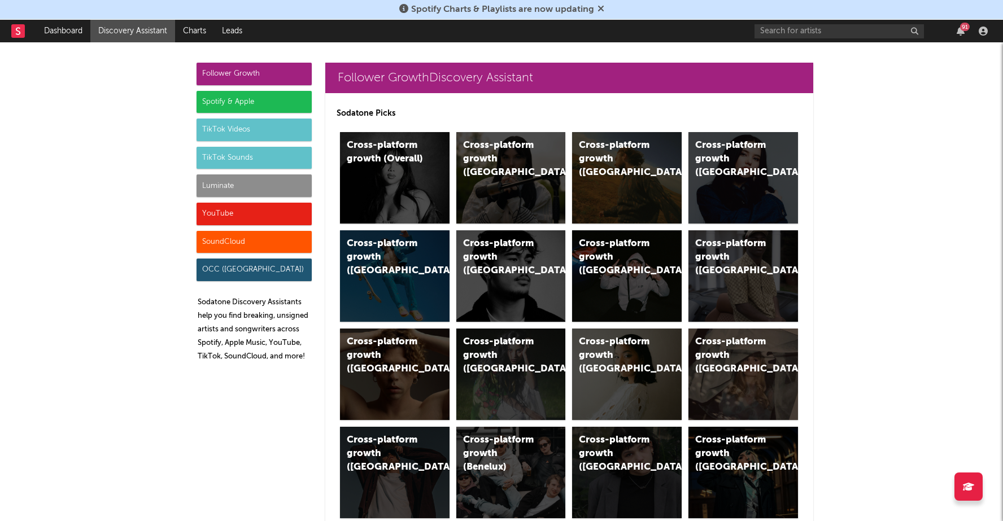
click at [284, 91] on div "Spotify & Apple" at bounding box center [254, 102] width 115 height 23
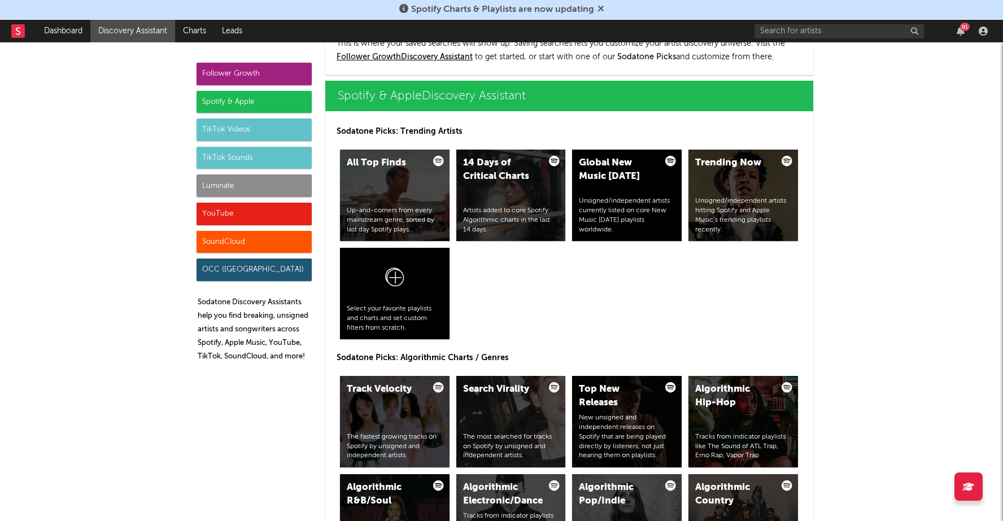
scroll to position [1129, 0]
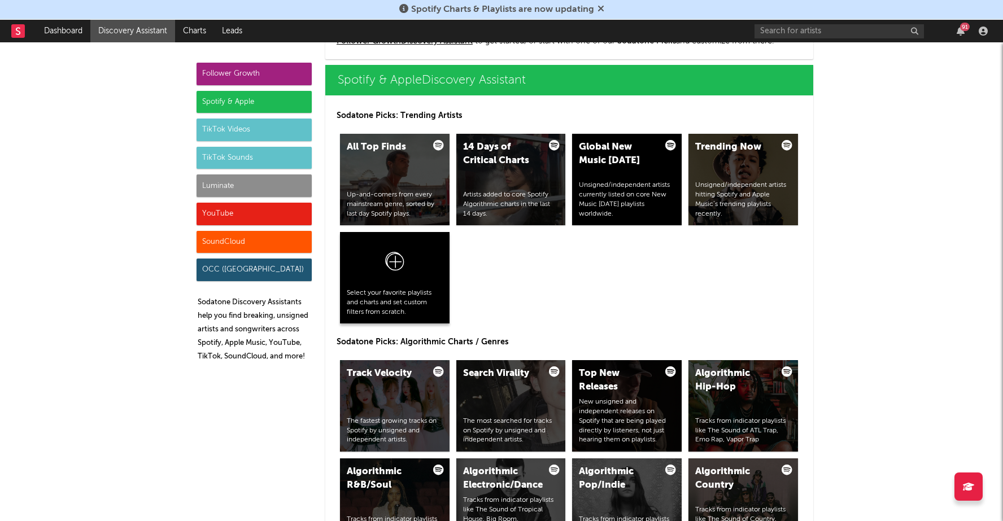
click at [396, 252] on icon at bounding box center [394, 261] width 19 height 19
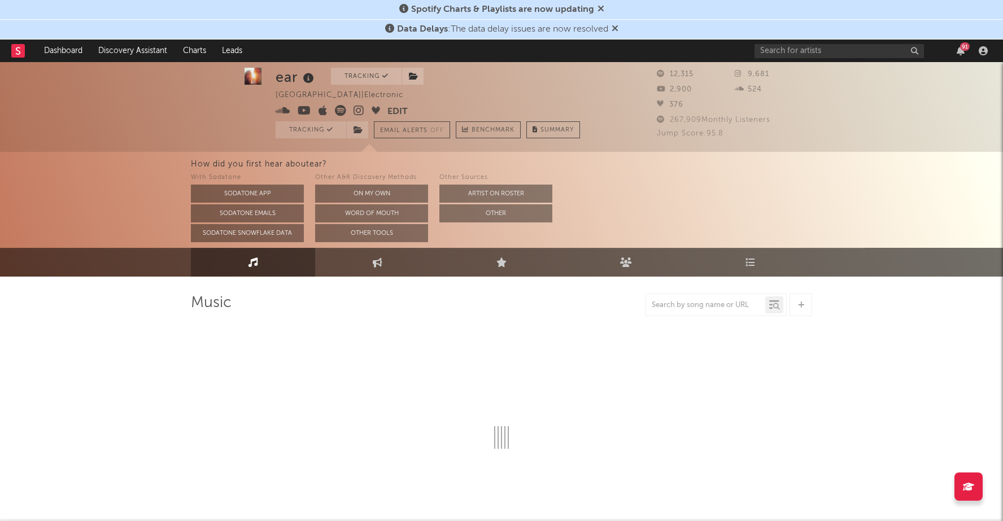
scroll to position [53, 0]
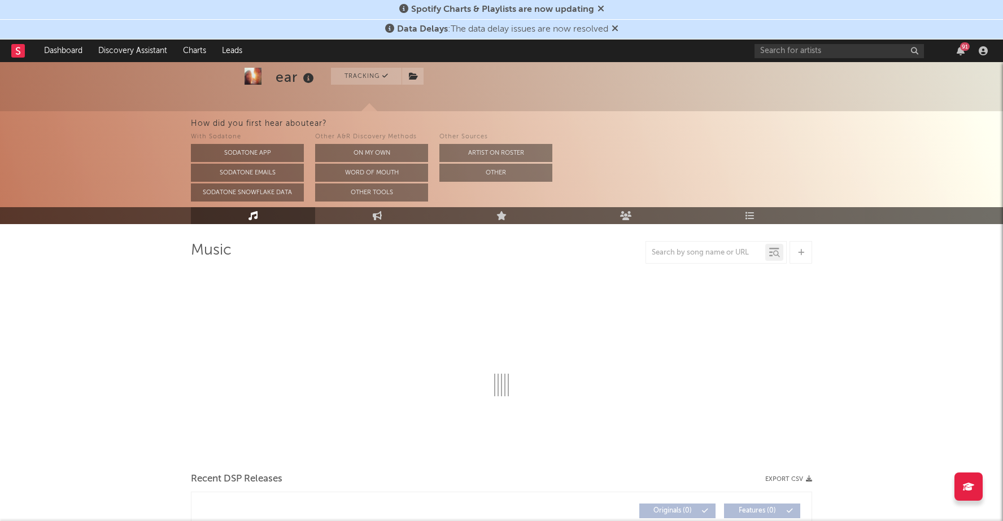
select select "1w"
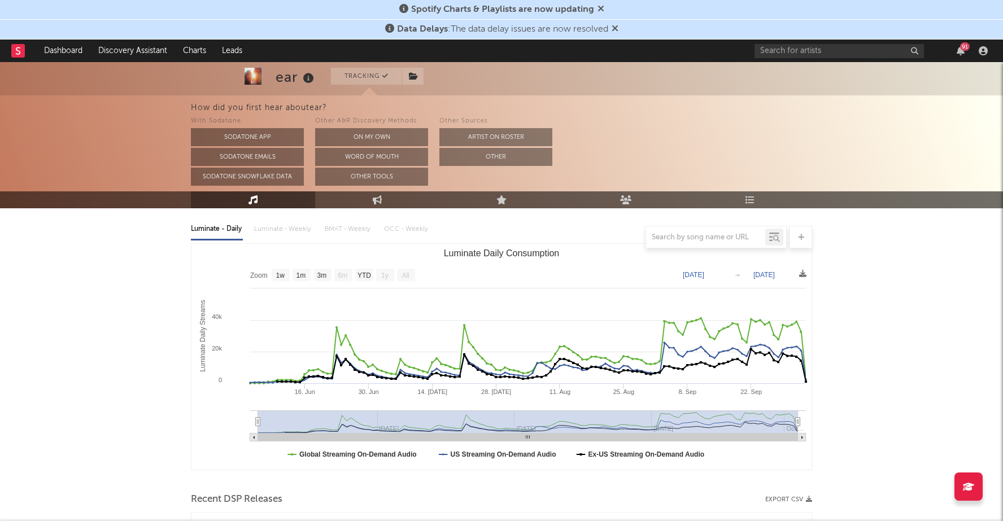
scroll to position [133, 0]
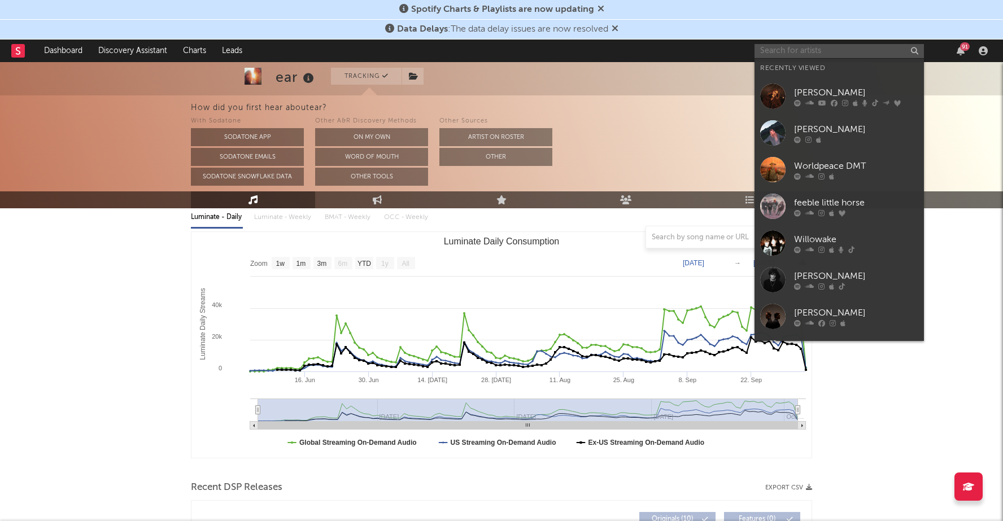
click at [784, 49] on input "text" at bounding box center [839, 51] width 169 height 14
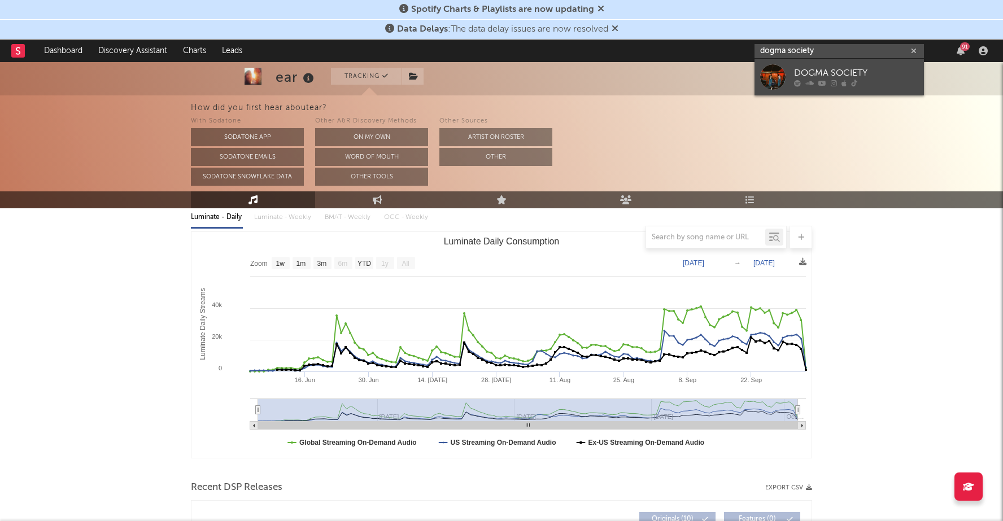
type input "dogma society"
click at [796, 78] on div "DOGMA SOCIETY" at bounding box center [856, 74] width 124 height 14
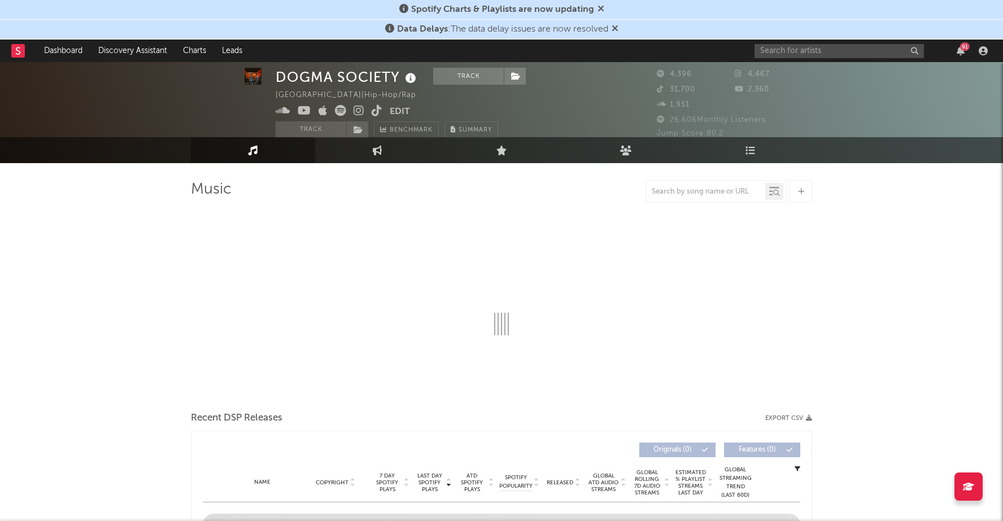
select select "6m"
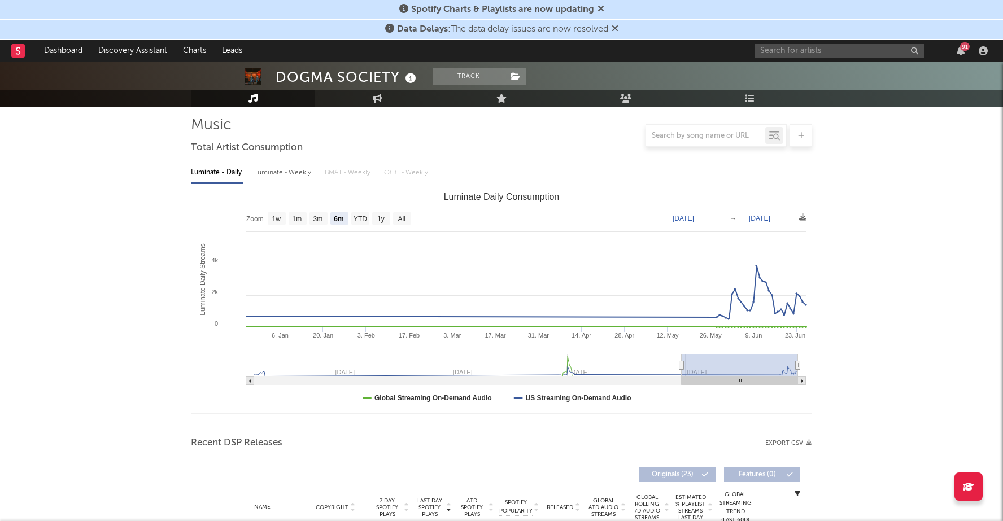
scroll to position [155, 0]
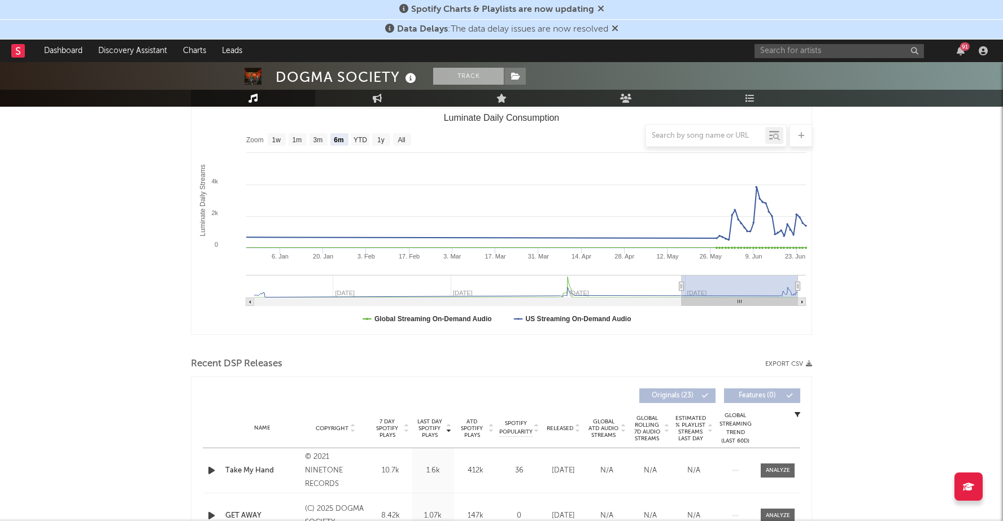
click at [463, 75] on button "Track" at bounding box center [468, 76] width 71 height 17
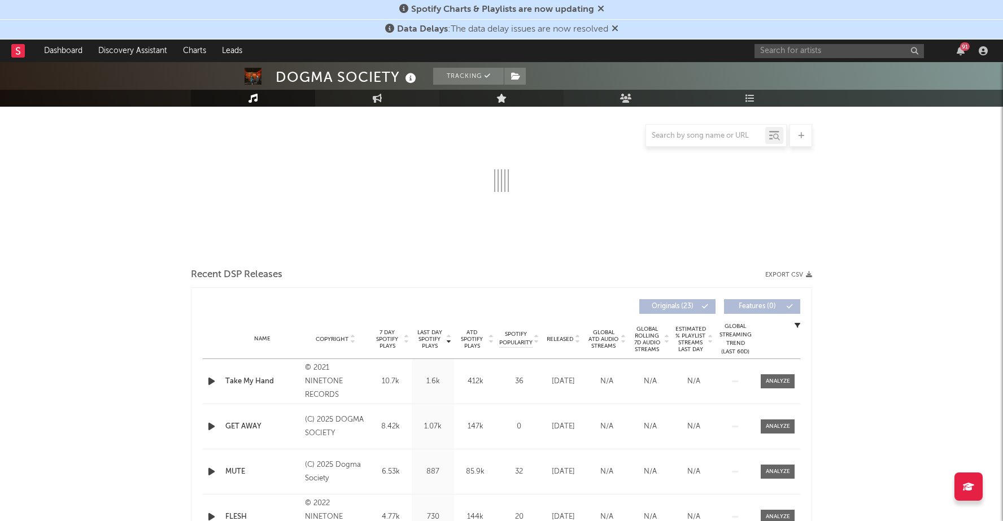
select select "6m"
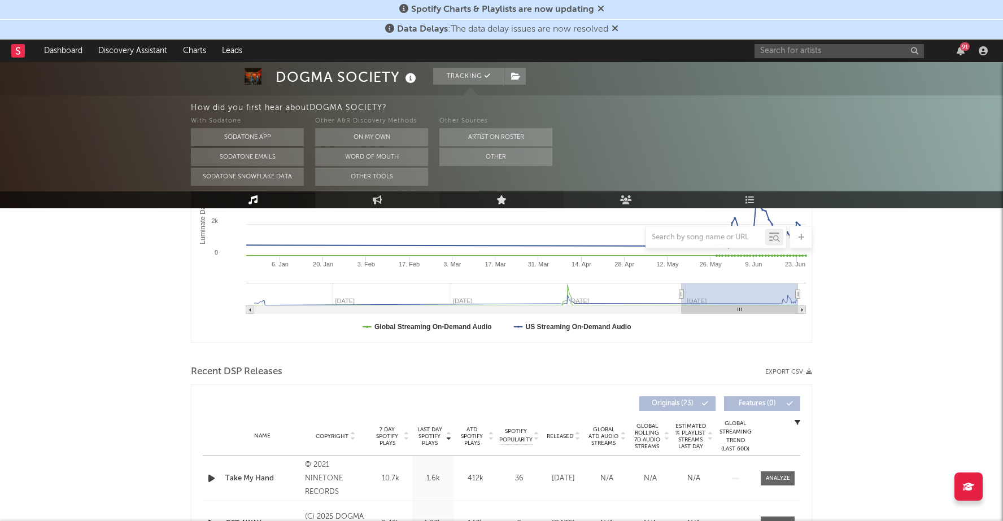
scroll to position [257, 0]
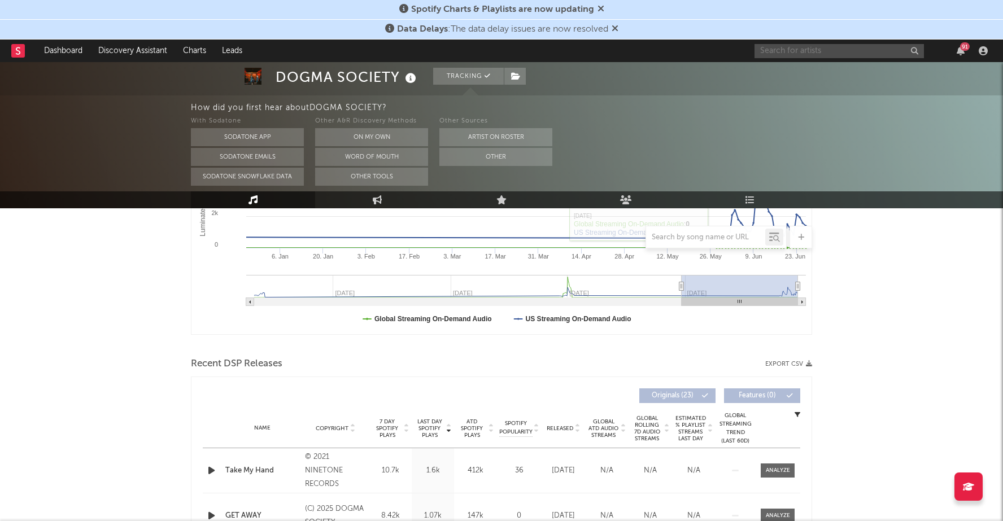
click at [818, 49] on input "text" at bounding box center [839, 51] width 169 height 14
click at [792, 47] on input "silenced poe" at bounding box center [839, 51] width 169 height 14
click at [826, 56] on input "silencedpoe" at bounding box center [839, 51] width 169 height 14
click at [820, 49] on input "silencedpoet" at bounding box center [839, 51] width 169 height 14
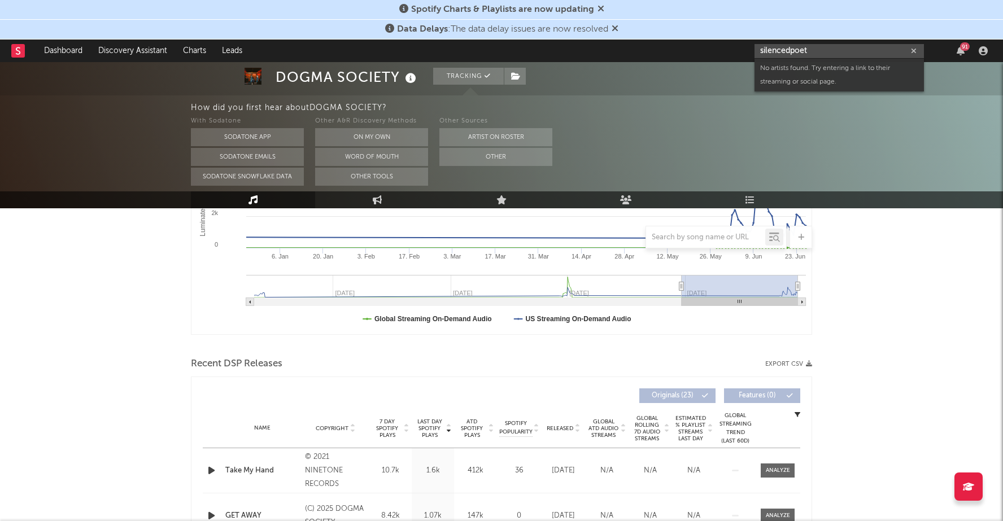
click at [820, 49] on input "silencedpoet" at bounding box center [839, 51] width 169 height 14
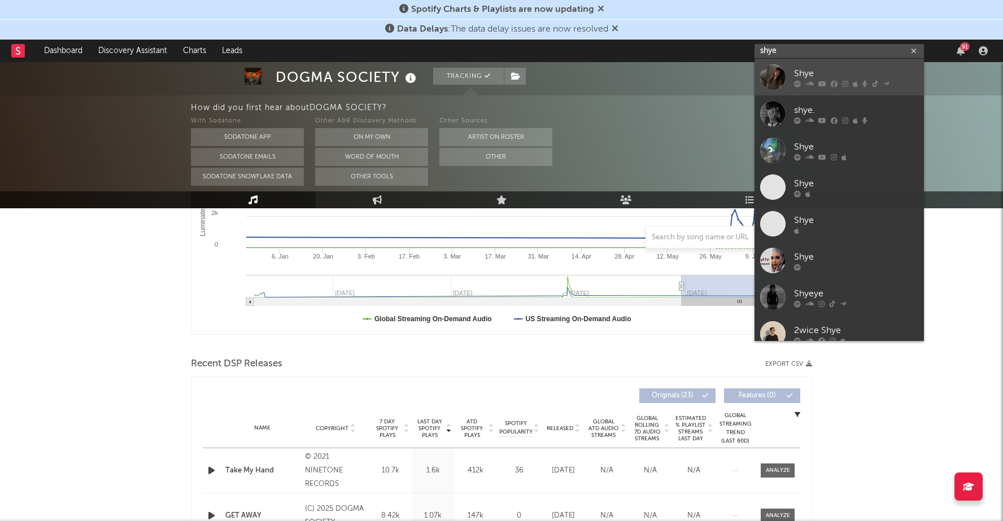
type input "shye"
click at [817, 79] on div "Shye" at bounding box center [856, 74] width 124 height 14
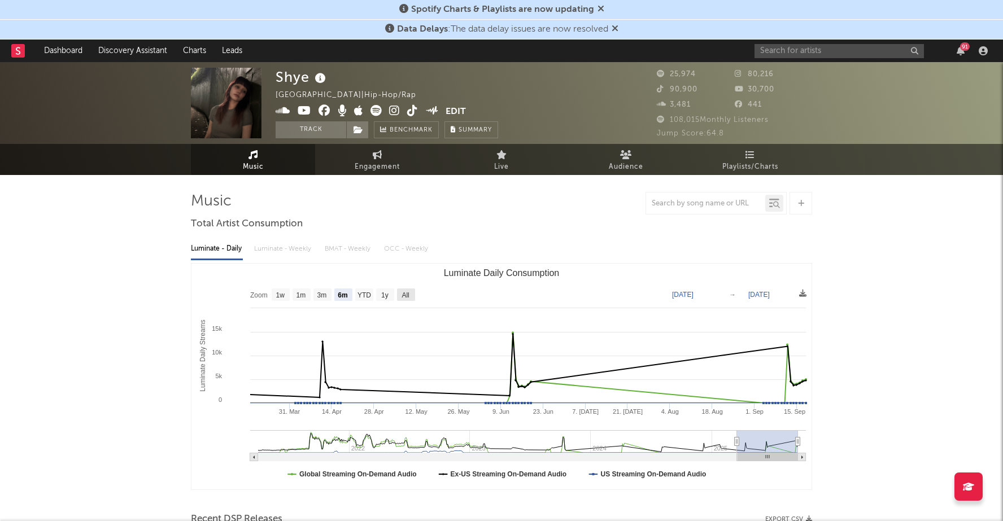
click at [407, 295] on text "All" at bounding box center [405, 295] width 7 height 8
select select "All"
type input "[DATE]"
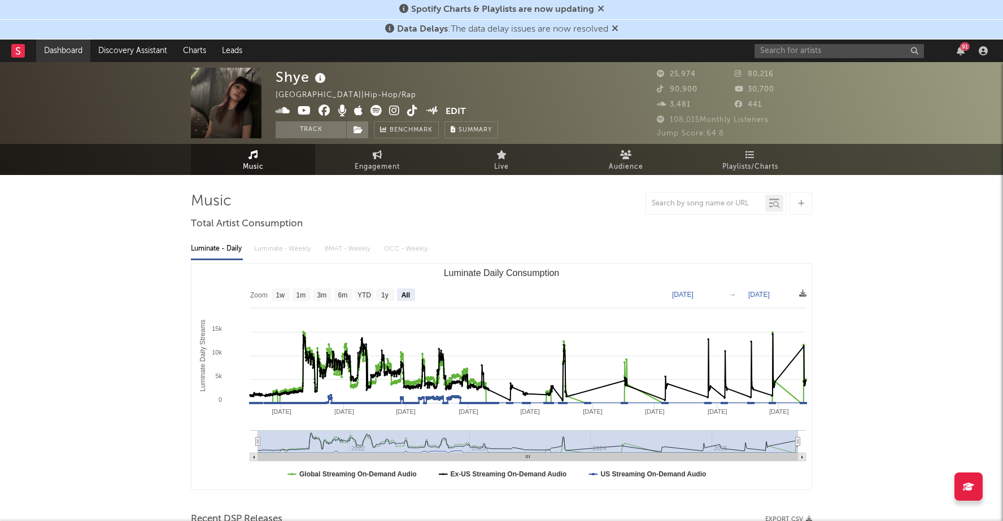
click at [60, 50] on link "Dashboard" at bounding box center [63, 51] width 54 height 23
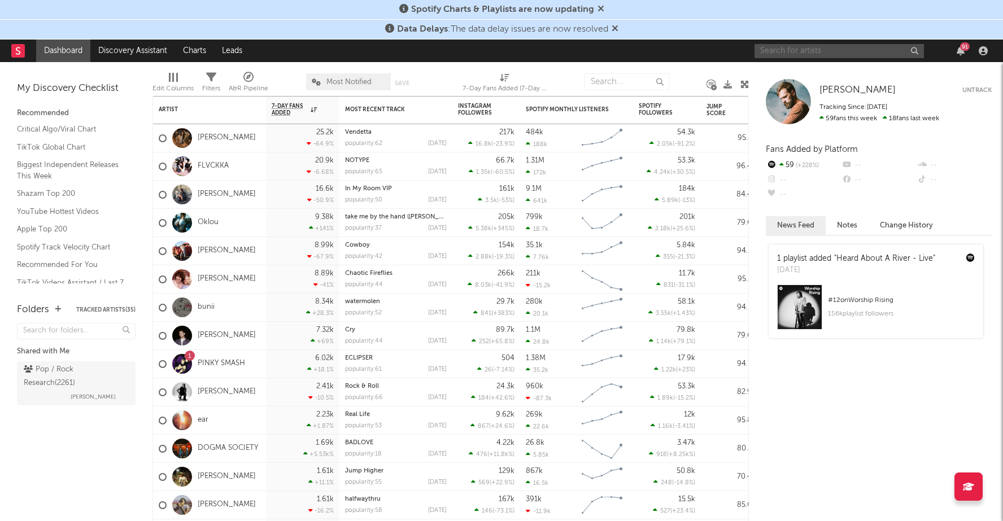
click at [842, 52] on input "text" at bounding box center [839, 51] width 169 height 14
click at [832, 51] on input "pinky smash" at bounding box center [839, 51] width 169 height 14
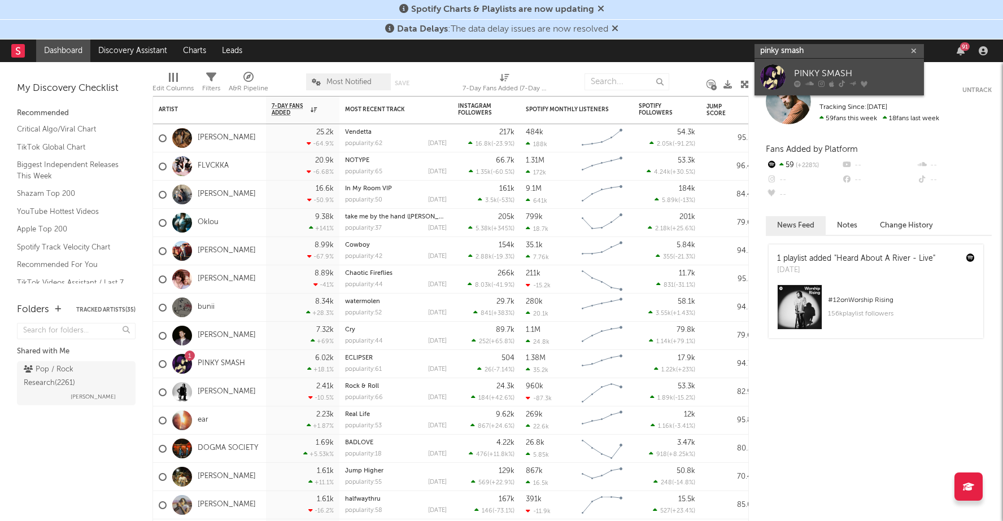
type input "pinky smash"
click at [796, 82] on icon at bounding box center [797, 83] width 7 height 7
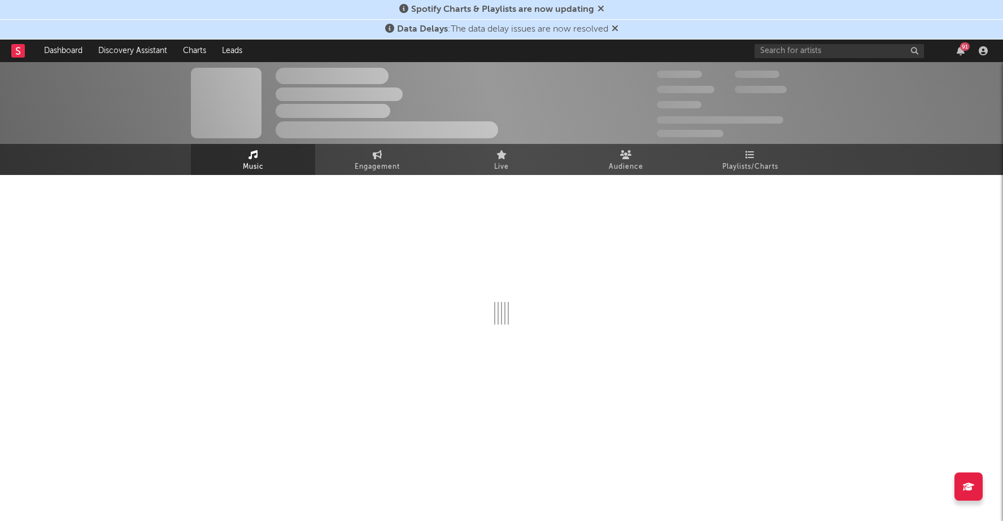
select select "6m"
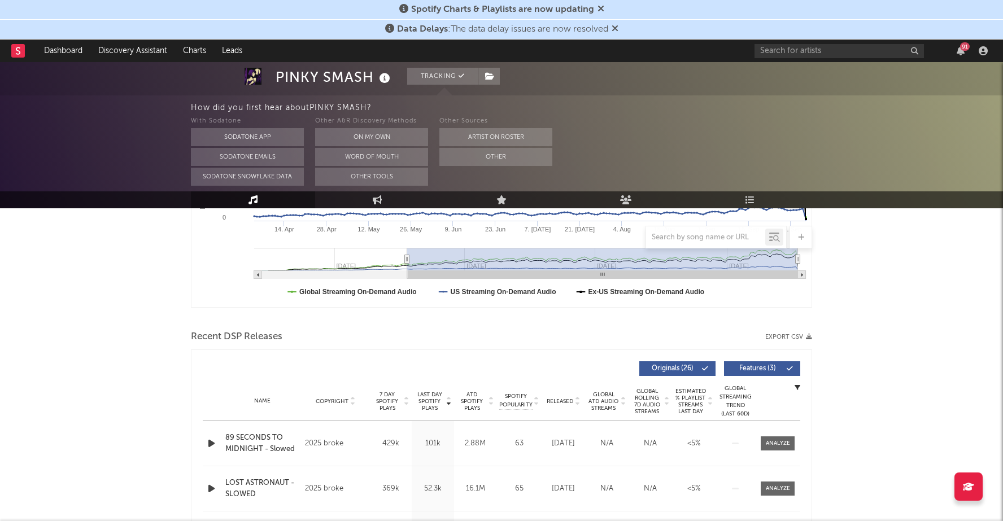
scroll to position [295, 0]
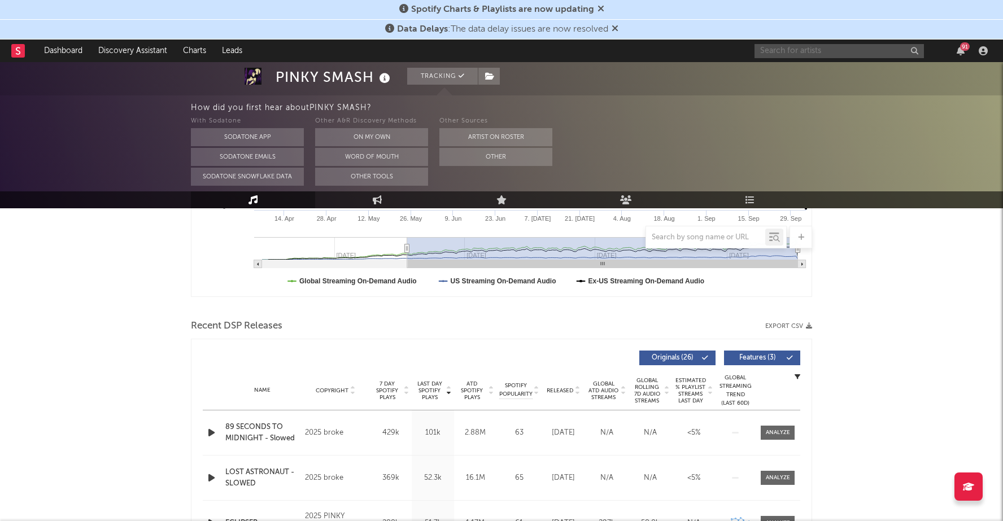
click at [805, 53] on input "text" at bounding box center [839, 51] width 169 height 14
click at [797, 50] on input "velour" at bounding box center [839, 51] width 169 height 14
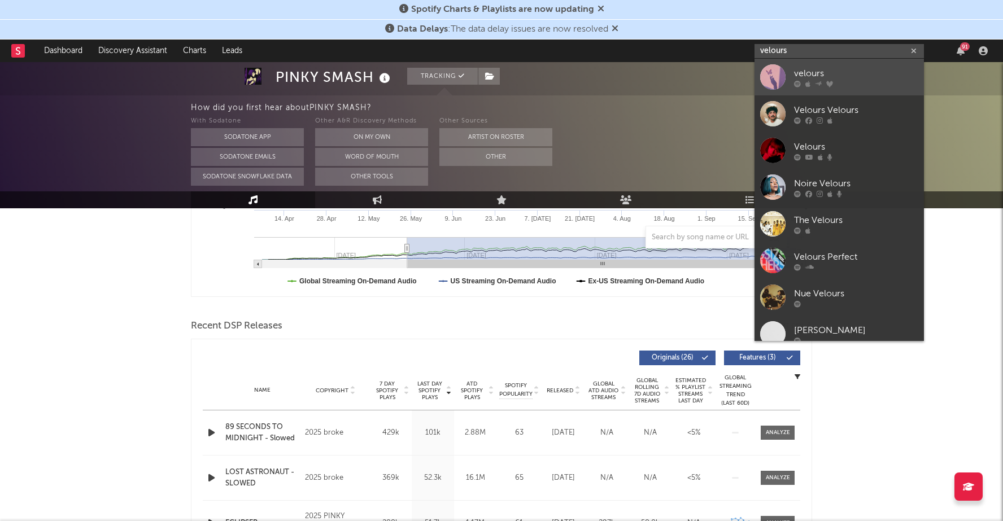
type input "velours"
click at [827, 71] on div "velours" at bounding box center [856, 74] width 124 height 14
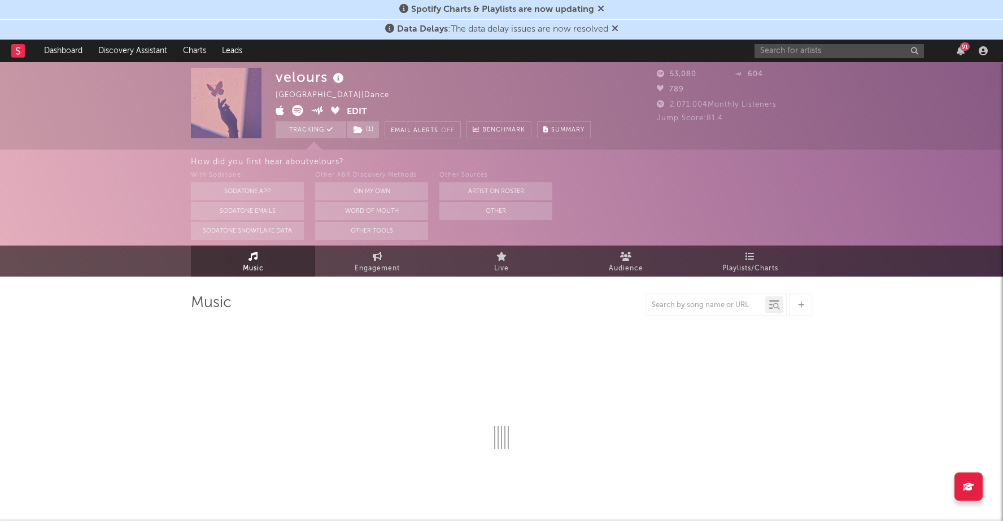
select select "6m"
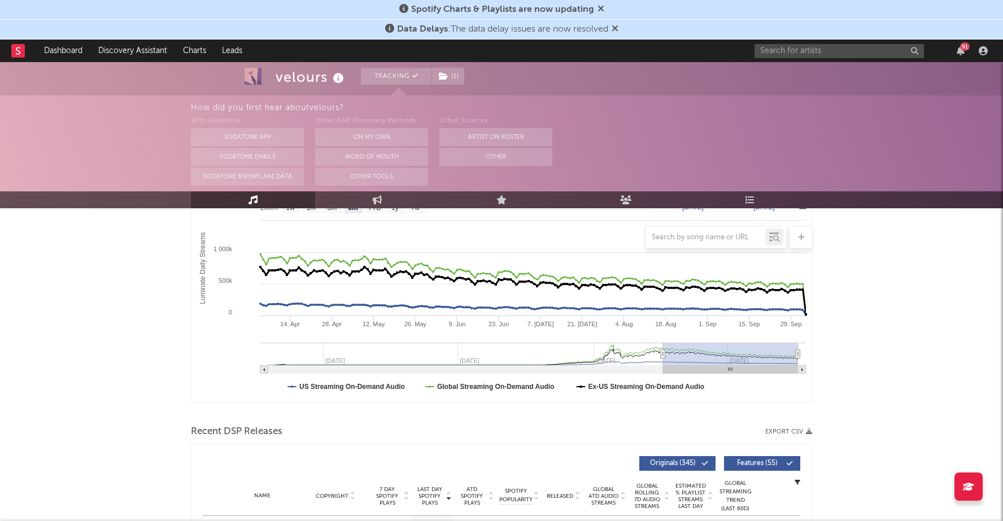
scroll to position [191, 0]
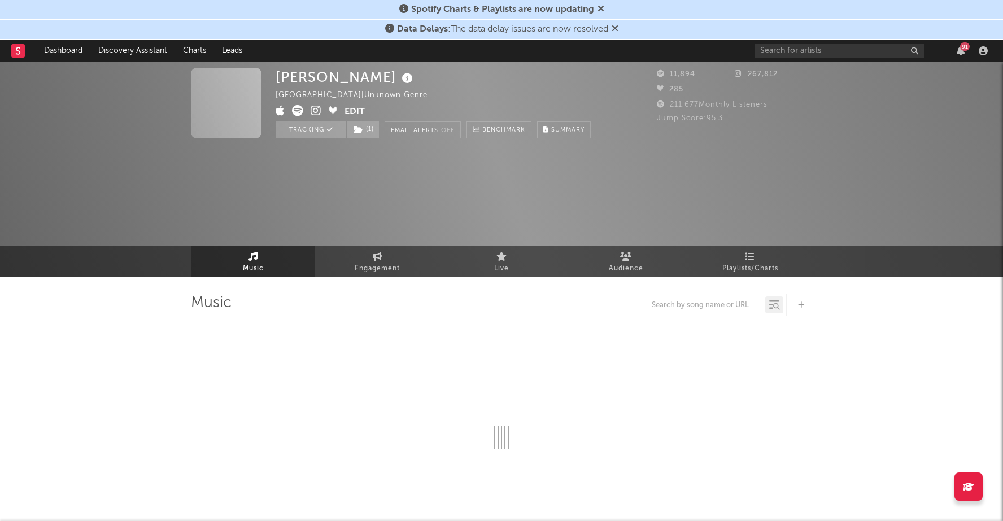
select select "1w"
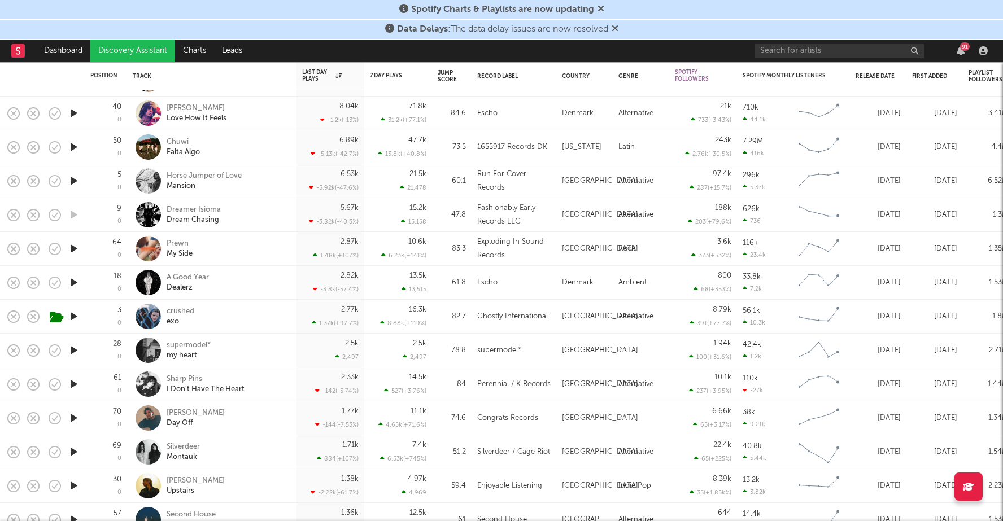
click at [68, 350] on icon "button" at bounding box center [74, 350] width 12 height 14
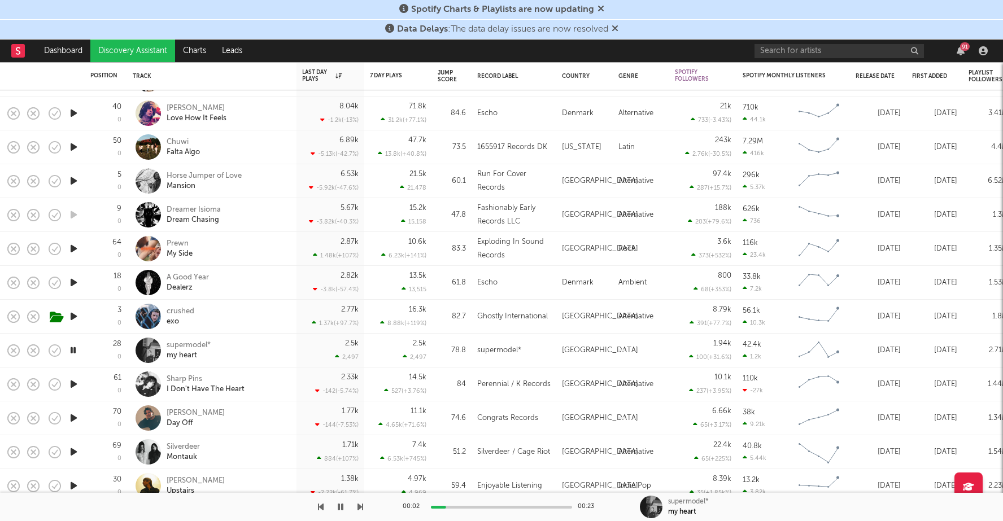
click at [70, 350] on icon "button" at bounding box center [73, 350] width 11 height 14
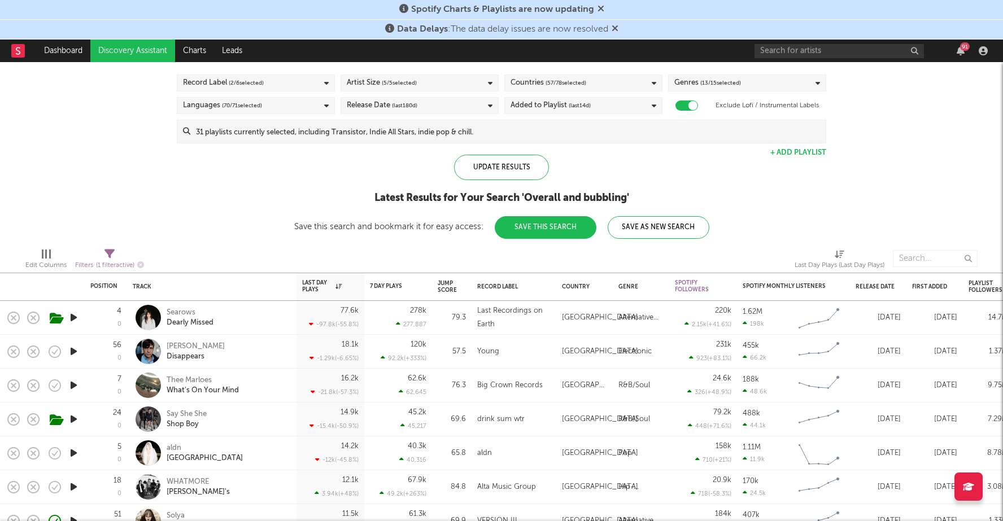
click at [77, 317] on icon "button" at bounding box center [74, 318] width 12 height 14
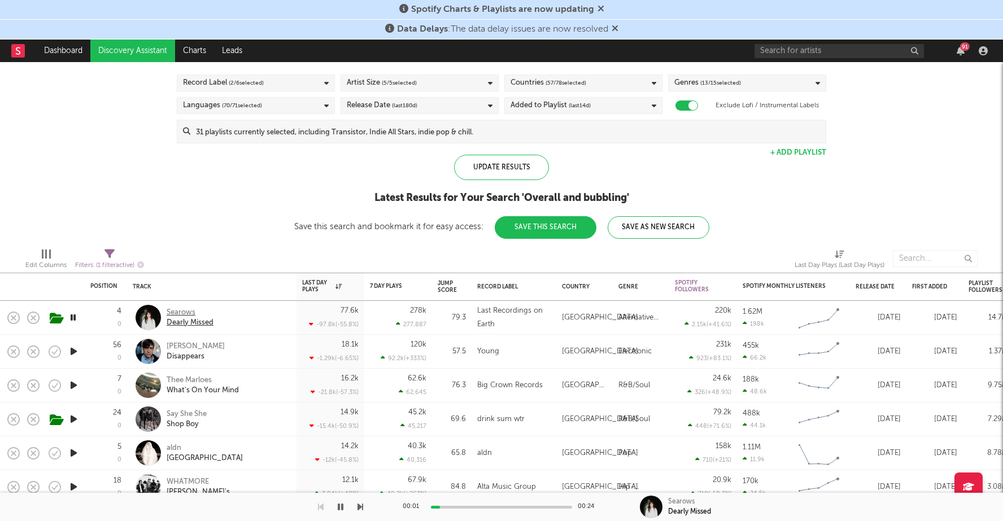
click at [189, 313] on div "Searows" at bounding box center [190, 313] width 47 height 10
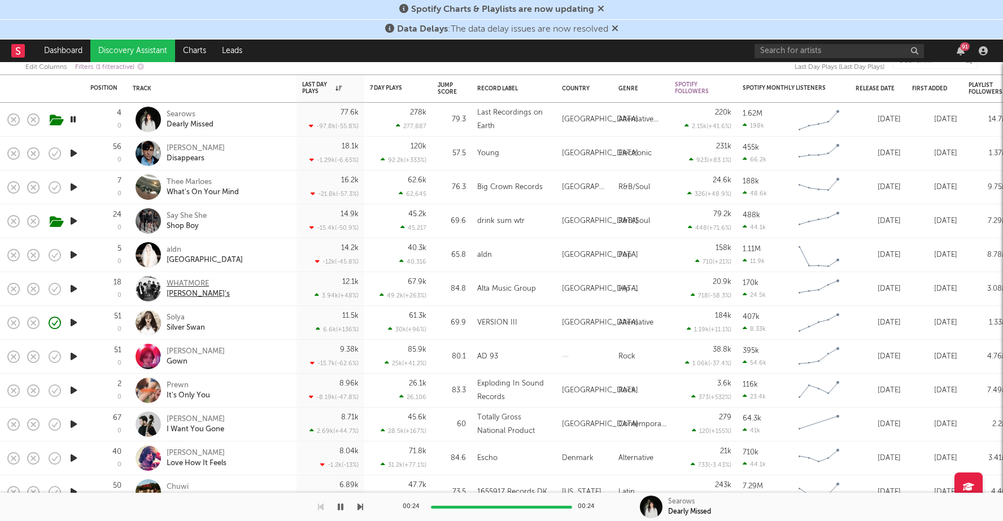
click at [203, 284] on div "WHATMORE" at bounding box center [198, 284] width 63 height 10
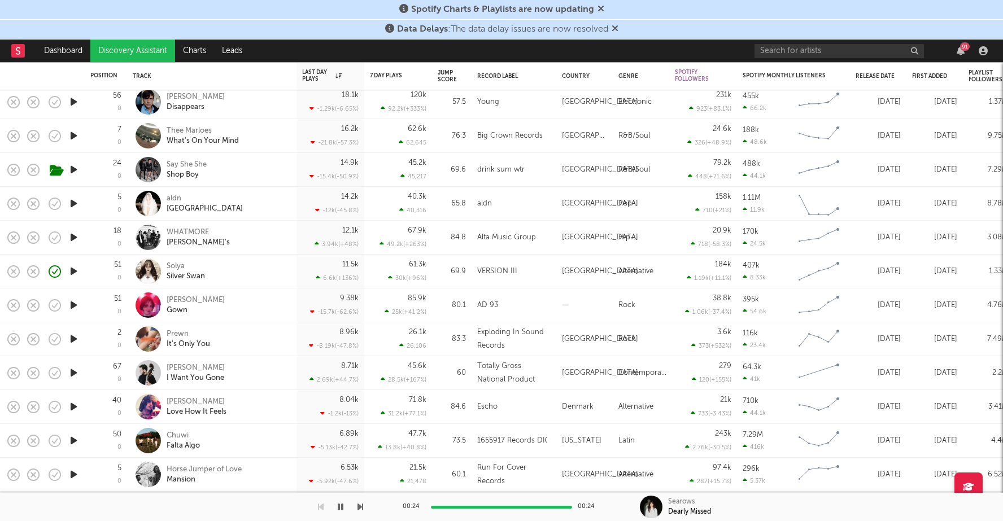
click at [296, 267] on div "Solya Silver Swan" at bounding box center [211, 272] width 169 height 34
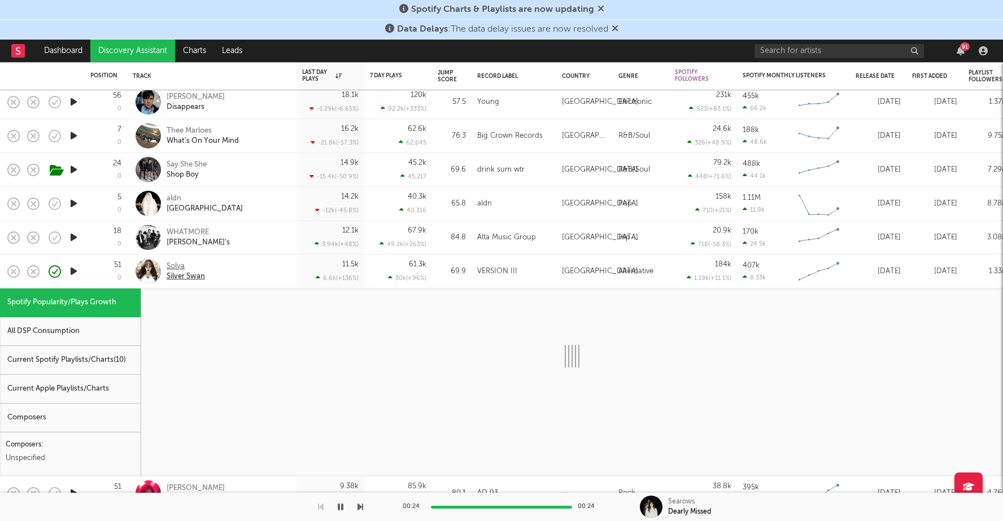
select select "1w"
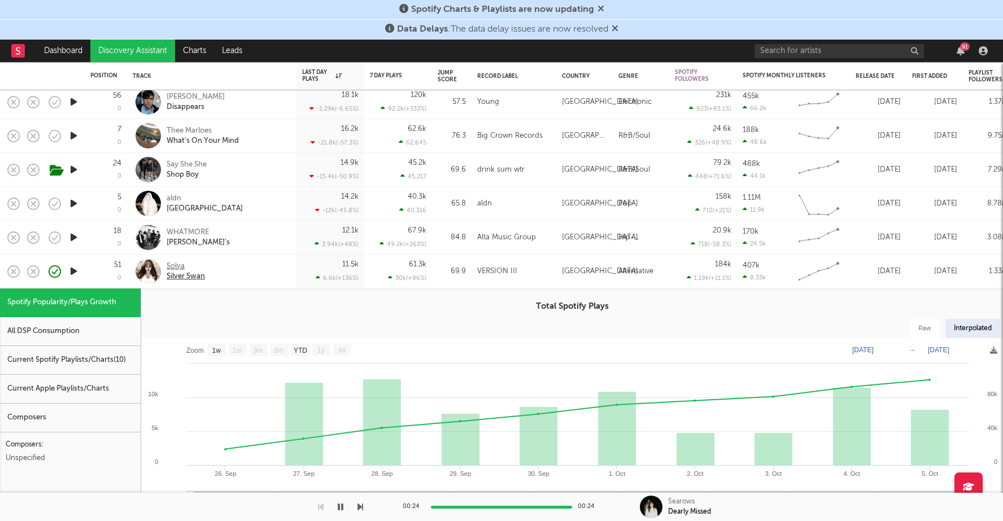
click at [176, 267] on div "Solya" at bounding box center [186, 267] width 38 height 10
click at [95, 268] on div "51 0" at bounding box center [105, 271] width 31 height 33
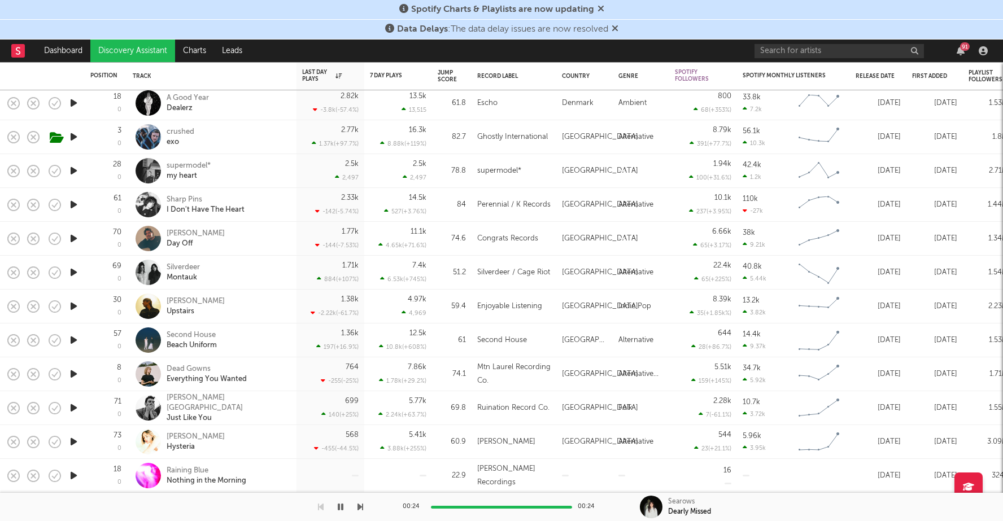
click at [75, 238] on icon "button" at bounding box center [74, 239] width 12 height 14
click at [75, 238] on icon "button" at bounding box center [73, 239] width 11 height 14
click at [78, 473] on icon "button" at bounding box center [74, 476] width 12 height 14
click at [488, 506] on div at bounding box center [501, 507] width 141 height 3
click at [179, 472] on div "Raining Blue" at bounding box center [207, 471] width 80 height 10
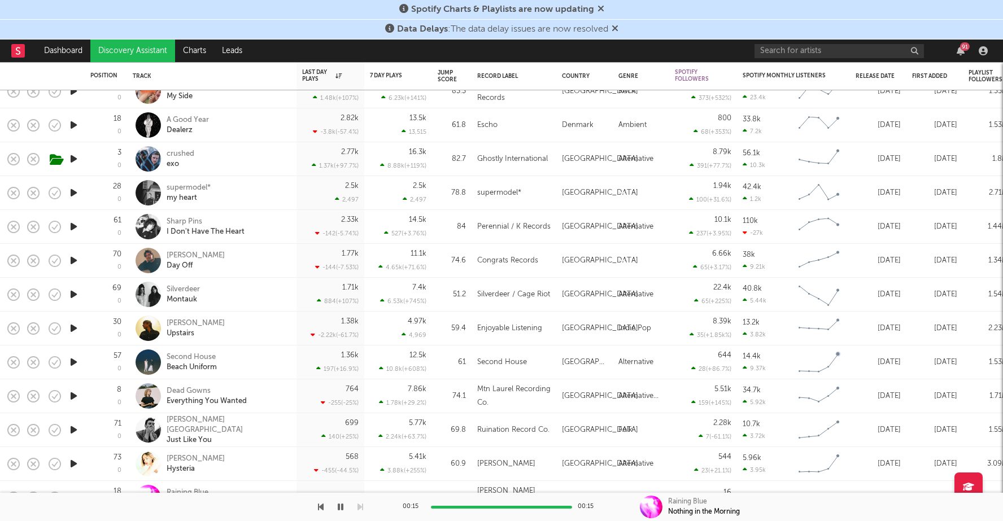
click at [80, 364] on icon "button" at bounding box center [74, 362] width 12 height 14
click at [461, 508] on div at bounding box center [501, 507] width 141 height 3
click at [346, 507] on button "button" at bounding box center [340, 507] width 11 height 28
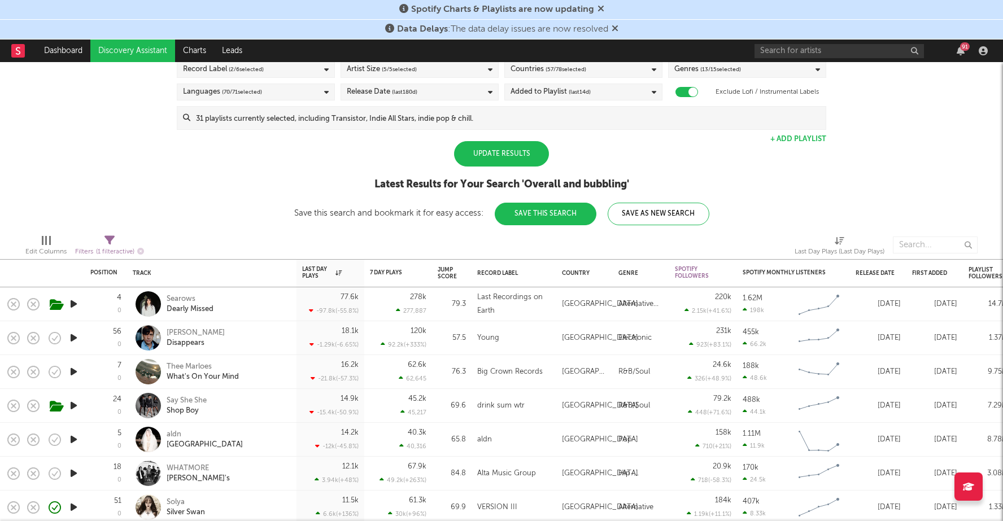
click at [511, 156] on div "Update Results" at bounding box center [501, 153] width 95 height 25
click at [480, 114] on input at bounding box center [507, 118] width 635 height 23
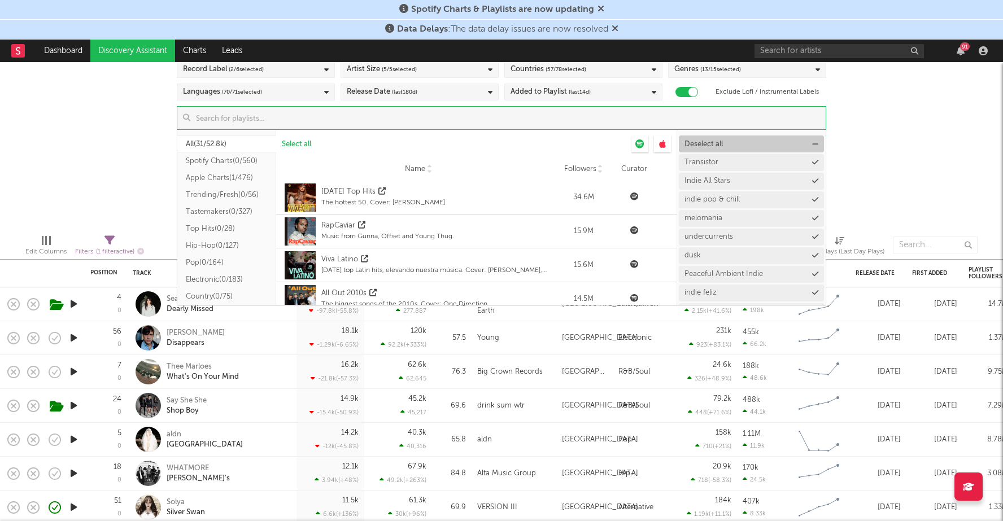
click at [698, 144] on span "Deselect all" at bounding box center [704, 144] width 38 height 7
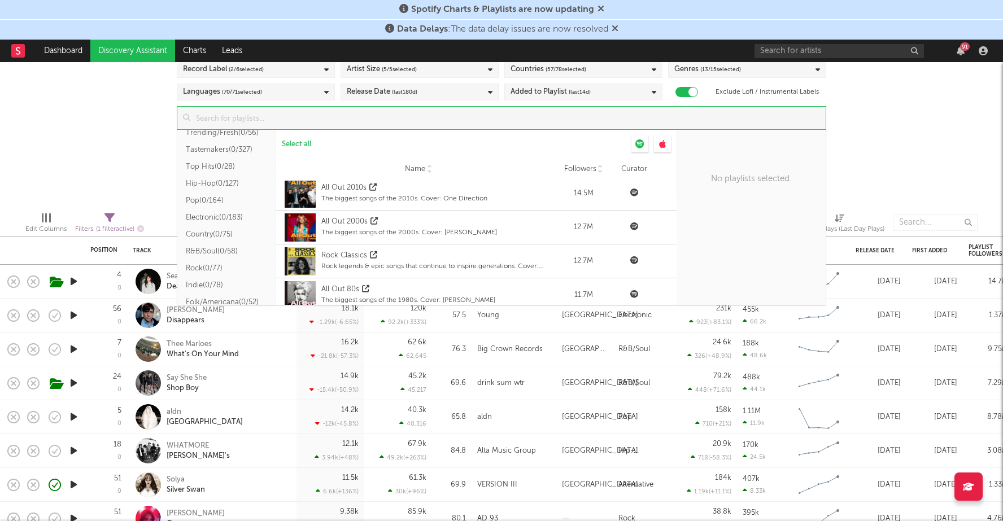
scroll to position [67, 0]
click at [208, 211] on button "Electronic ( 0/183 )" at bounding box center [226, 212] width 99 height 17
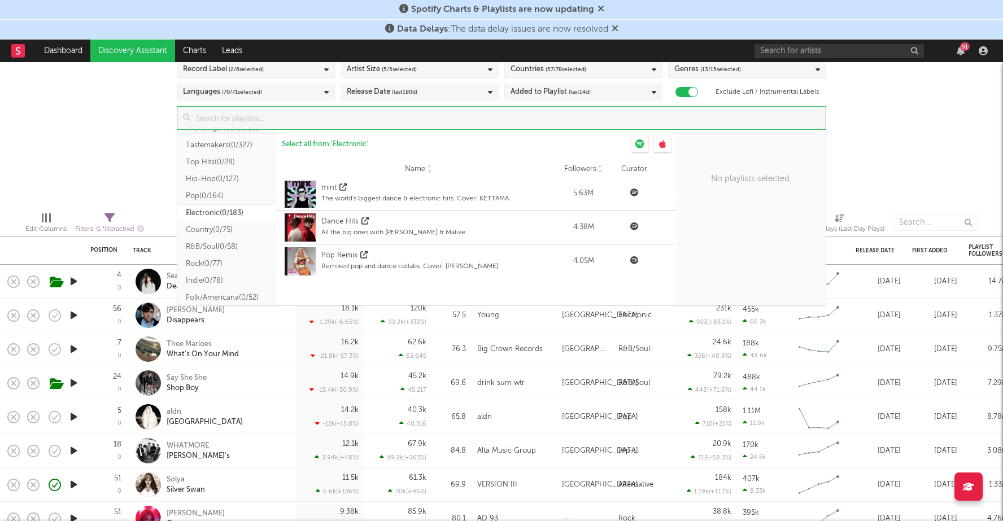
scroll to position [0, 0]
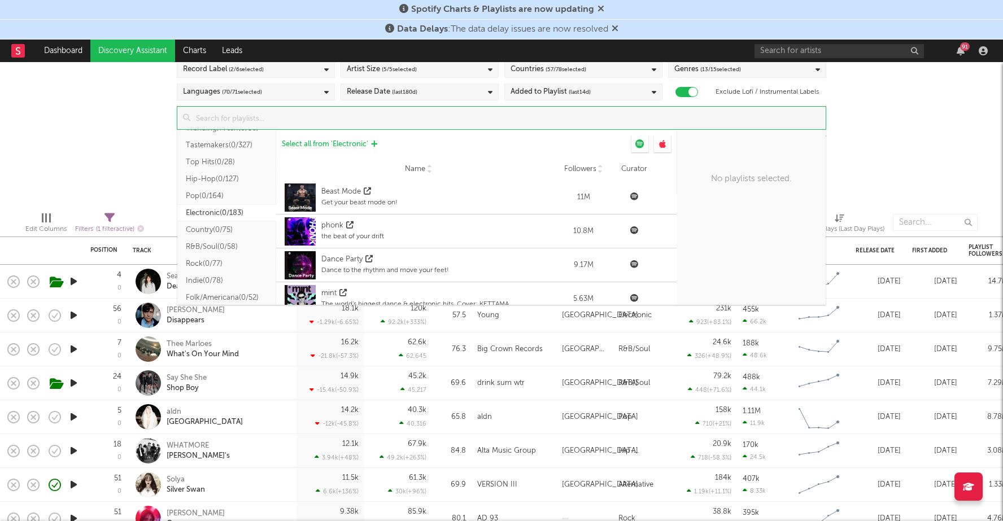
click at [323, 143] on span "Select all from ' Electronic '" at bounding box center [325, 144] width 86 height 7
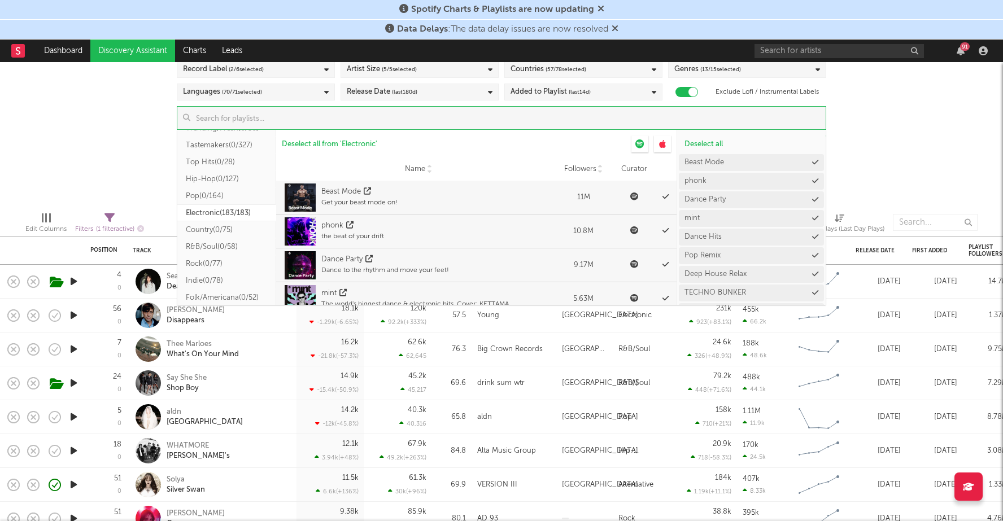
click at [133, 172] on div "Spotify/Apple Discovery Assistant Blocklist ( 0 ) Saved Searches ( 3 ) Reset Fi…" at bounding box center [501, 105] width 1003 height 195
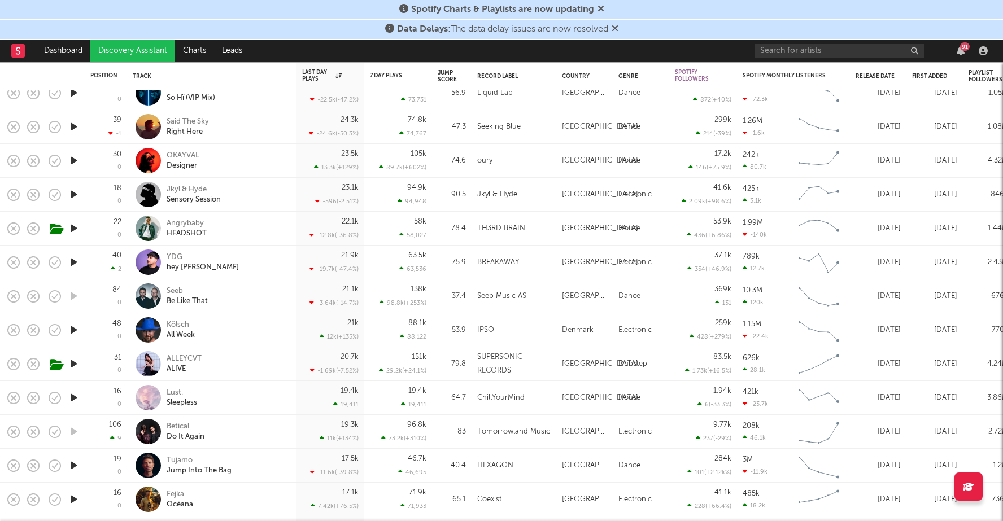
click at [75, 364] on icon "button" at bounding box center [74, 364] width 12 height 14
click at [75, 364] on icon "button" at bounding box center [73, 364] width 11 height 14
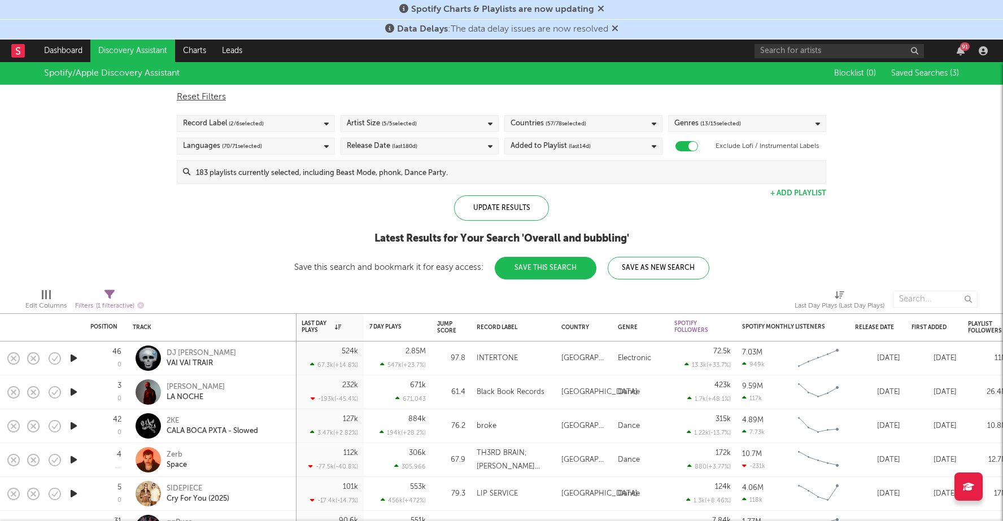
click at [422, 171] on input at bounding box center [507, 172] width 635 height 23
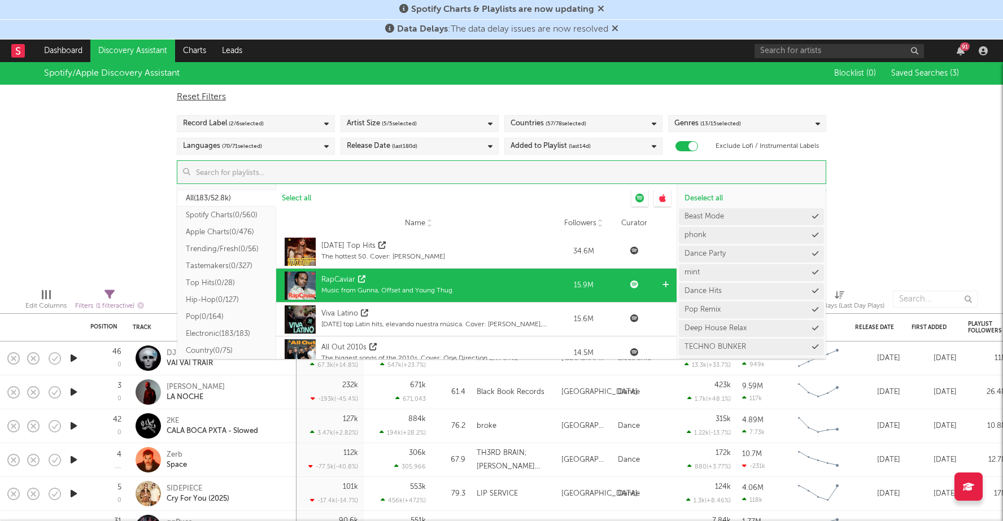
click at [701, 198] on span "Deselect all" at bounding box center [704, 198] width 38 height 7
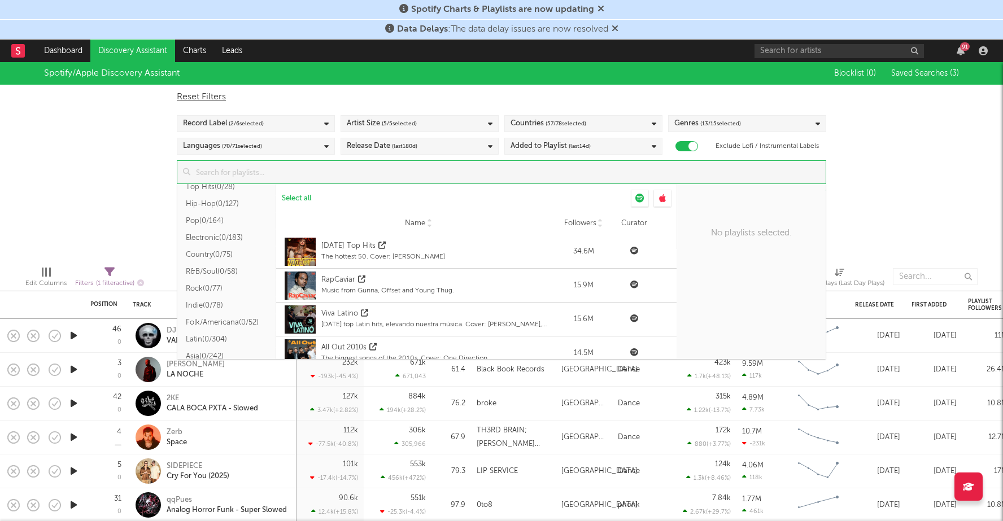
scroll to position [86, 0]
click at [229, 279] on button "R&B/Soul ( 0/58 )" at bounding box center [226, 281] width 99 height 17
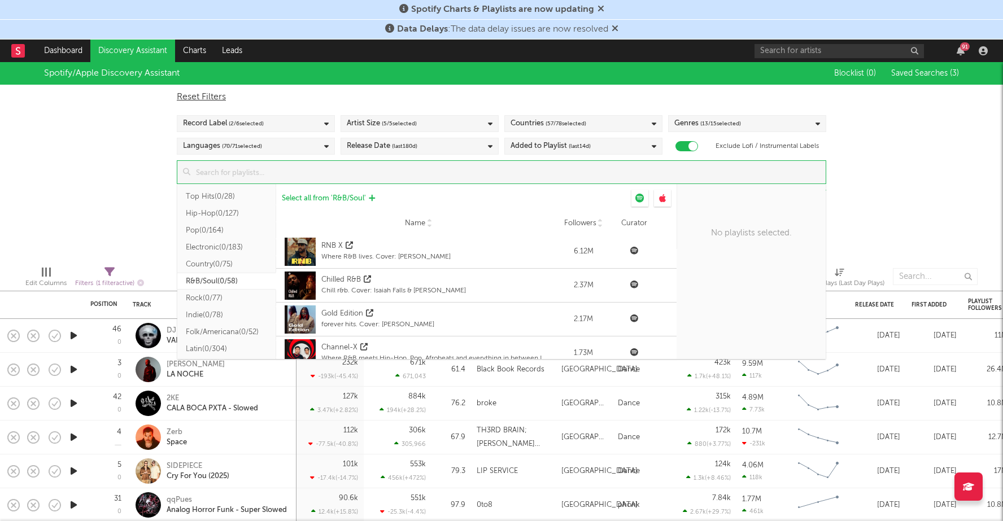
click at [350, 195] on span "Select all from ' R&B/Soul '" at bounding box center [324, 198] width 84 height 7
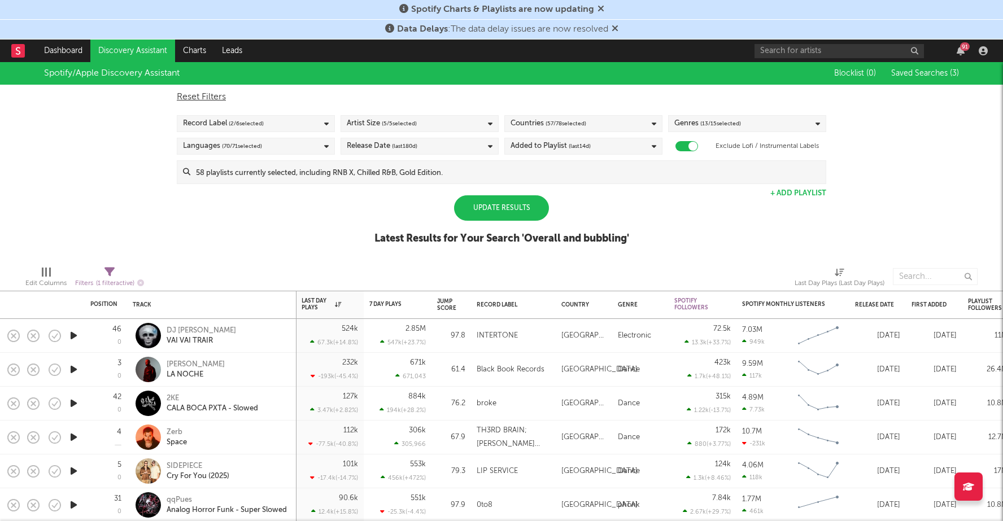
click at [110, 247] on div "Spotify/Apple Discovery Assistant Blocklist ( 0 ) Saved Searches ( 3 ) Reset Fi…" at bounding box center [501, 159] width 1003 height 195
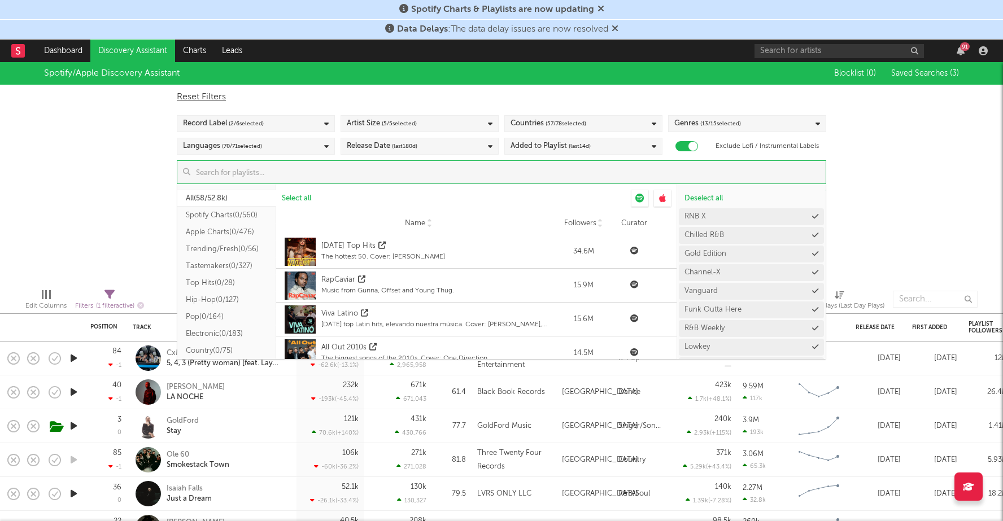
click at [452, 167] on input at bounding box center [507, 172] width 635 height 23
click at [691, 195] on span "Deselect all" at bounding box center [704, 198] width 38 height 7
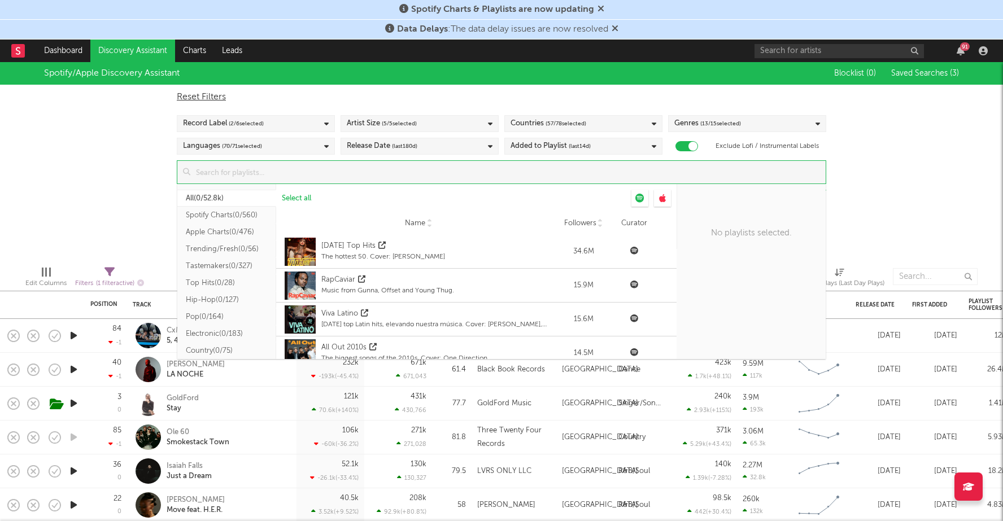
click at [237, 232] on button "Apple Charts ( 0/476 )" at bounding box center [226, 232] width 99 height 17
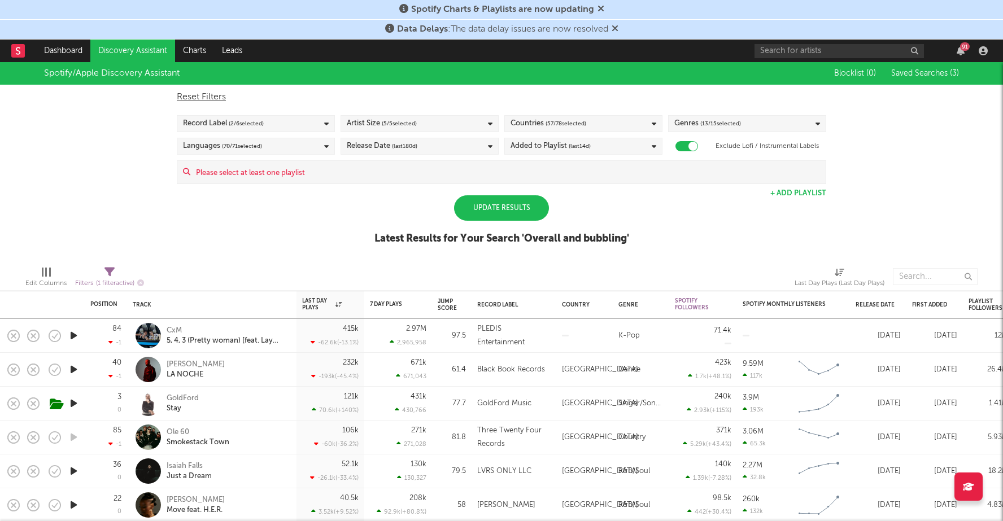
click at [909, 201] on div "Spotify/Apple Discovery Assistant Blocklist ( 0 ) Saved Searches ( 3 ) Reset Fi…" at bounding box center [501, 159] width 1003 height 195
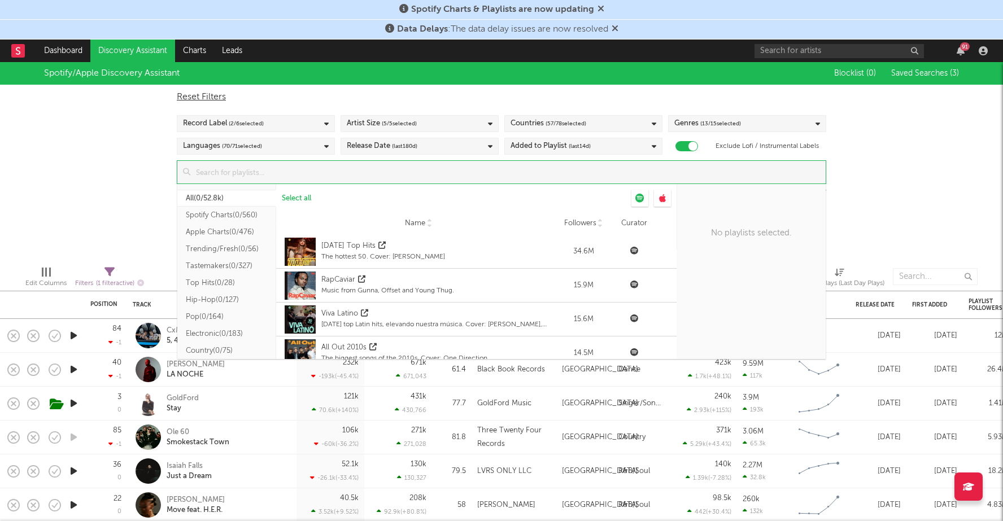
click at [375, 169] on input at bounding box center [507, 172] width 635 height 23
click at [309, 200] on span "Select all" at bounding box center [296, 198] width 29 height 7
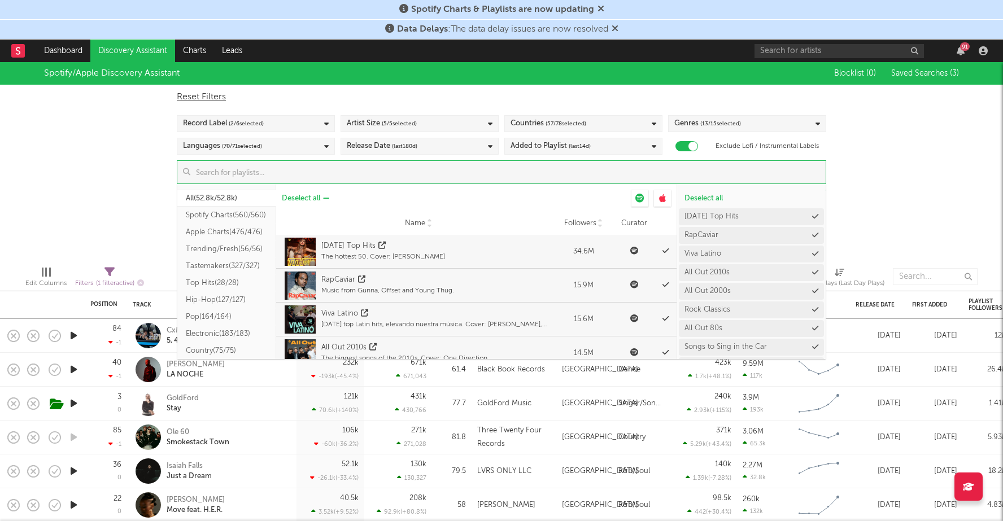
click at [302, 198] on span "Deselect all" at bounding box center [301, 198] width 38 height 7
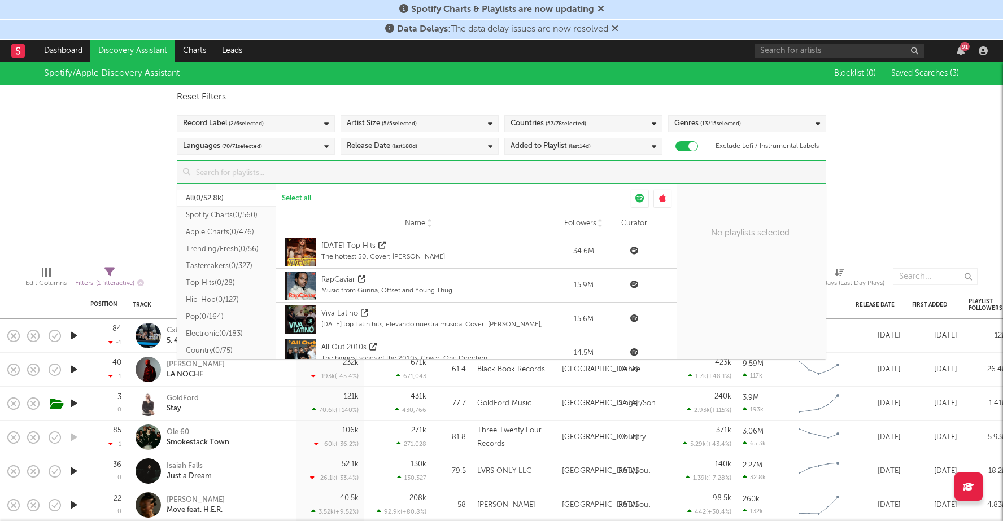
click at [232, 236] on button "Apple Charts ( 0/476 )" at bounding box center [226, 232] width 99 height 17
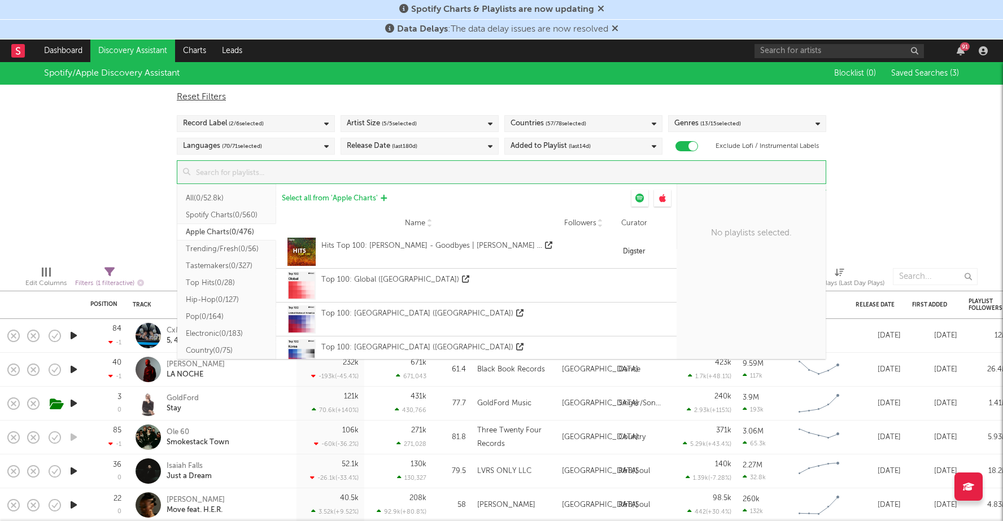
click at [307, 197] on span "Select all from ' Apple Charts '" at bounding box center [330, 198] width 96 height 7
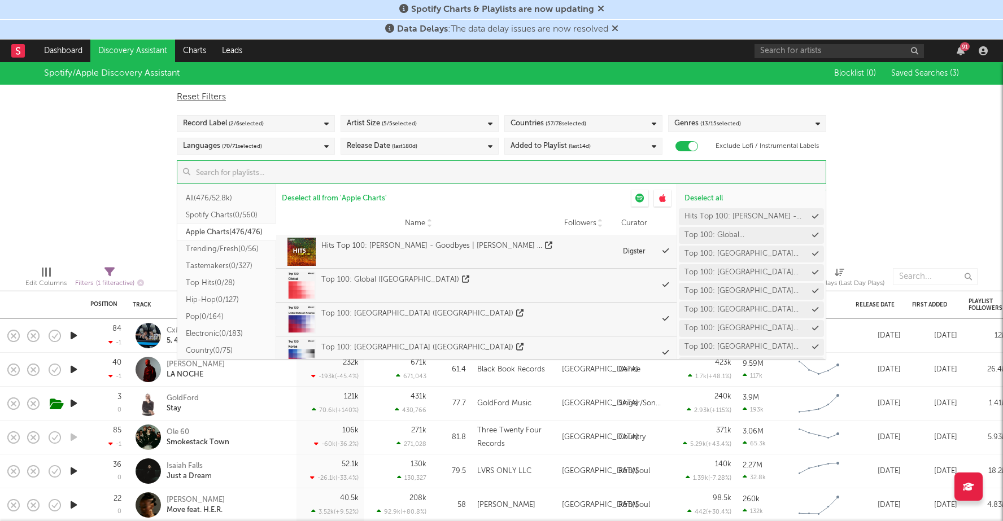
click at [913, 210] on div "Spotify/Apple Discovery Assistant Blocklist ( 0 ) Saved Searches ( 3 ) Reset Fi…" at bounding box center [501, 159] width 1003 height 195
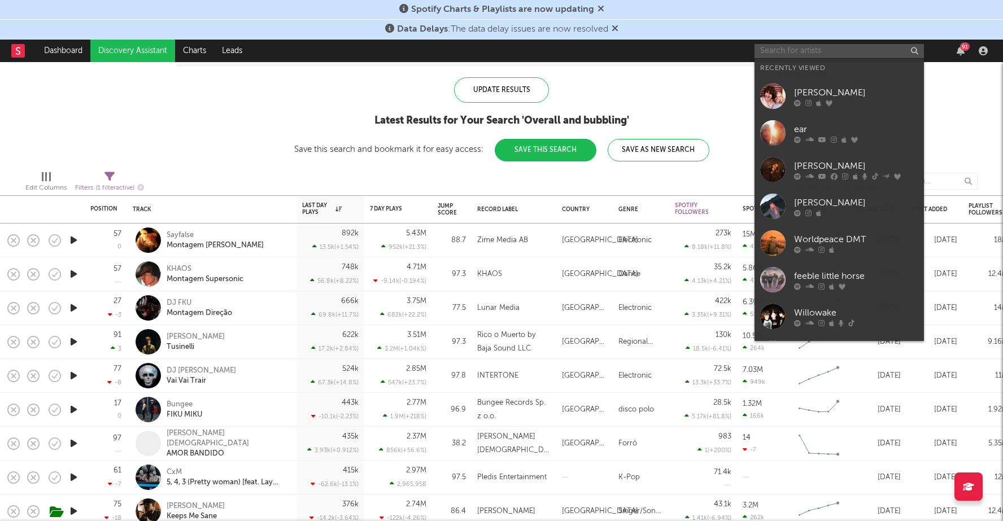
click at [786, 55] on input "text" at bounding box center [839, 51] width 169 height 14
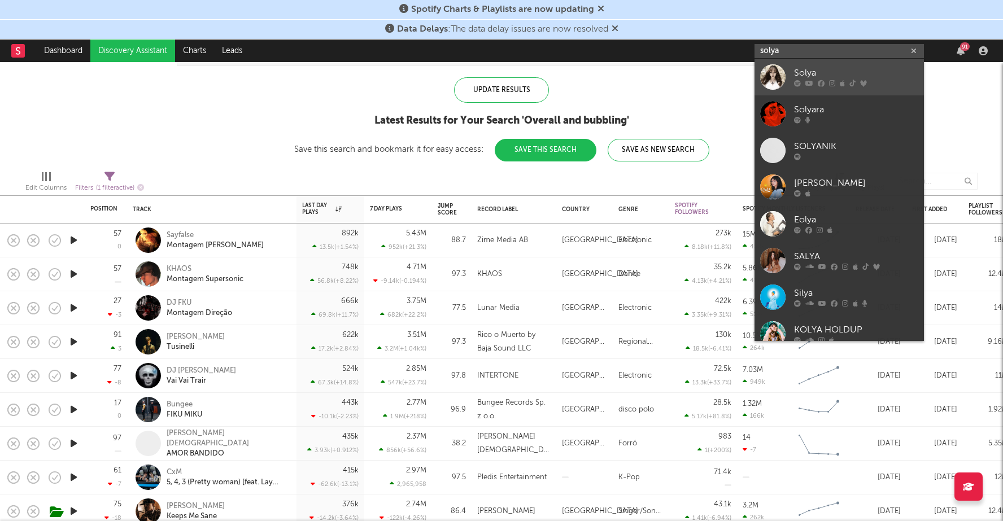
type input "solya"
click at [789, 73] on link "Solya" at bounding box center [839, 77] width 169 height 37
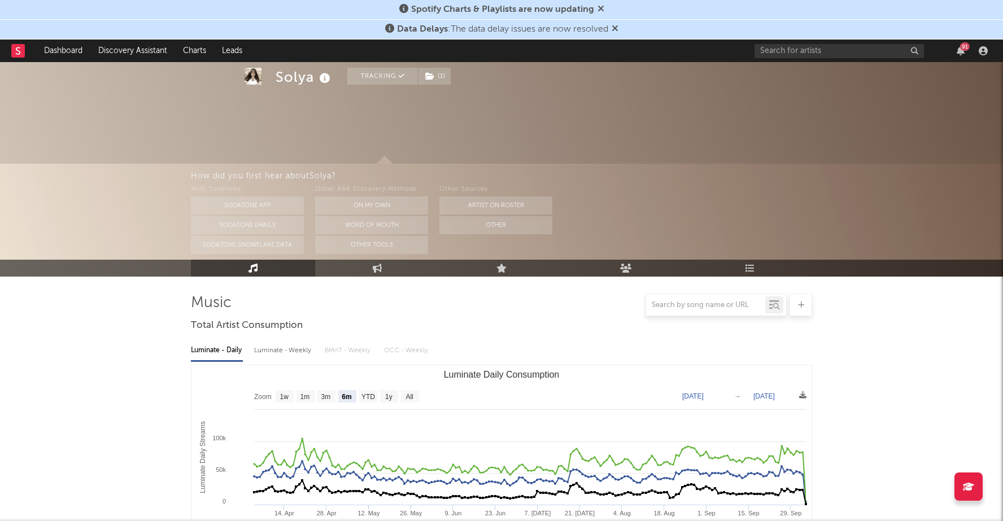
scroll to position [86, 0]
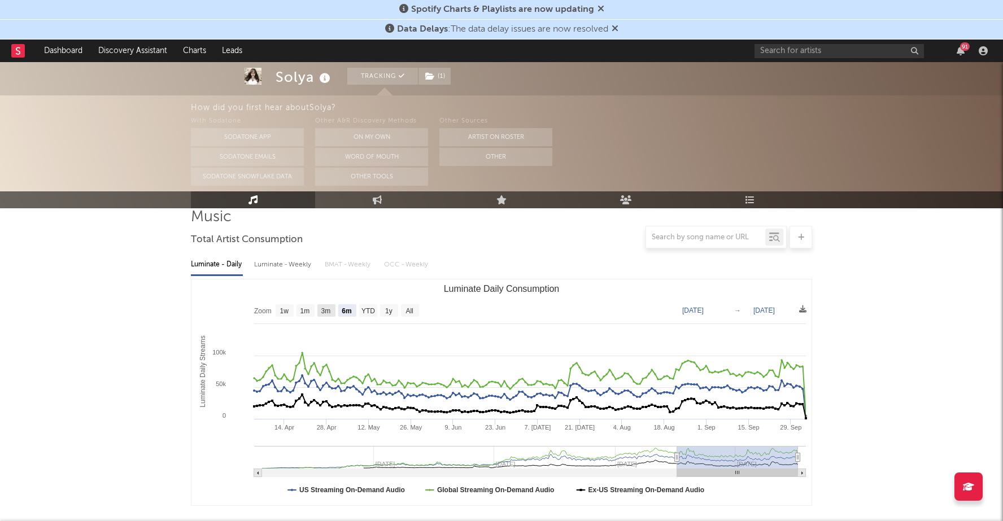
click at [322, 310] on text "3m" at bounding box center [326, 311] width 10 height 8
select select "3m"
type input "2025-07-04"
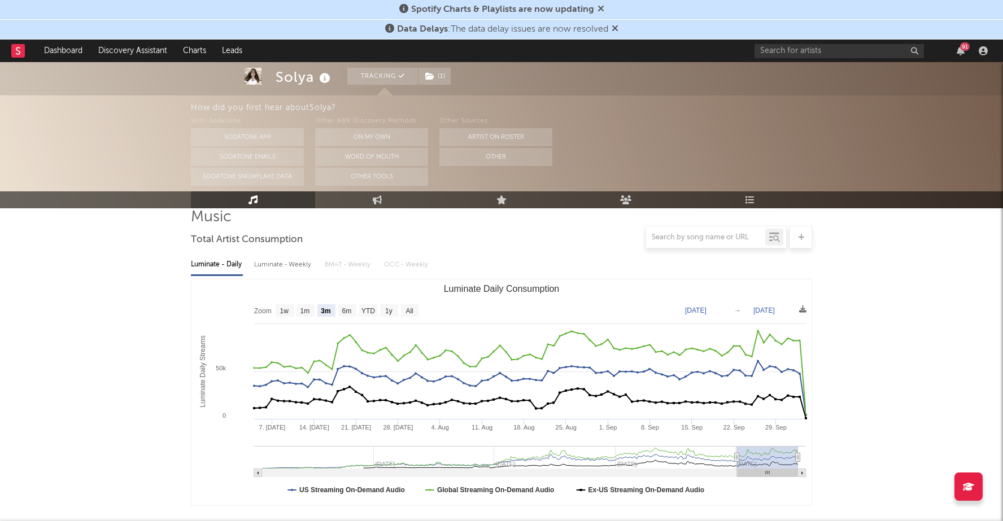
scroll to position [0, 0]
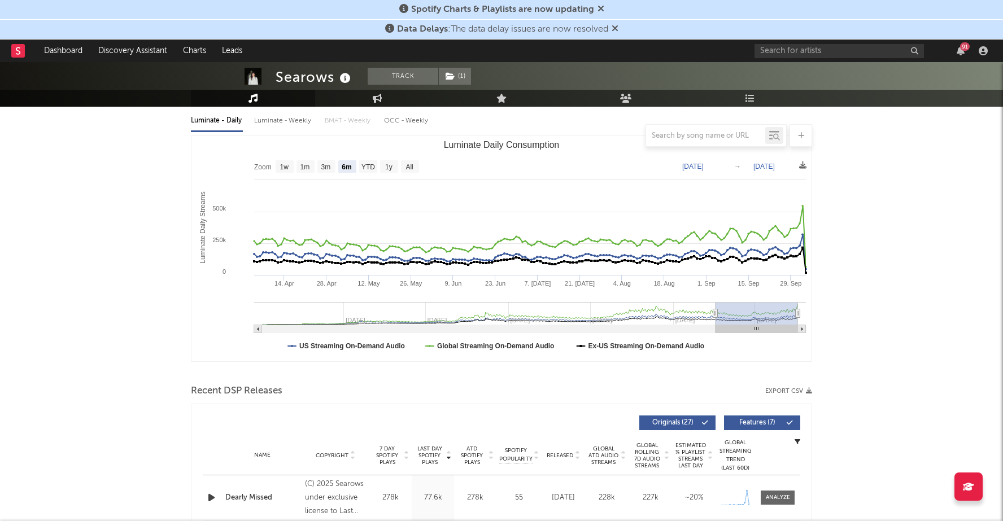
scroll to position [136, 0]
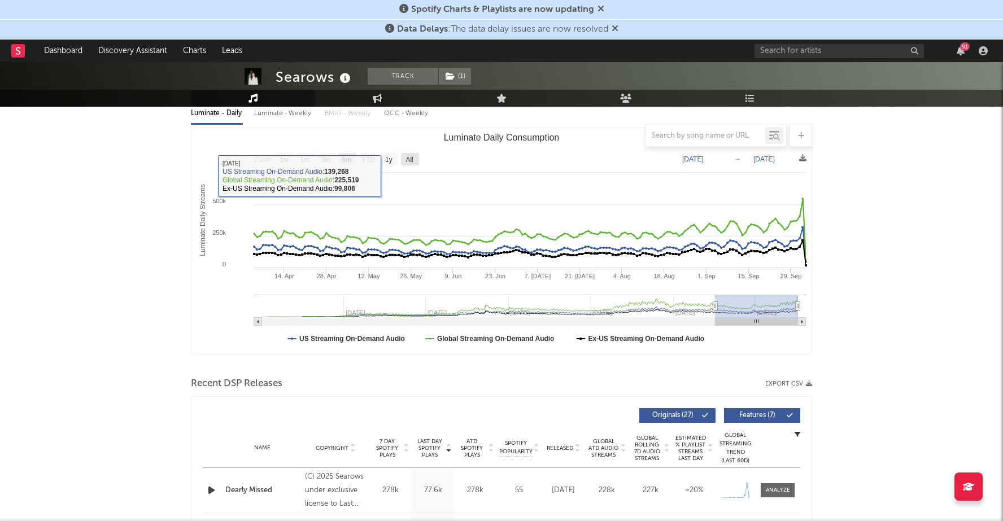
click at [410, 157] on text "All" at bounding box center [409, 160] width 7 height 8
select select "All"
type input "2022-07-03"
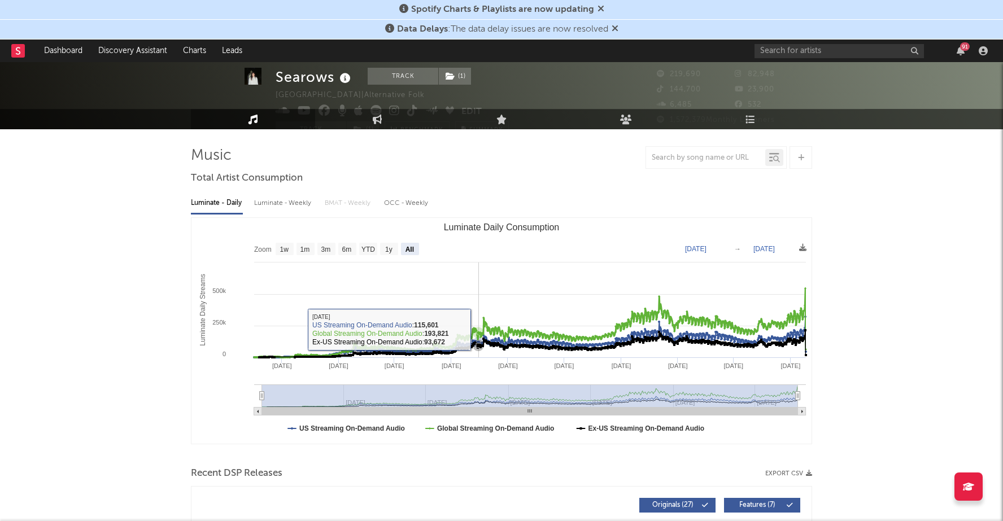
scroll to position [0, 0]
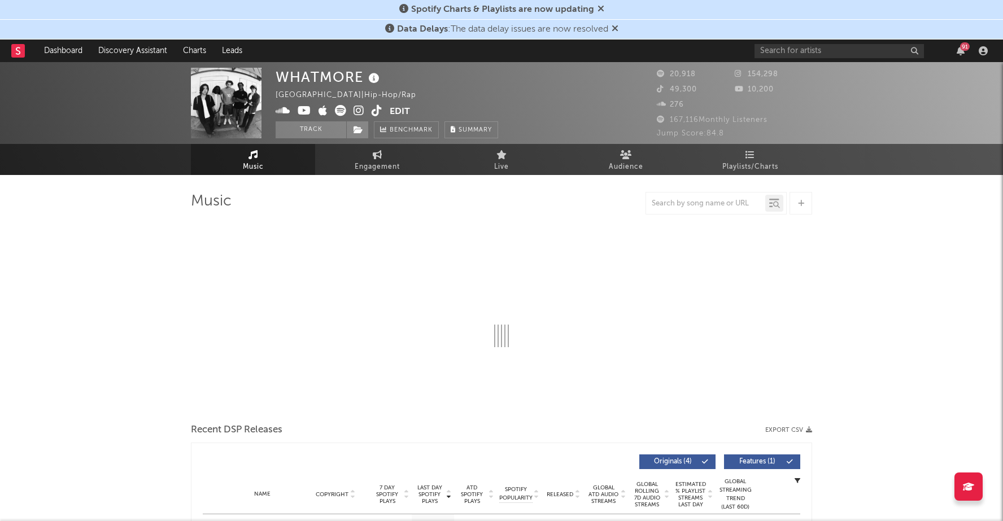
select select "1w"
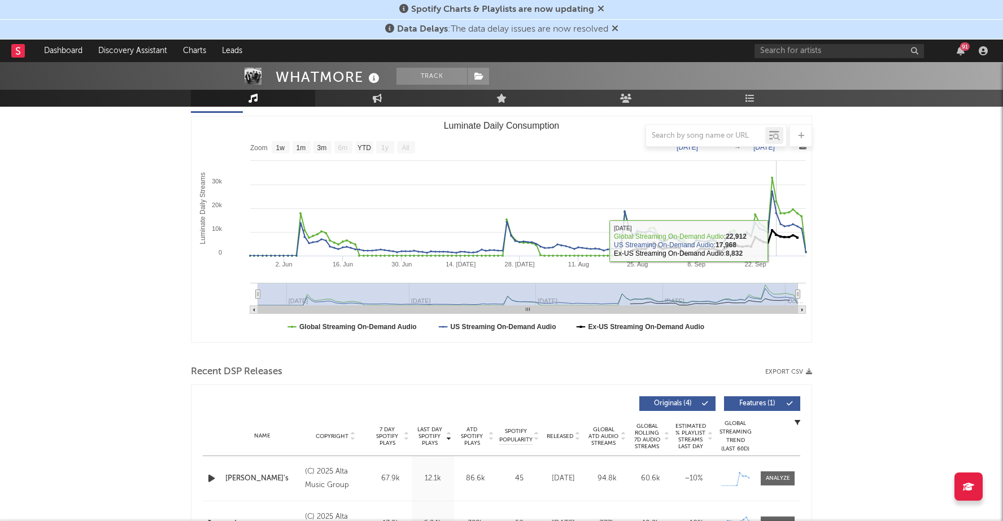
scroll to position [137, 0]
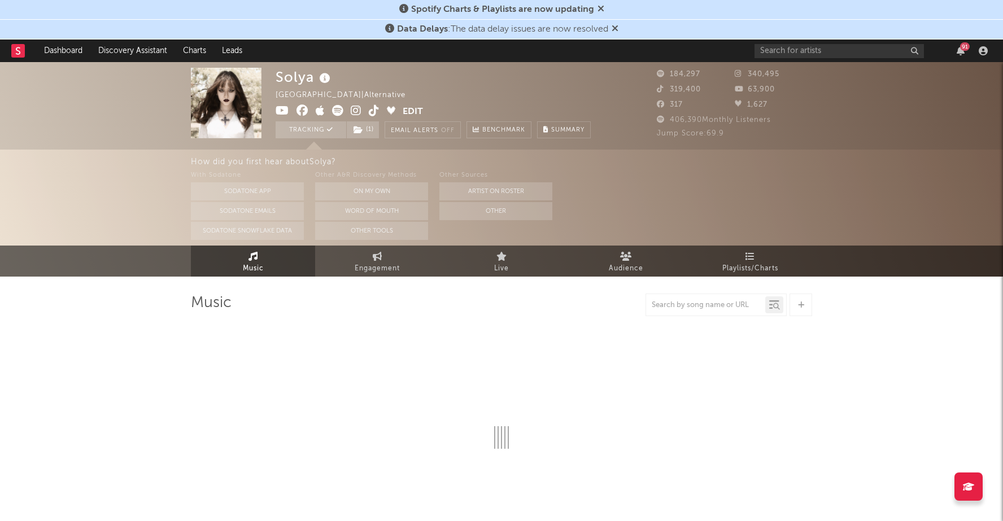
select select "6m"
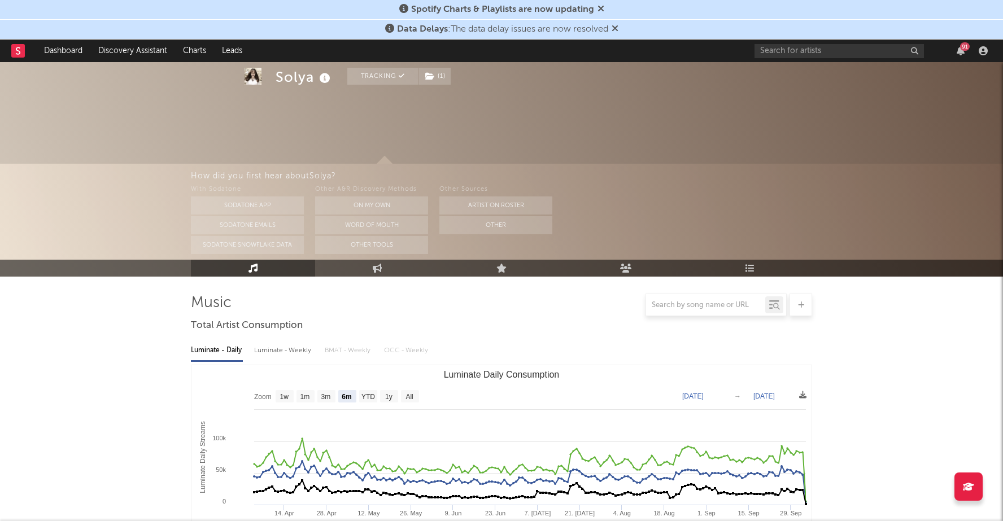
scroll to position [94, 0]
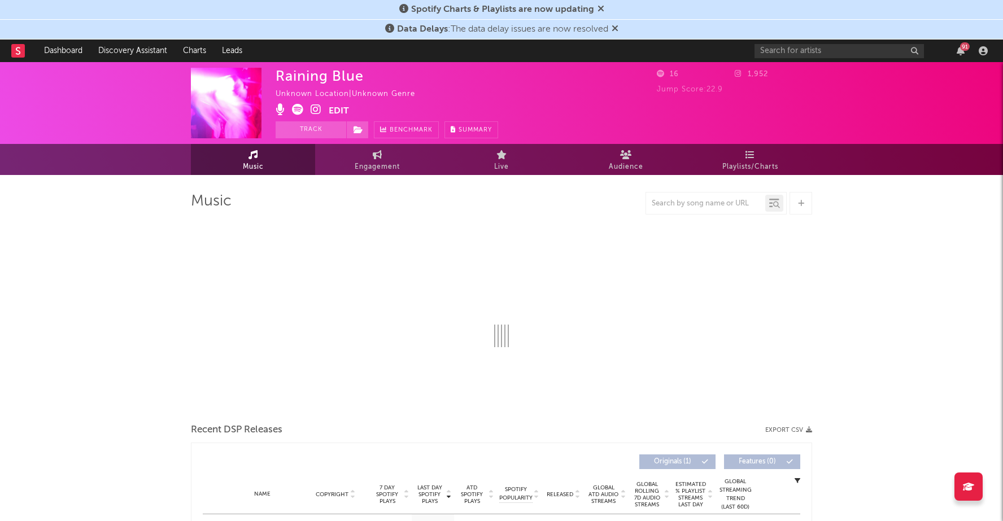
select select "1w"
